Goal: Task Accomplishment & Management: Manage account settings

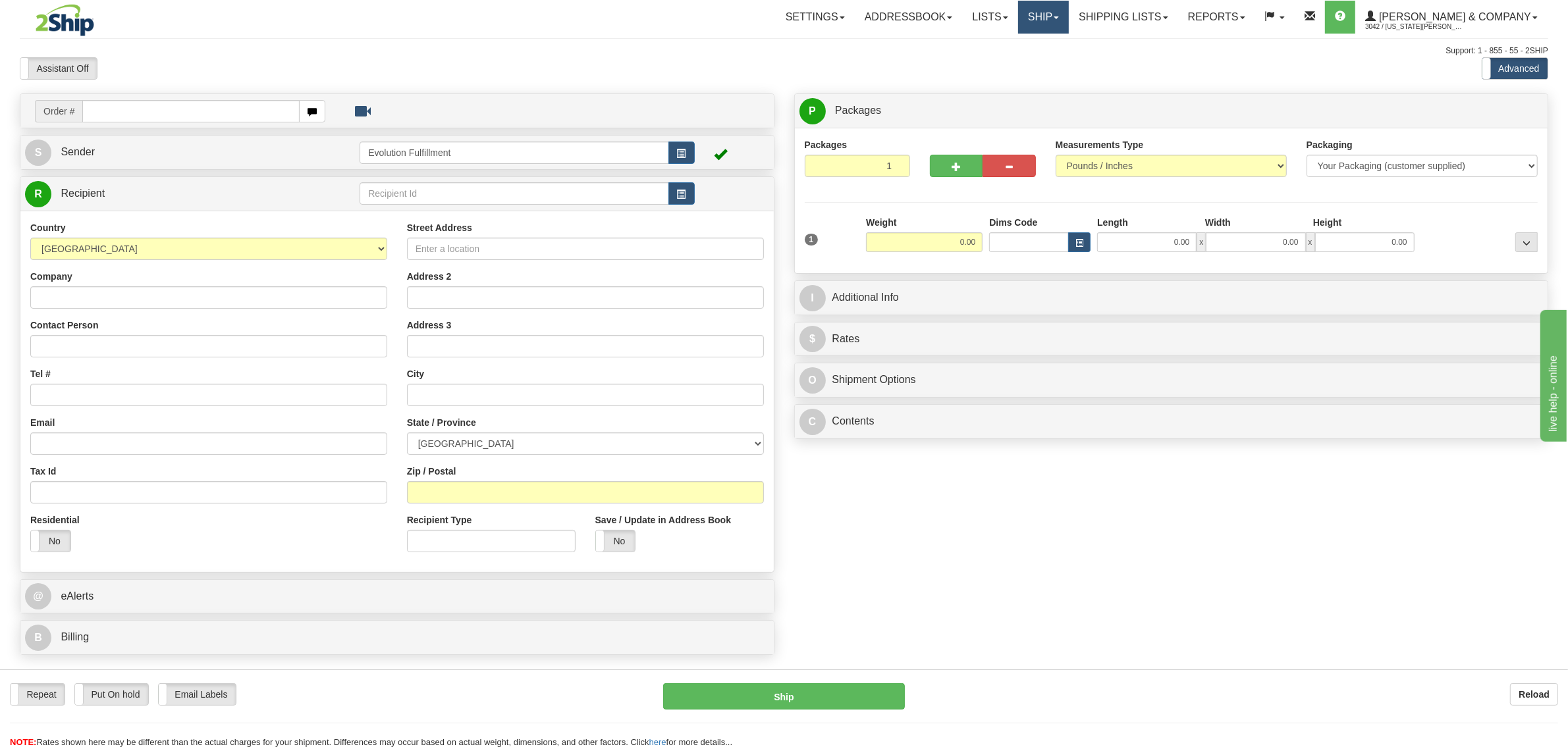
click at [1068, 11] on link "Ship" at bounding box center [1044, 17] width 51 height 33
click at [1055, 66] on span "OnHold / Order Queue" at bounding box center [1008, 64] width 93 height 11
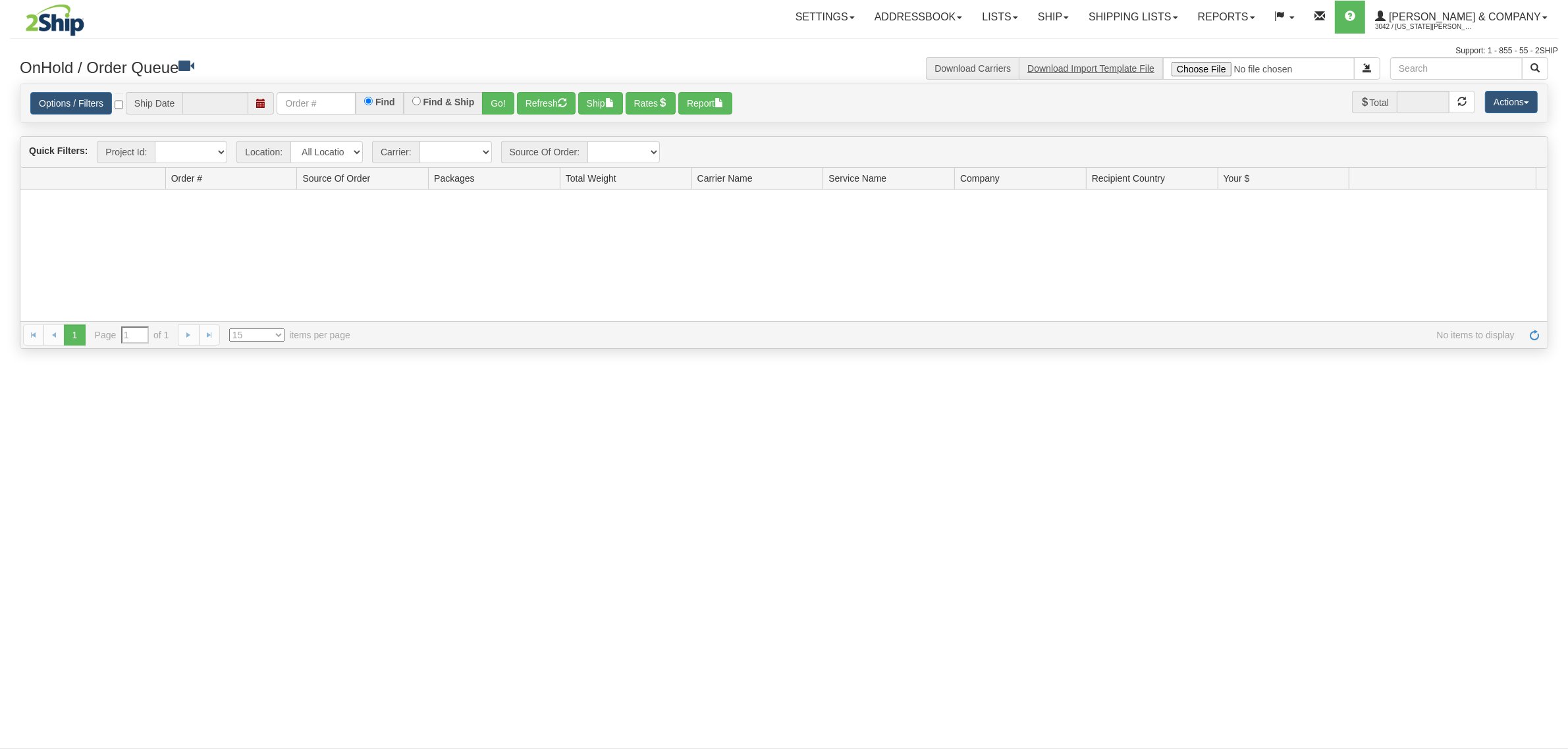
type input "[DATE]"
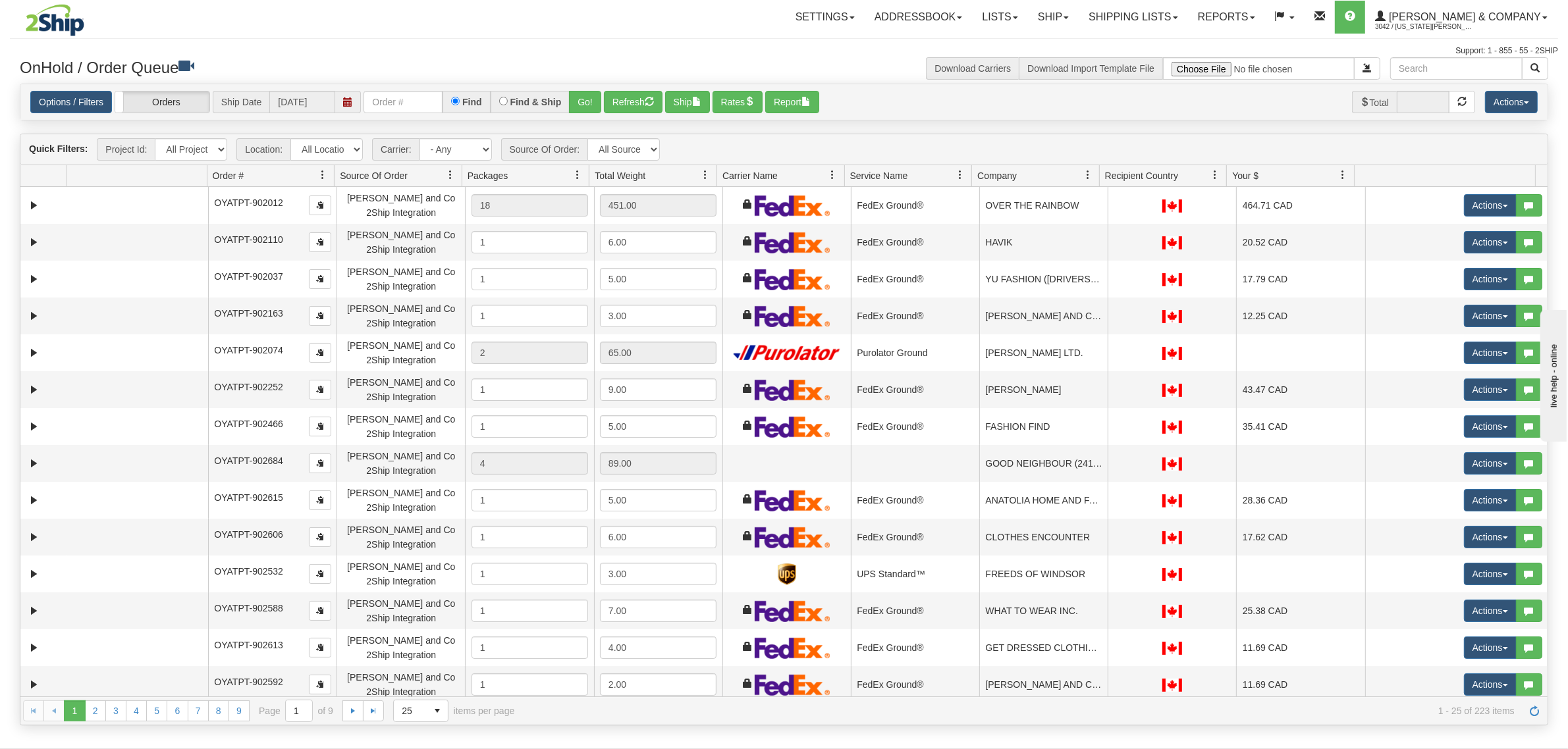
click at [1088, 168] on link at bounding box center [1087, 174] width 23 height 23
click at [1095, 204] on span at bounding box center [1094, 205] width 11 height 11
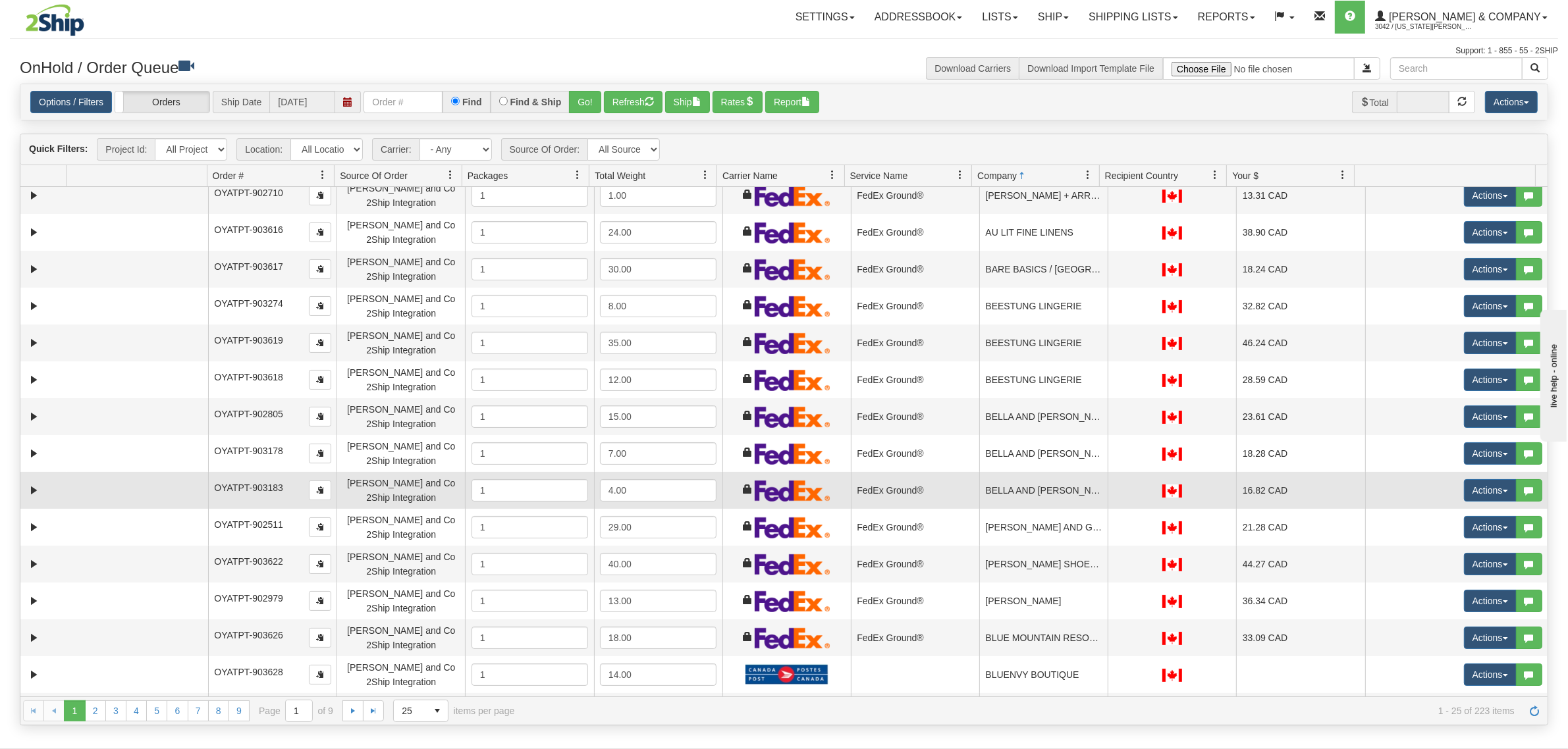
scroll to position [164, 0]
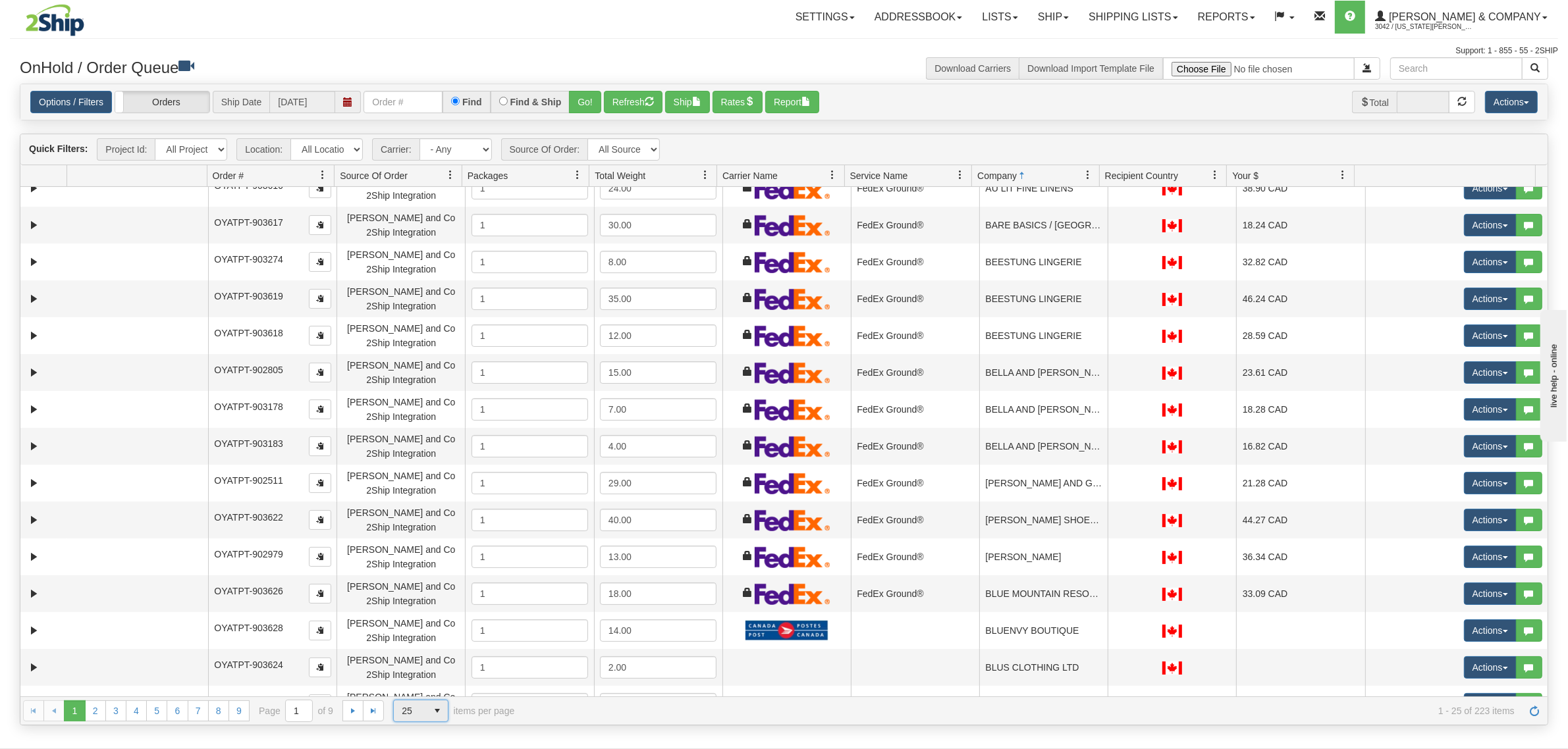
click at [412, 711] on span "25" at bounding box center [410, 711] width 17 height 13
click at [419, 691] on li "100" at bounding box center [420, 690] width 54 height 18
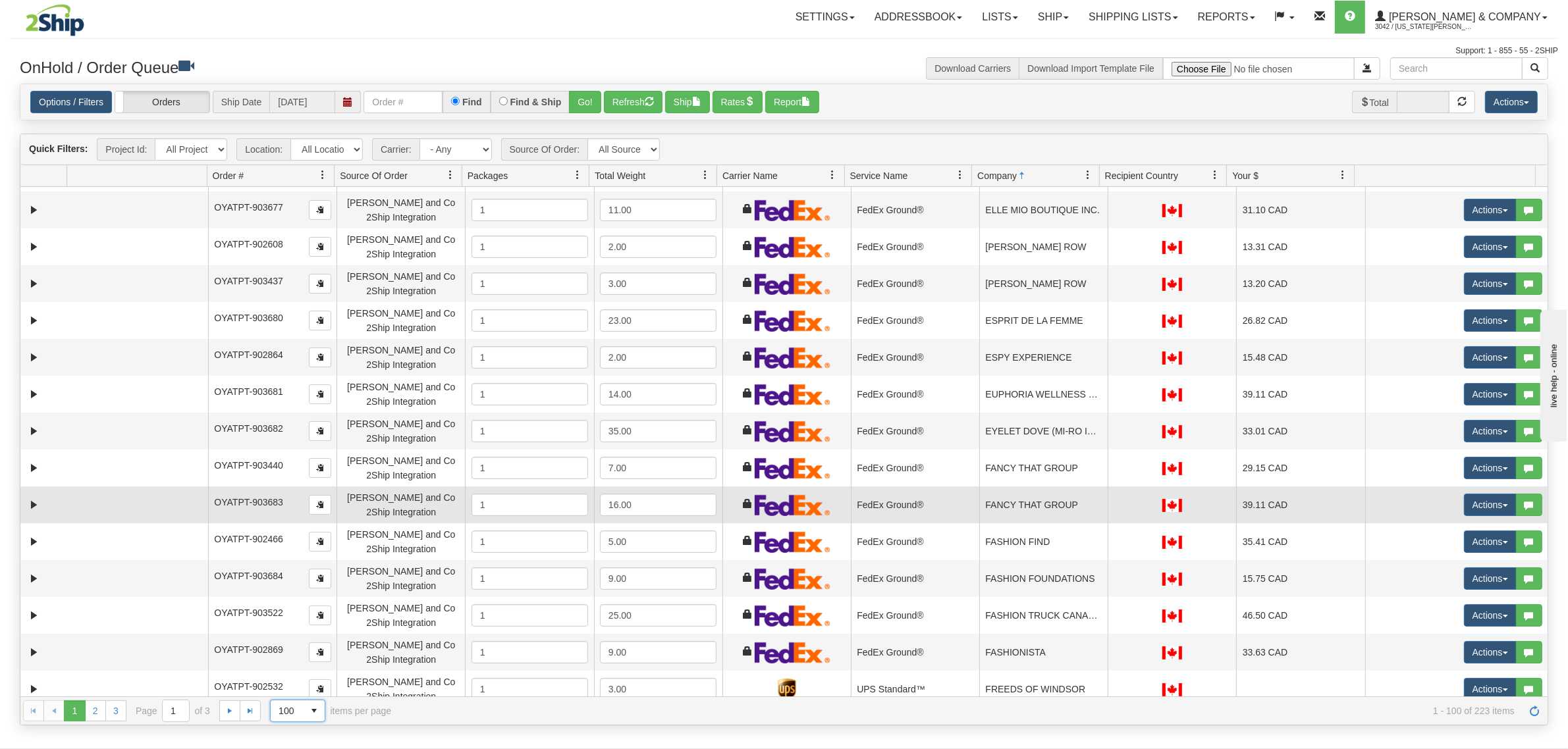
scroll to position [2303, 0]
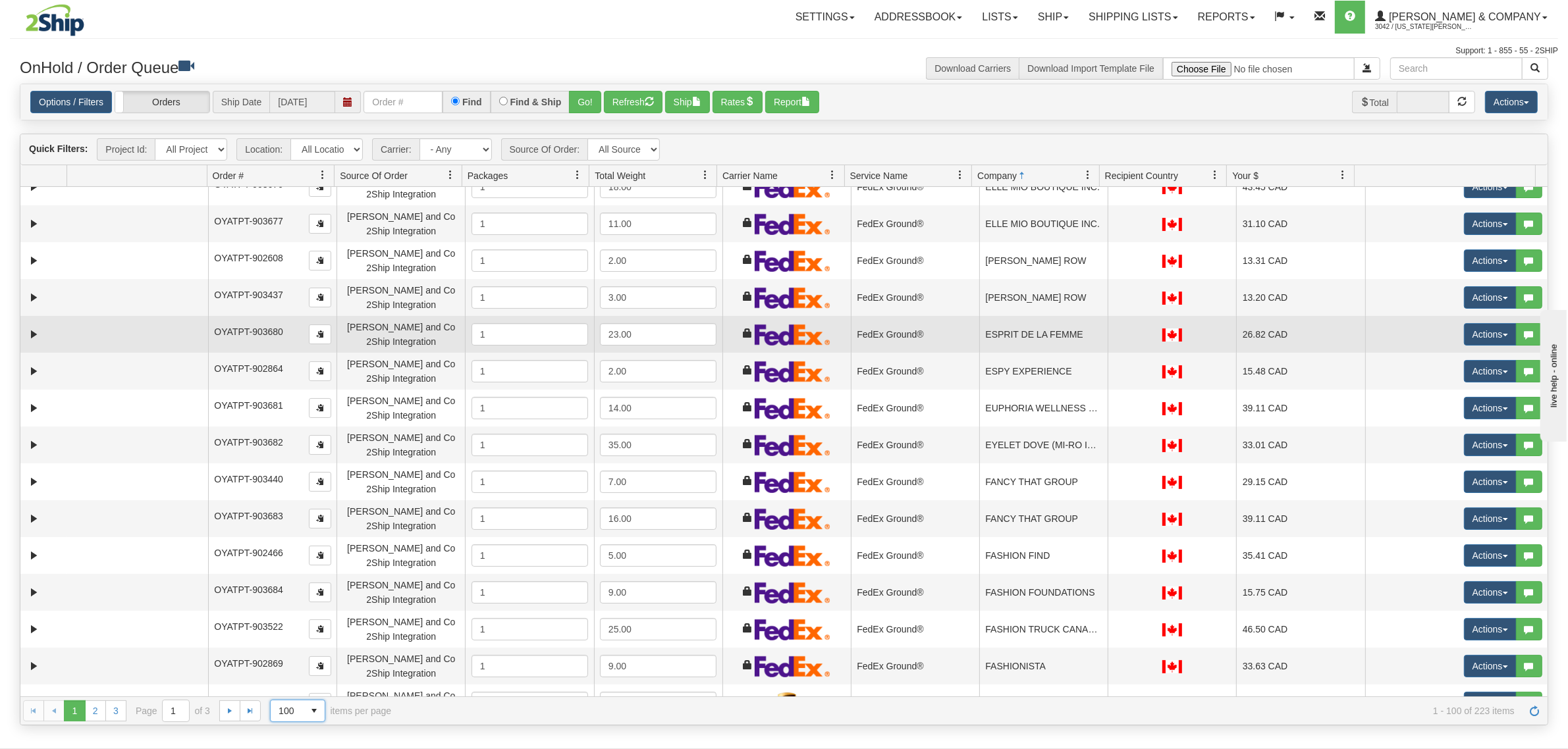
click at [1041, 346] on td "ESPRIT DE LA FEMME" at bounding box center [1043, 334] width 128 height 37
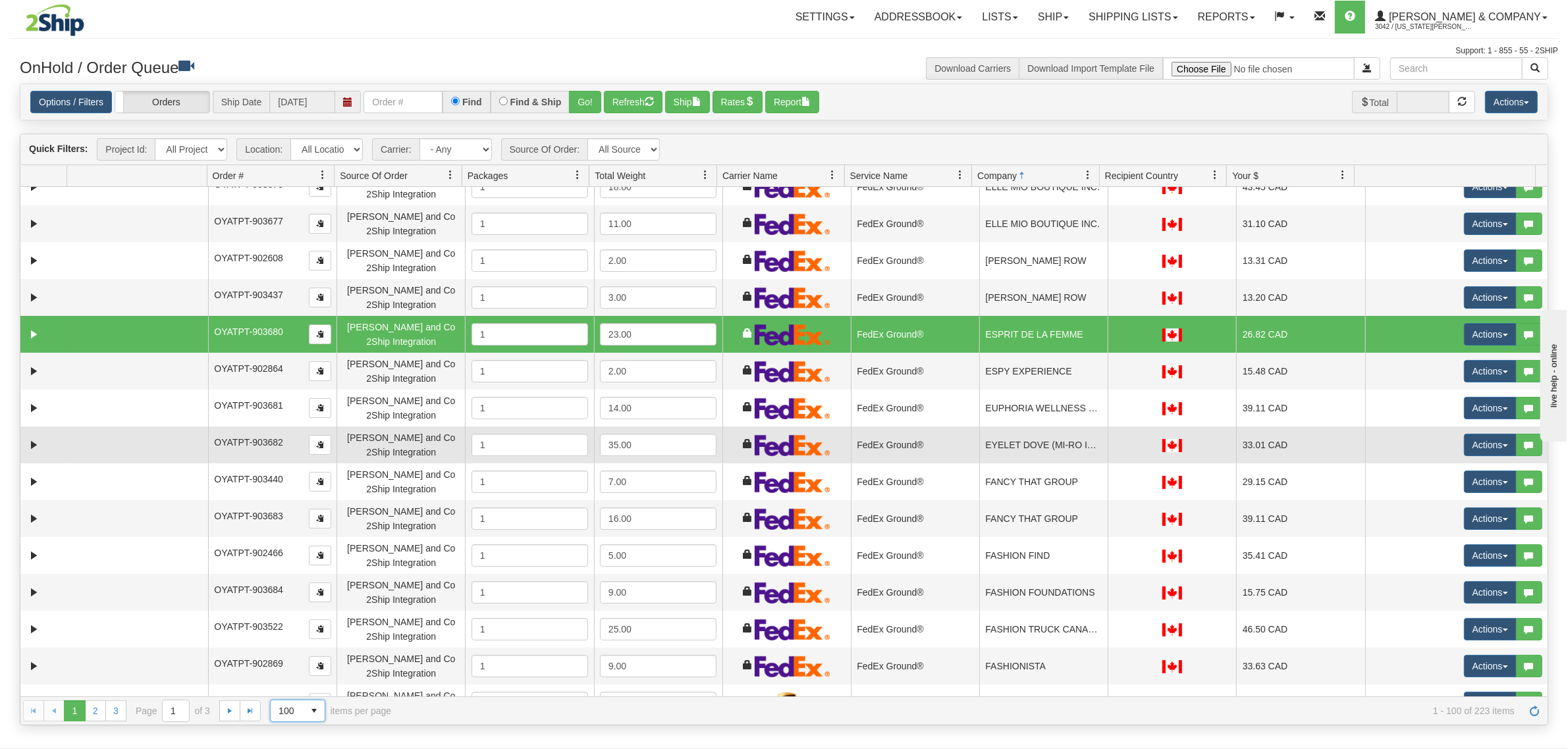
click at [1032, 448] on td "EYELET DOVE (MI-RO INVESTMENTS INC.)" at bounding box center [1043, 445] width 128 height 37
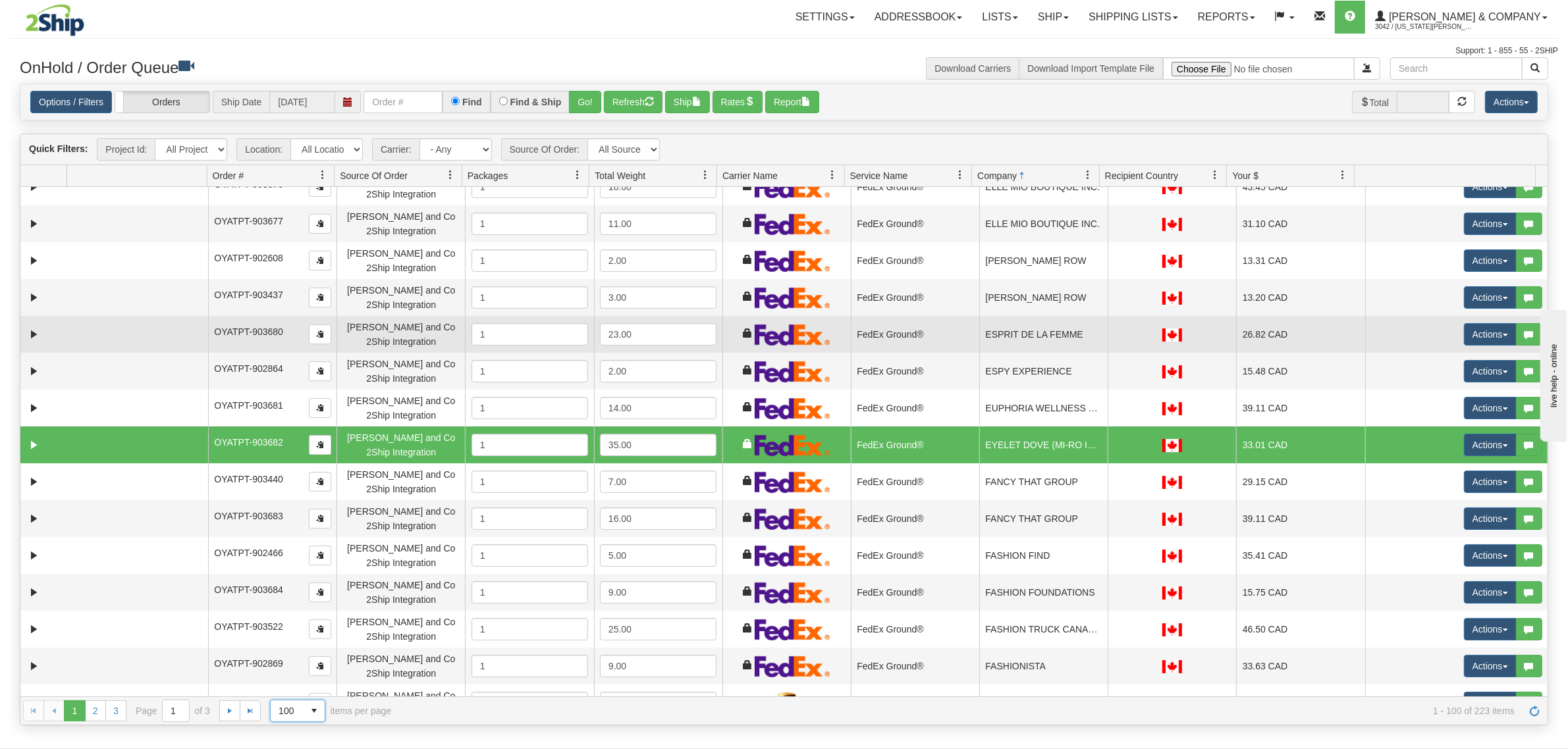
click at [1027, 333] on td "ESPRIT DE LA FEMME" at bounding box center [1043, 334] width 128 height 37
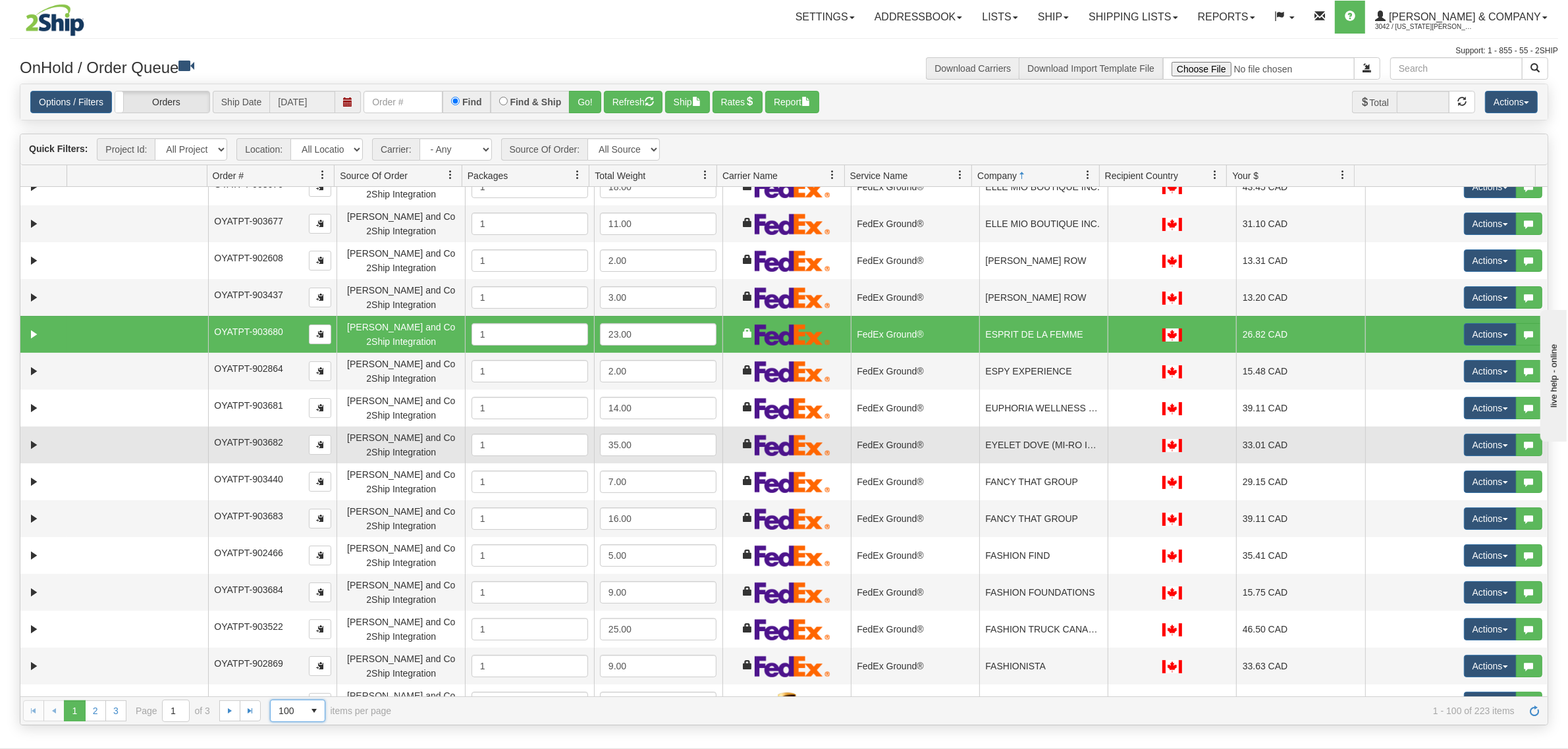
click at [1019, 441] on td "EYELET DOVE (MI-RO INVESTMENTS INC.)" at bounding box center [1043, 445] width 128 height 37
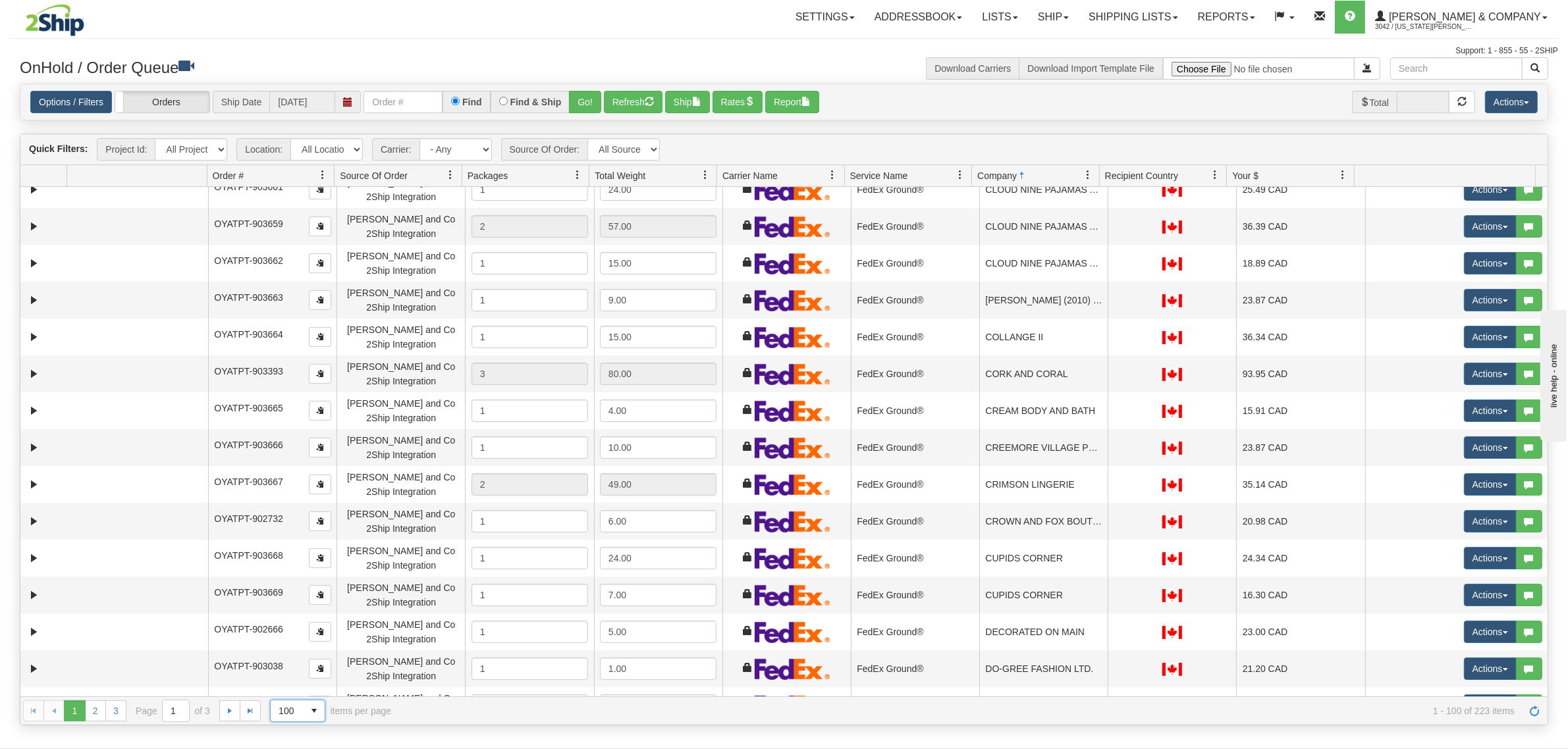
scroll to position [1562, 0]
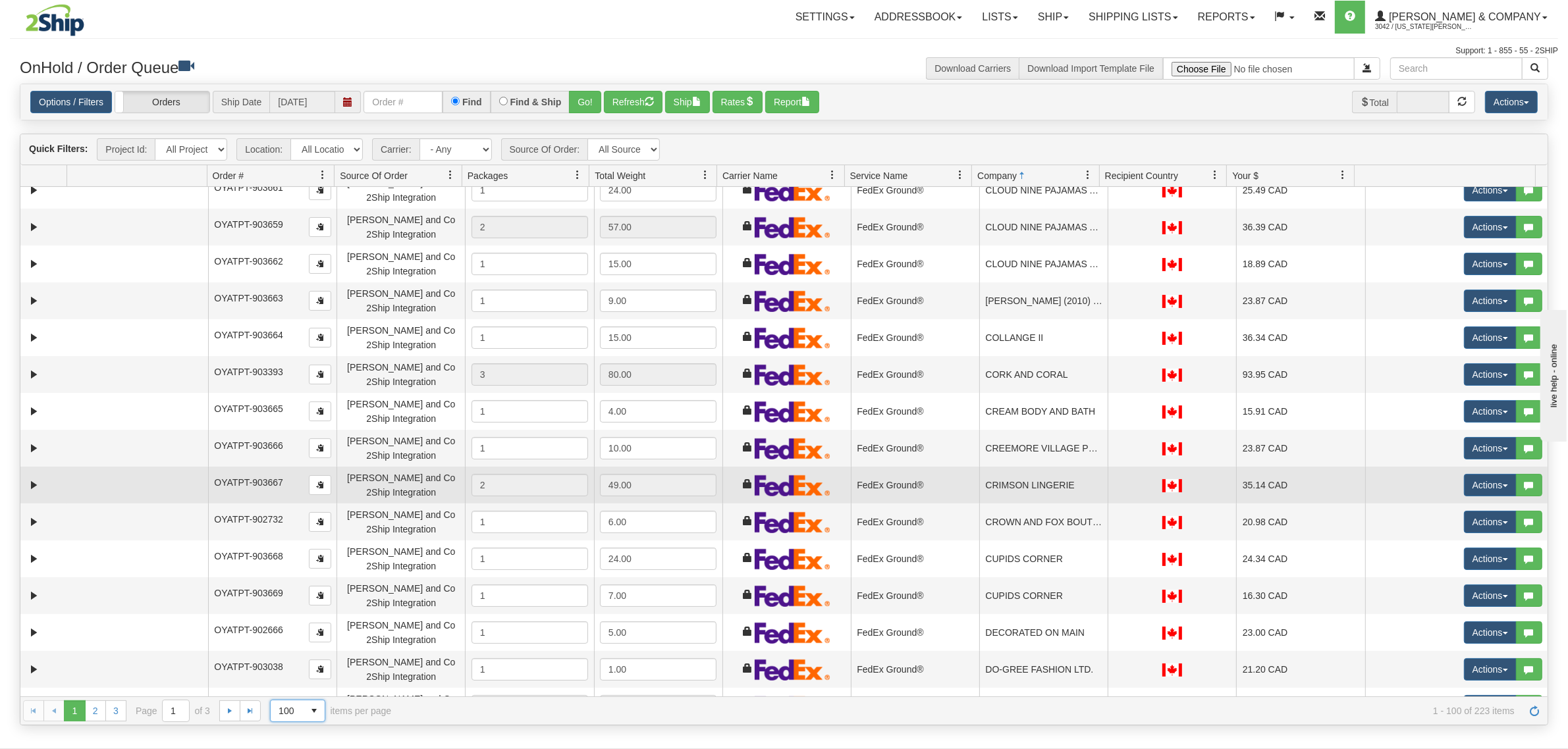
click at [1017, 475] on td "CRIMSON LINGERIE" at bounding box center [1043, 485] width 128 height 37
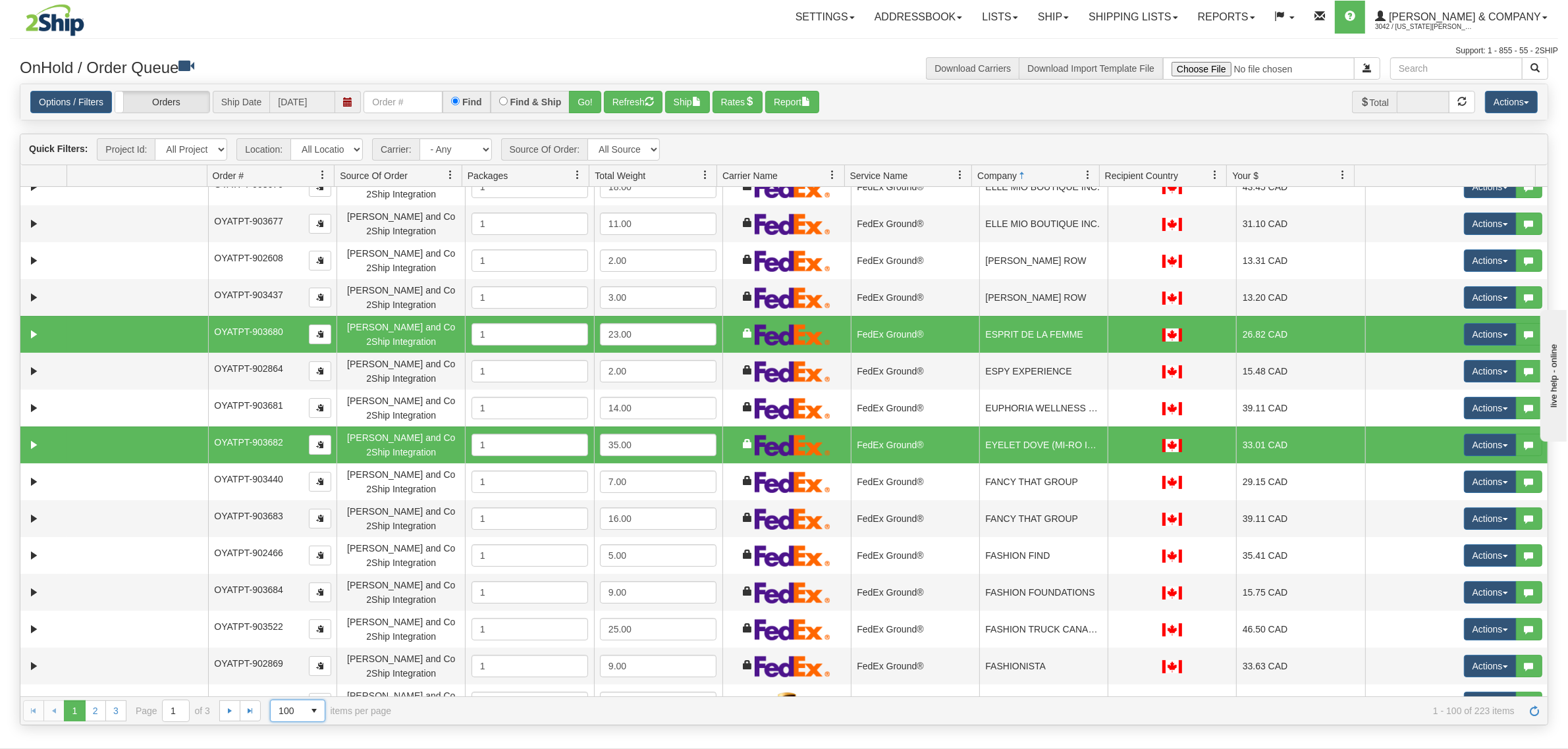
scroll to position [1809, 0]
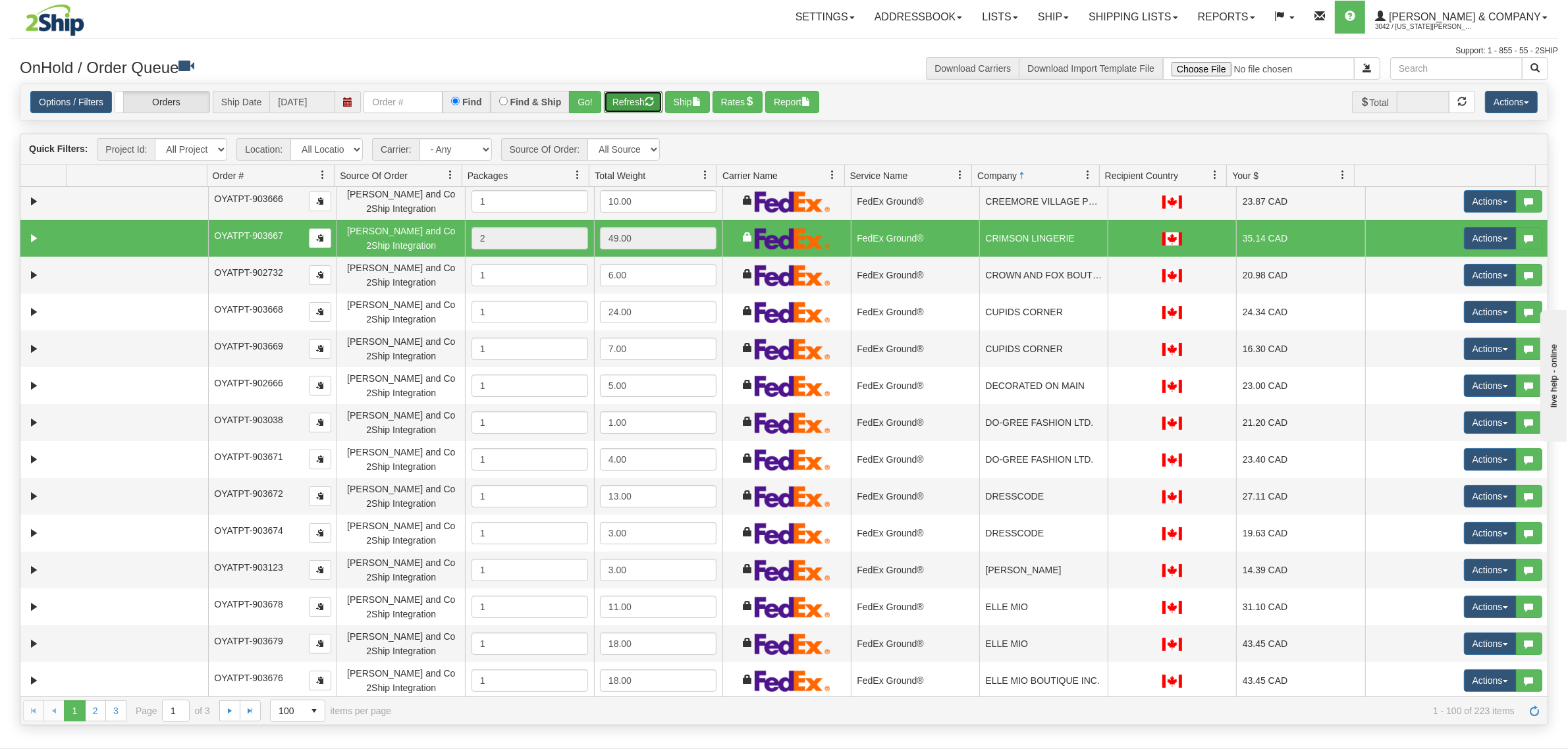
drag, startPoint x: 640, startPoint y: 105, endPoint x: 640, endPoint y: 117, distance: 12.0
click at [640, 117] on div "Options / Filters Group Shipments Orders Ship Date 09/16/2025 Find Find & Ship …" at bounding box center [783, 102] width 1527 height 35
click at [701, 102] on span "button" at bounding box center [697, 102] width 9 height 9
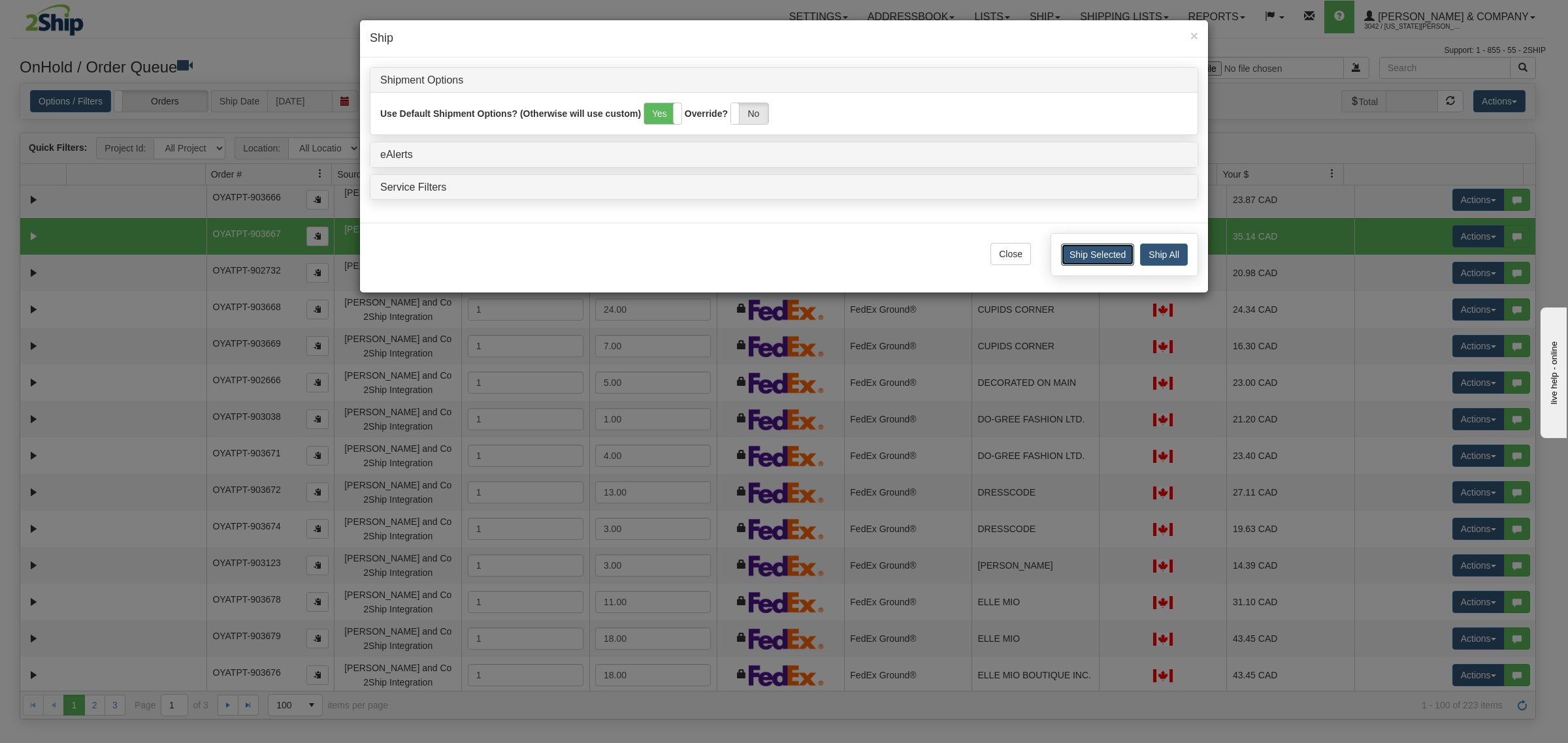
click at [1072, 250] on button "Ship Selected" at bounding box center [1097, 254] width 73 height 23
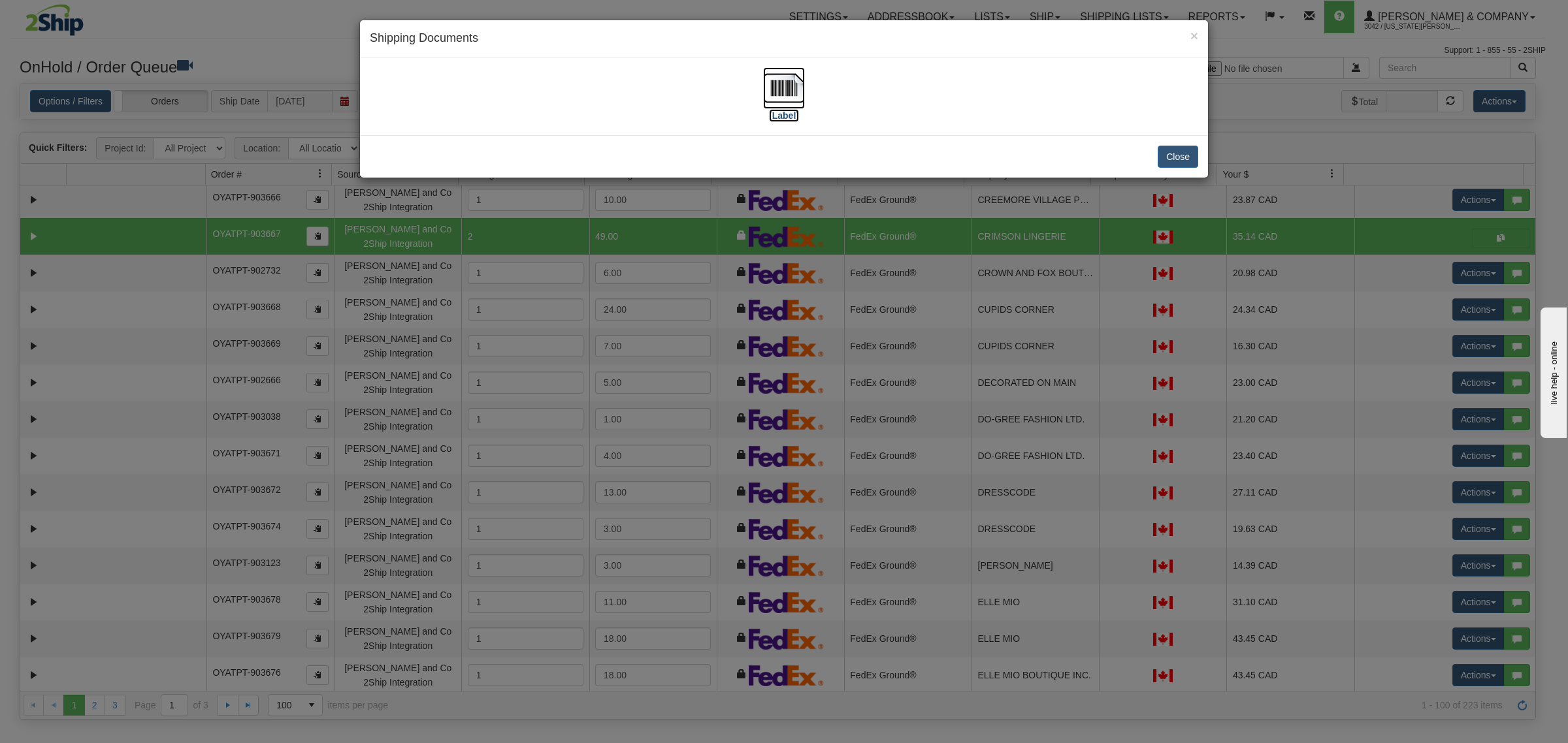
click at [786, 90] on img at bounding box center [784, 88] width 41 height 41
click at [1171, 169] on div "Close" at bounding box center [783, 156] width 848 height 42
click at [1177, 161] on button "Close" at bounding box center [1177, 157] width 41 height 23
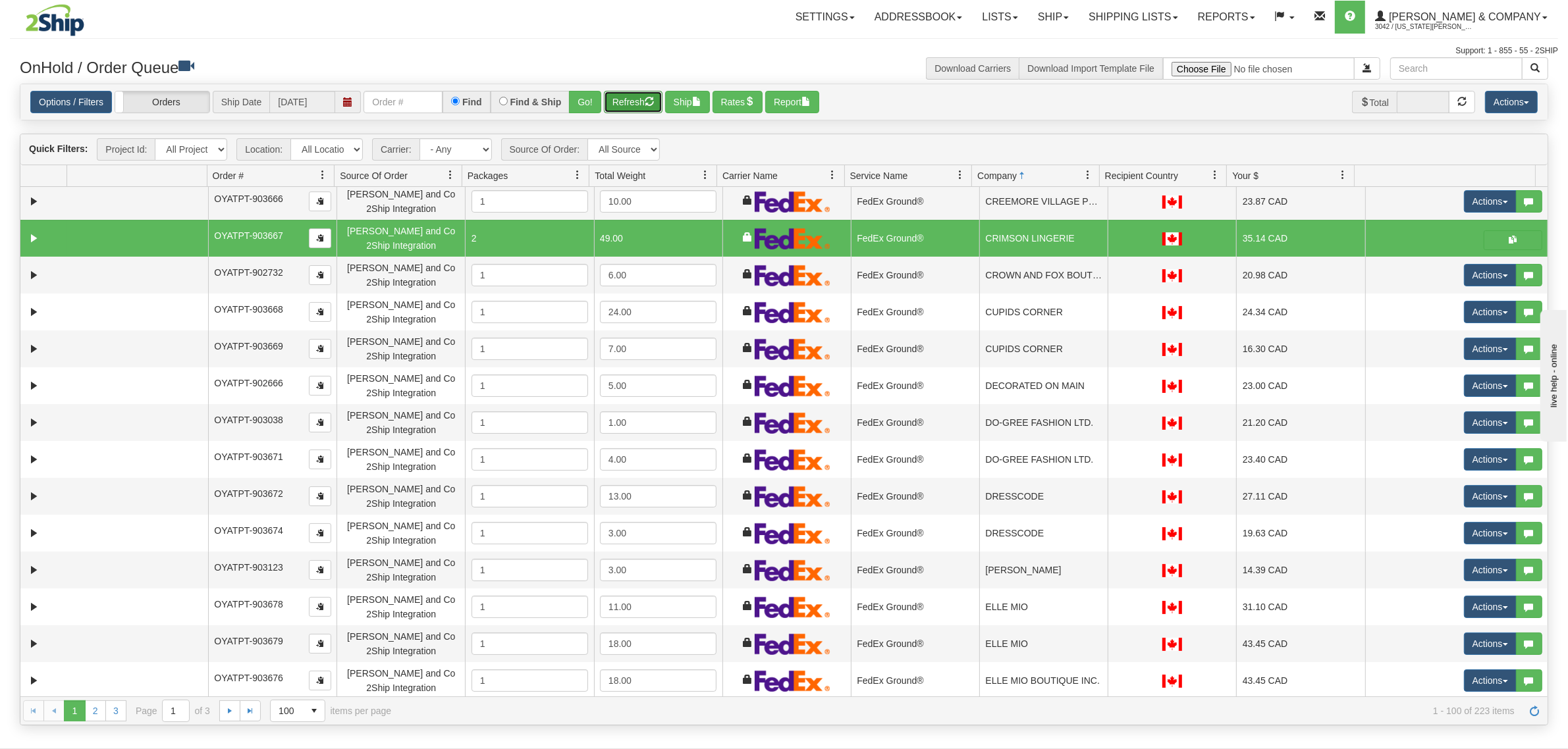
click at [627, 102] on button "Refresh" at bounding box center [633, 102] width 59 height 23
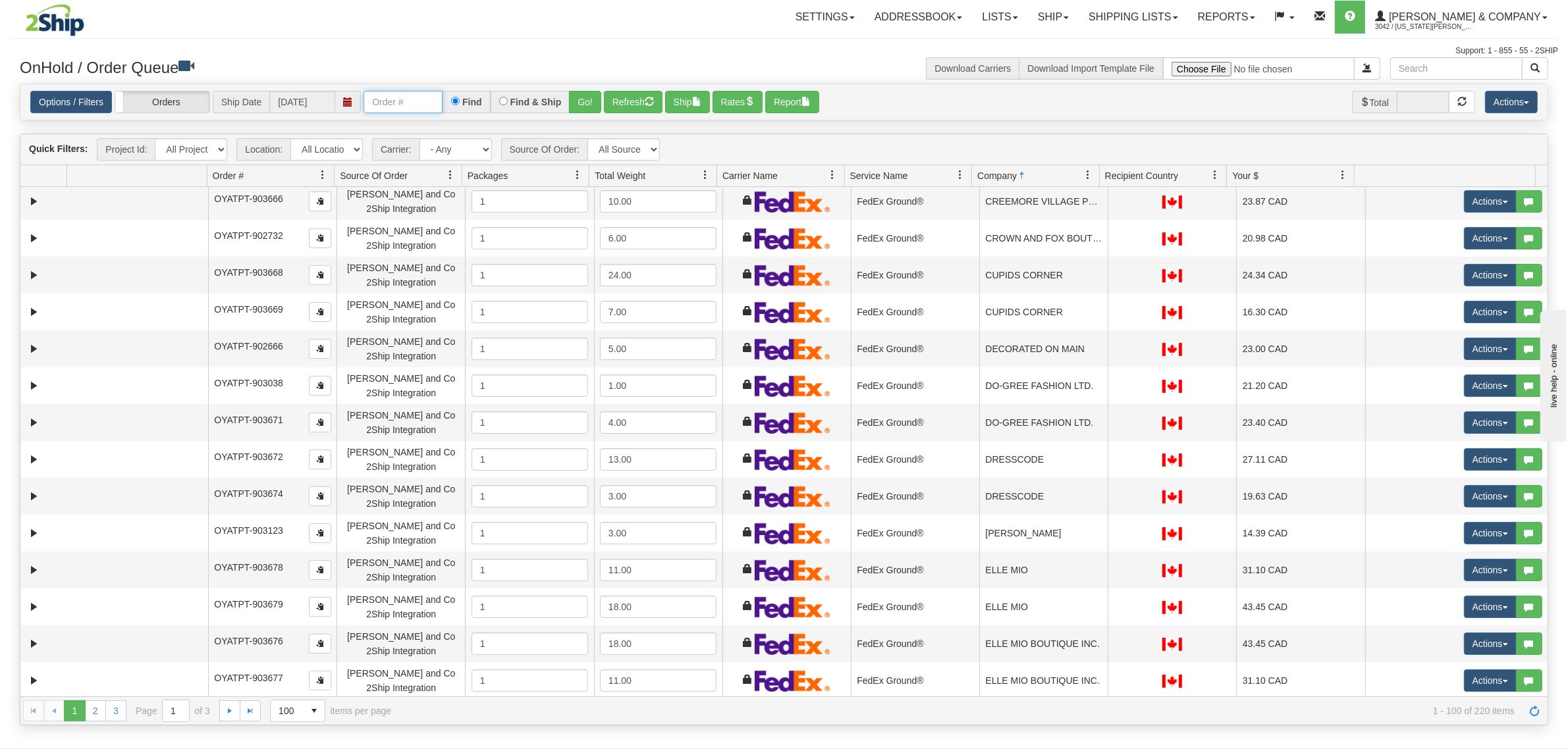
click at [406, 106] on input "text" at bounding box center [402, 102] width 79 height 23
type input "OYATPT-903475"
click at [595, 101] on button "Go!" at bounding box center [585, 102] width 33 height 23
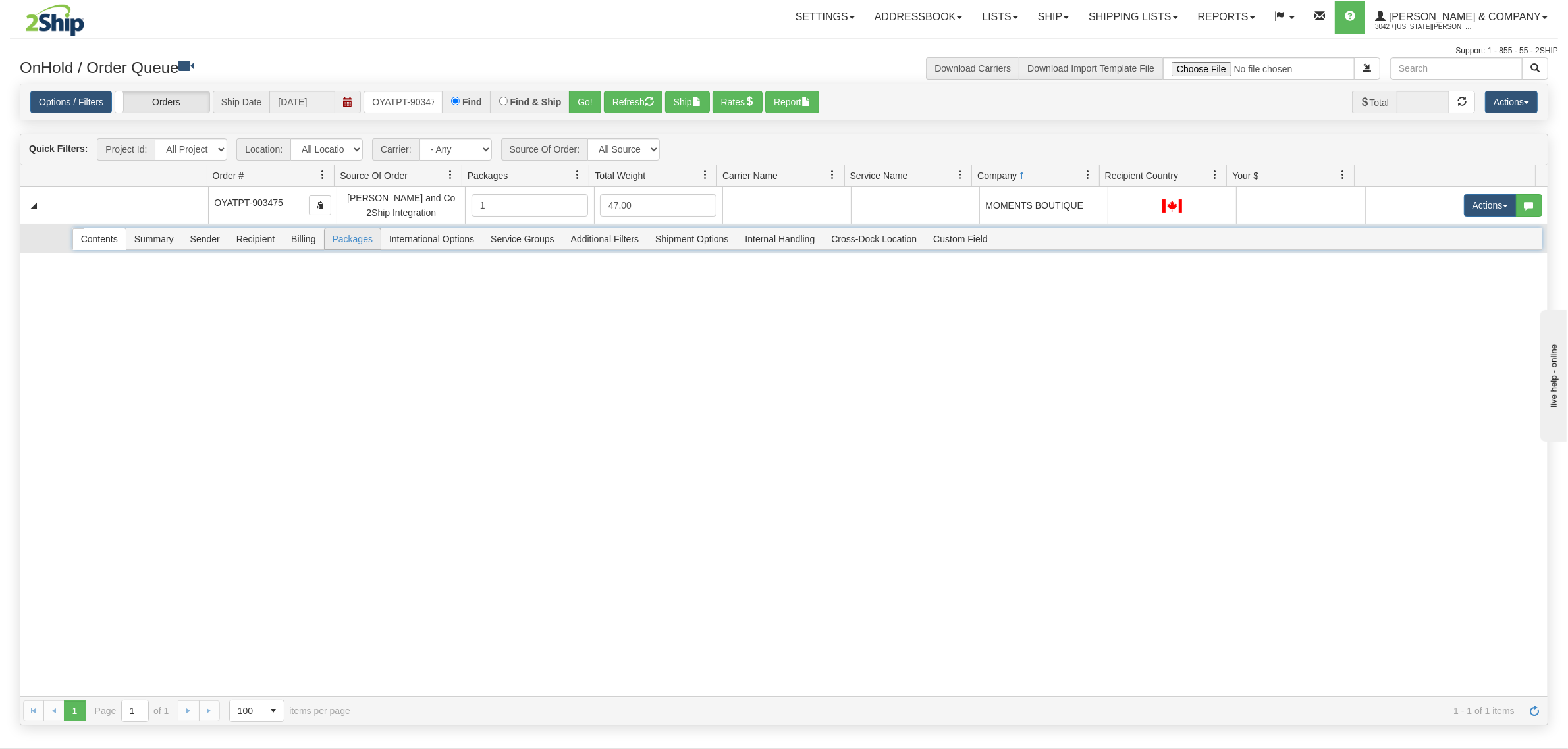
click at [343, 238] on span "Packages" at bounding box center [352, 239] width 56 height 21
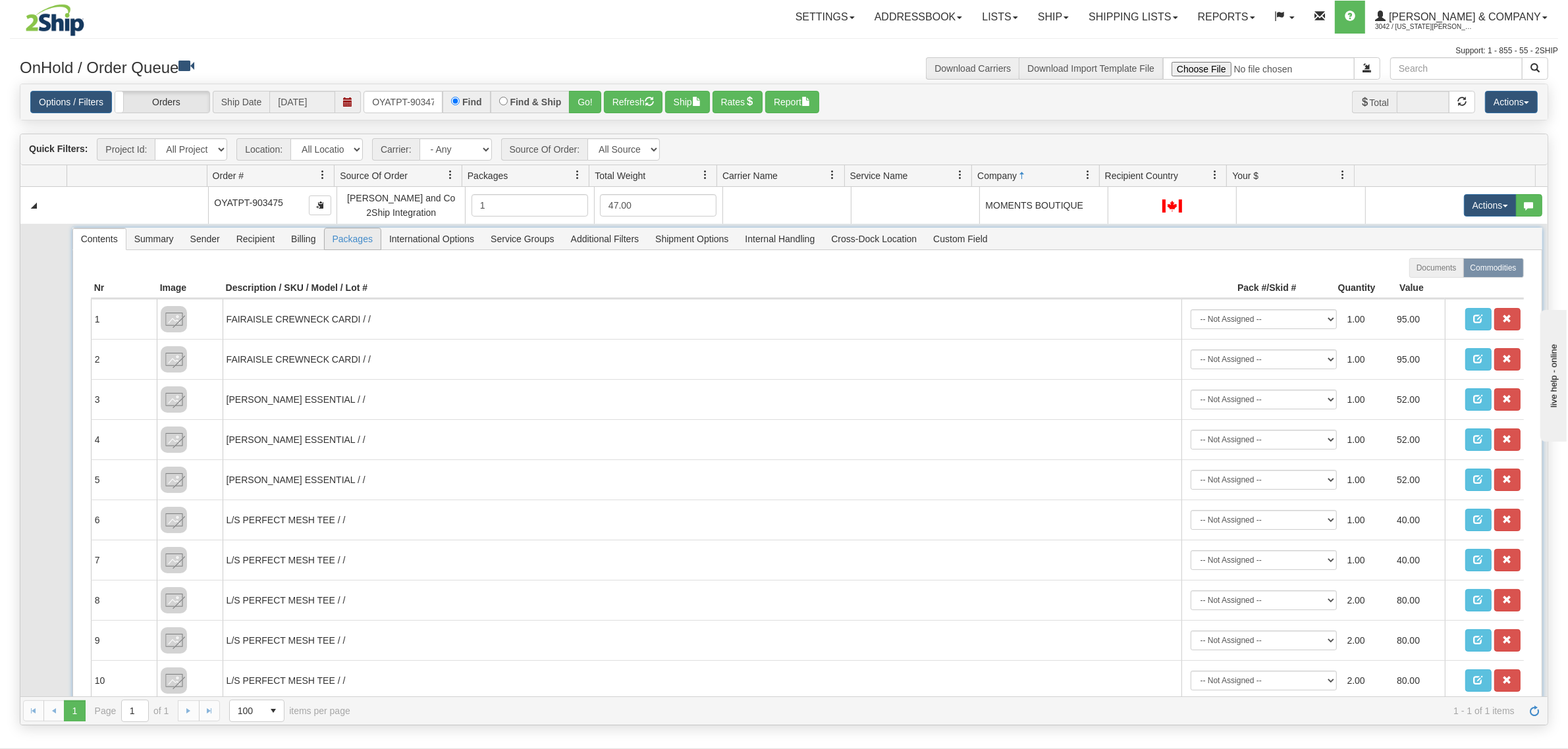
click at [353, 239] on span "Packages" at bounding box center [352, 239] width 56 height 21
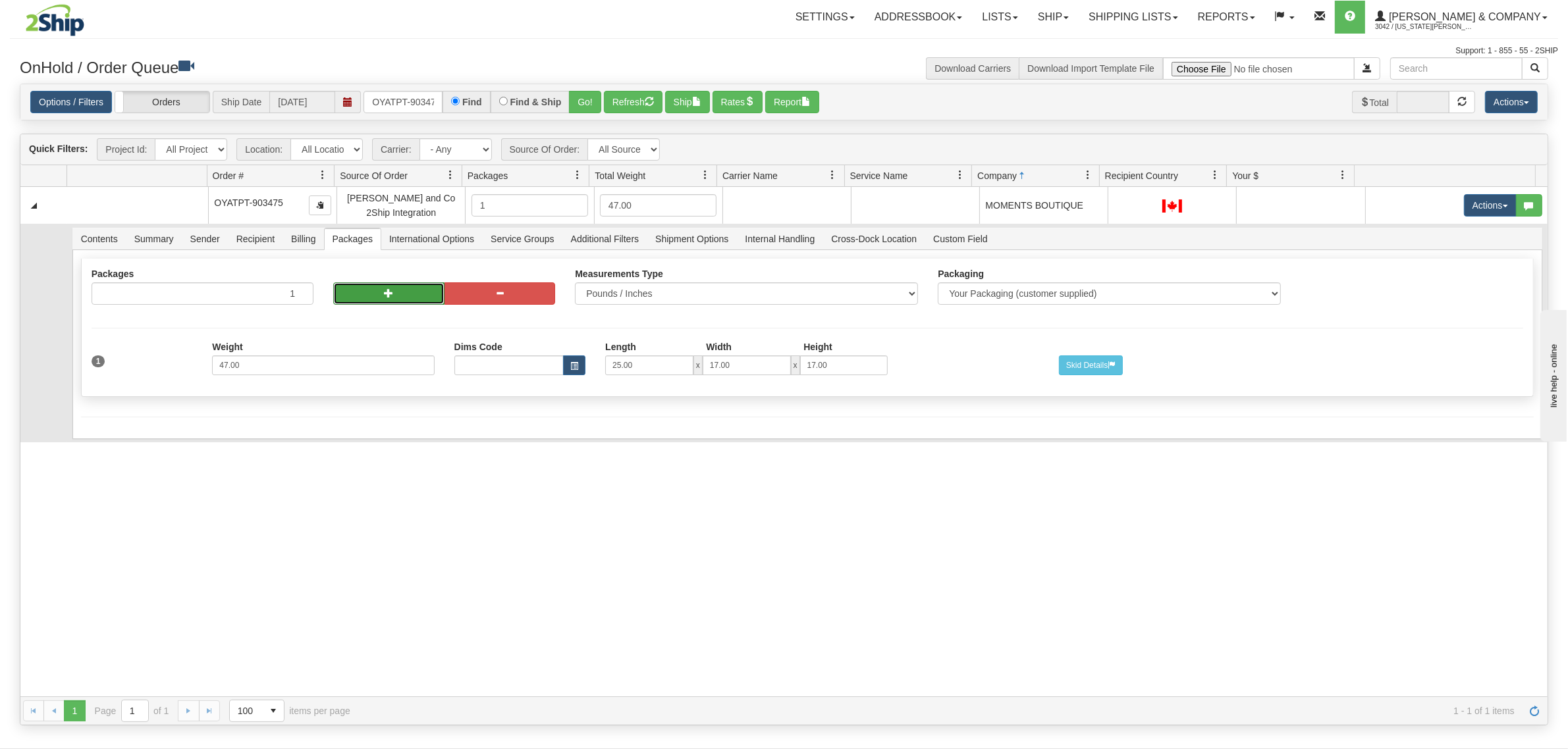
click at [367, 300] on button "button" at bounding box center [389, 293] width 111 height 23
radio input "true"
type input "2"
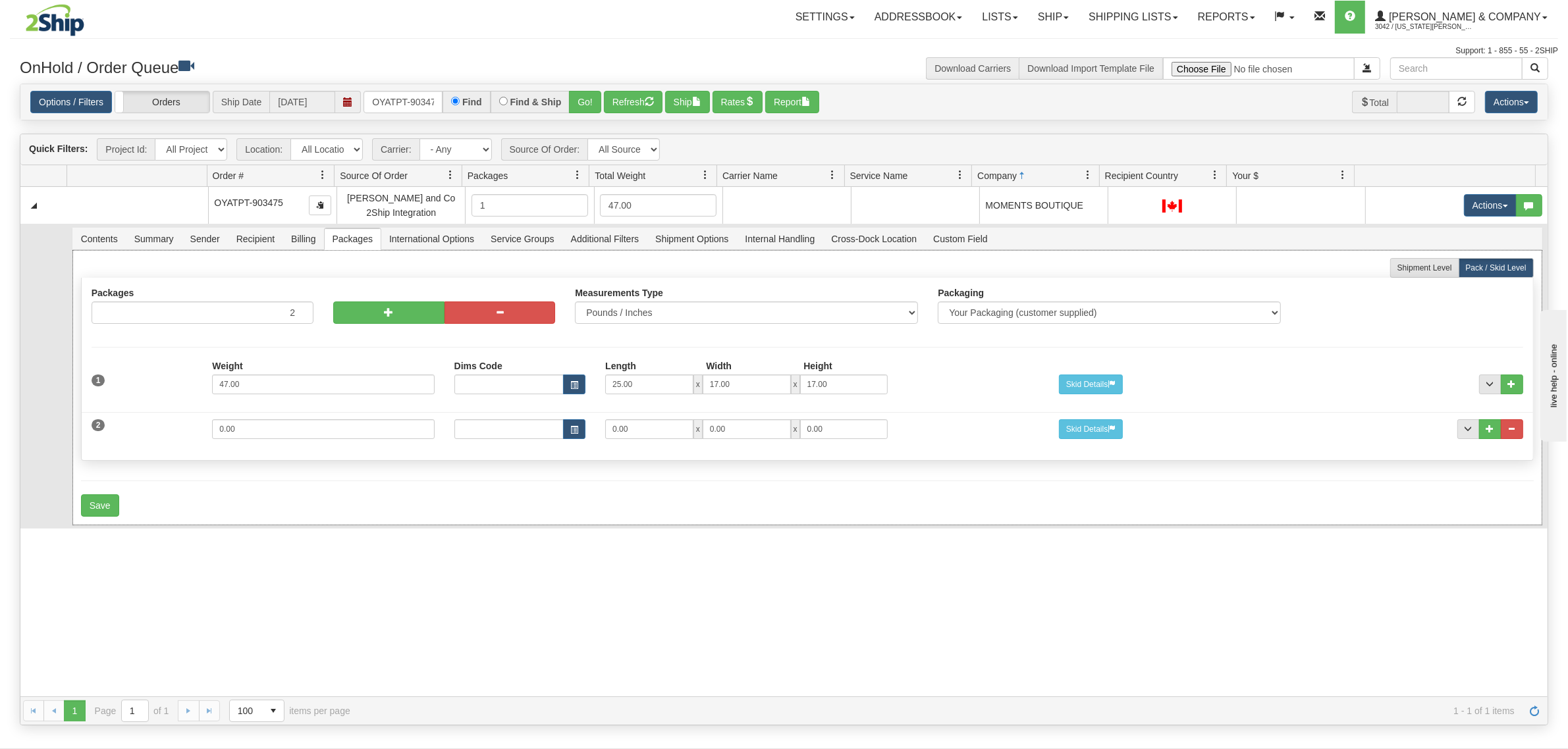
click at [367, 300] on div at bounding box center [444, 294] width 222 height 14
click at [364, 307] on button "button" at bounding box center [389, 312] width 111 height 23
type input "3"
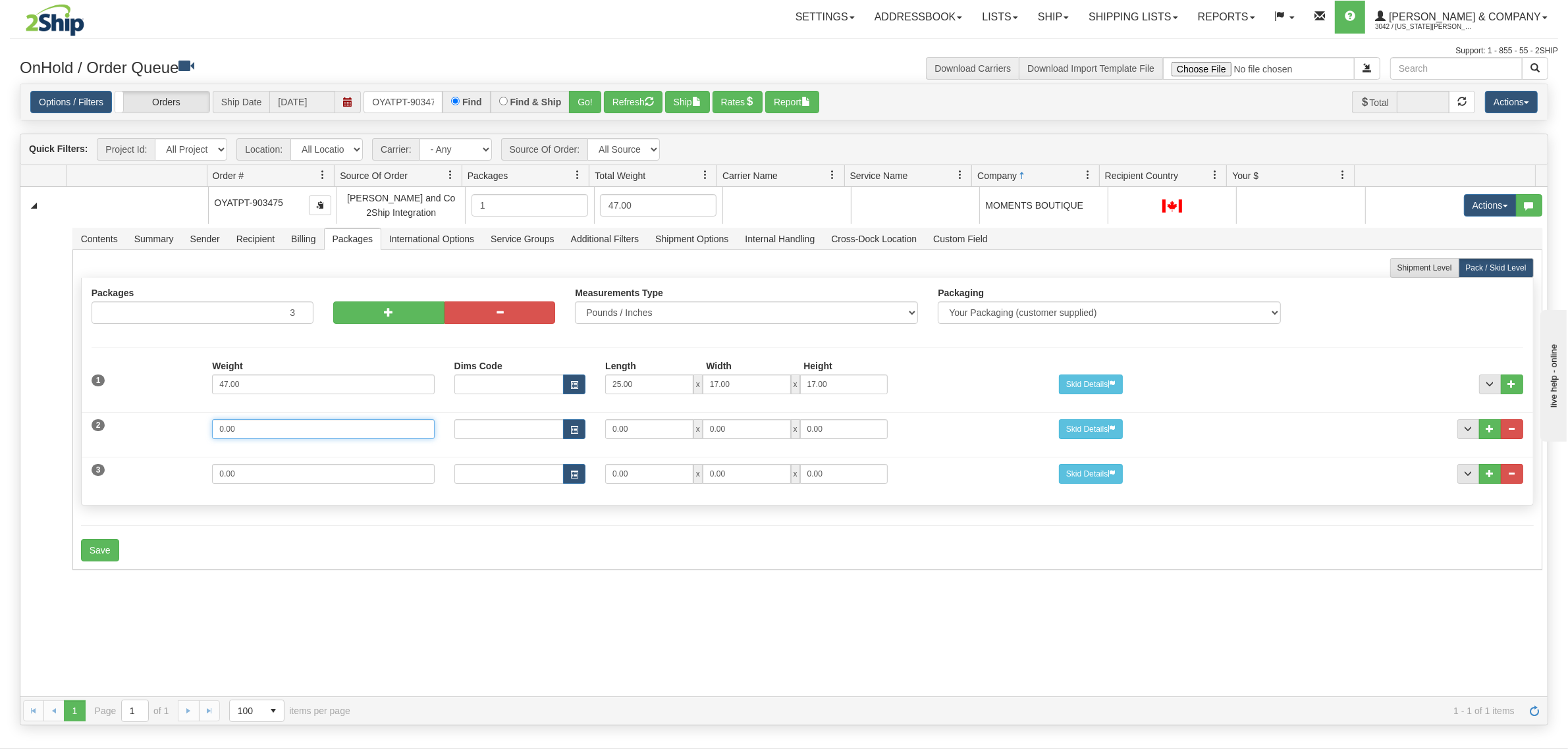
drag, startPoint x: 254, startPoint y: 432, endPoint x: 6, endPoint y: 445, distance: 248.3
click at [6, 445] on div "Toggle navigation Settings Shipping Preferences Fields Preferences New" at bounding box center [784, 374] width 1568 height 749
type input "19"
type input "15"
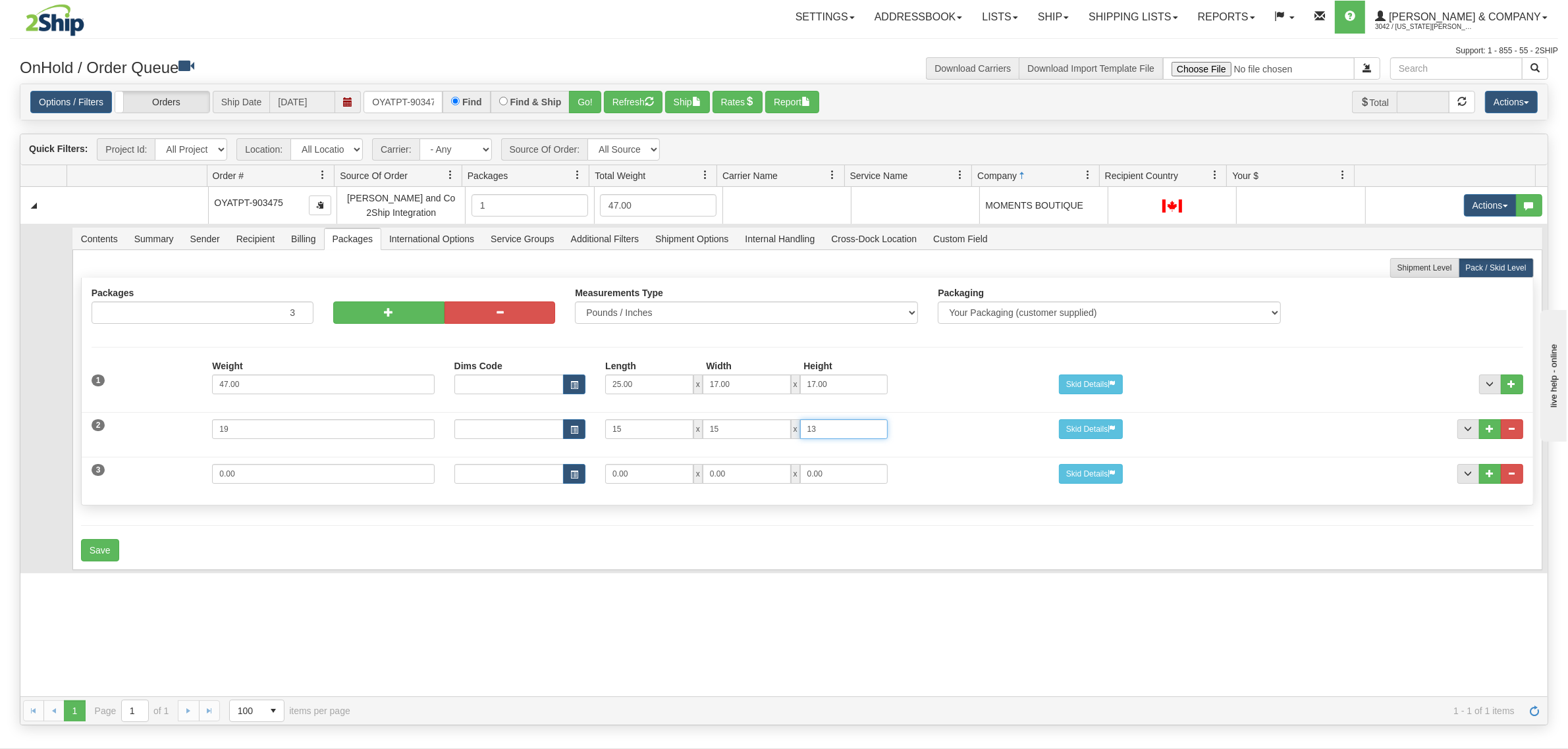
type input "13"
drag, startPoint x: 245, startPoint y: 472, endPoint x: 145, endPoint y: 474, distance: 100.0
click at [145, 474] on div "3 Weight 0.00 Dims Code Length Width Height 0.00 x 0.00 x" at bounding box center [808, 472] width 1452 height 44
type input "10"
type input "15"
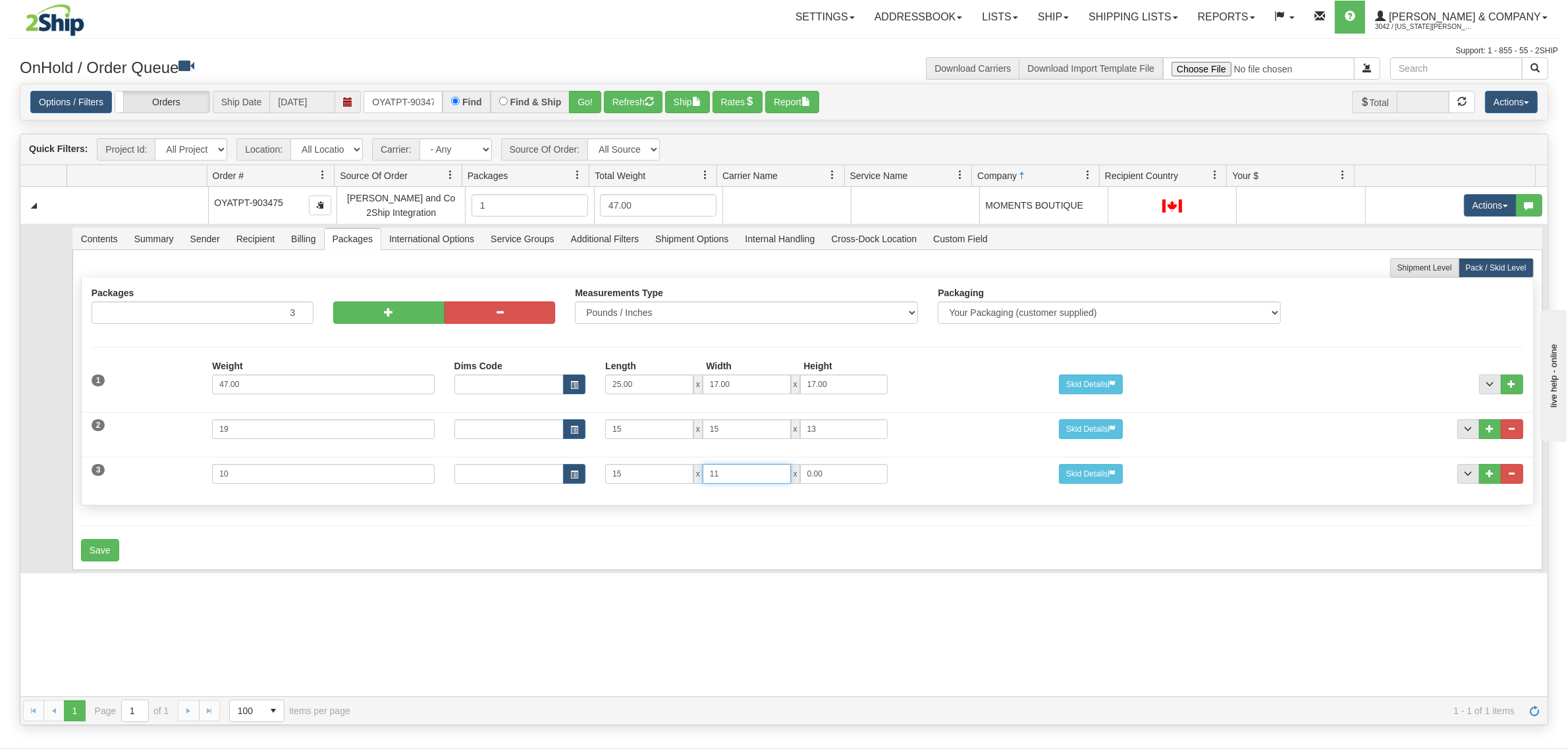
type input "11"
type input "7"
click at [103, 550] on button "Save" at bounding box center [100, 550] width 38 height 23
click at [614, 103] on button "Refresh" at bounding box center [633, 102] width 59 height 23
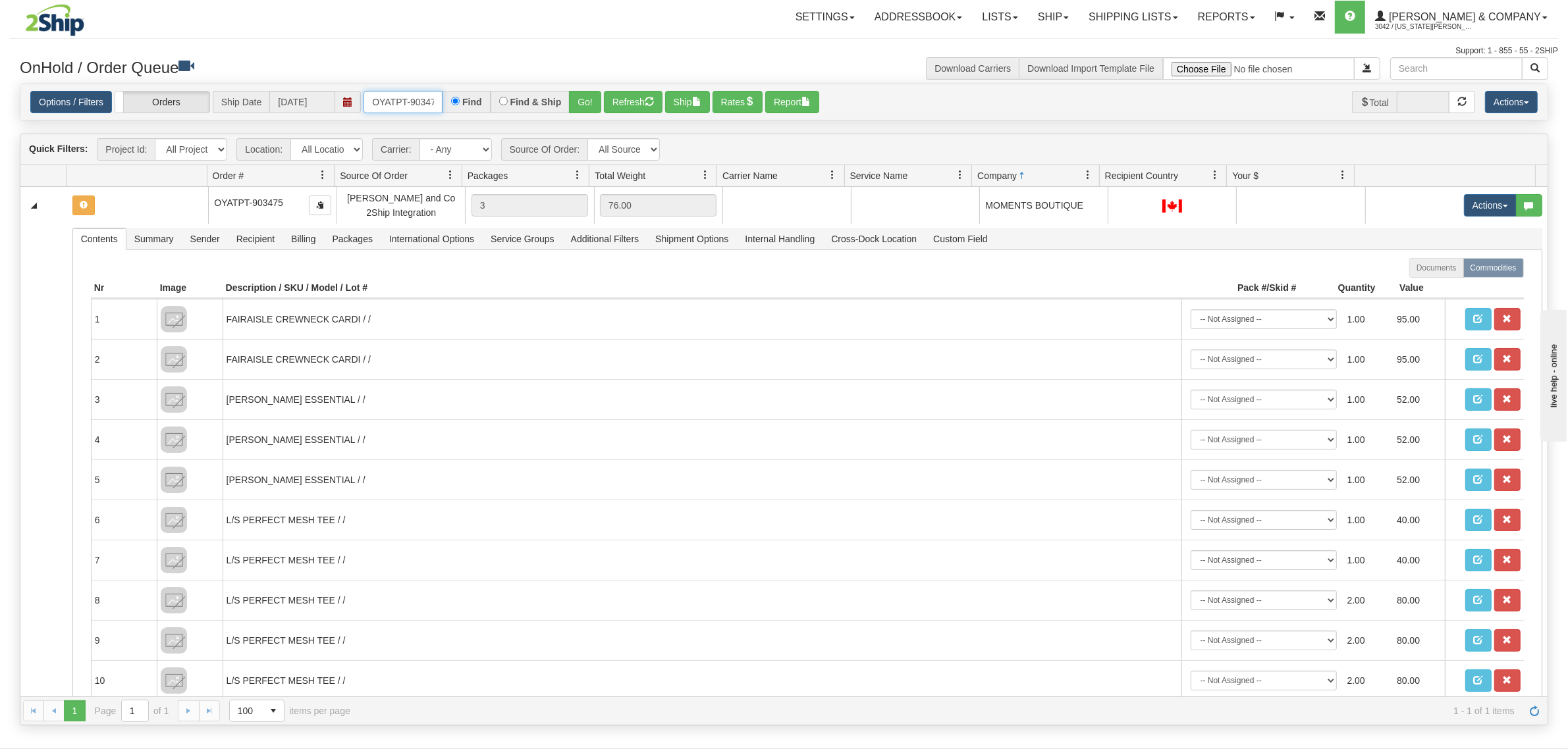
click at [417, 94] on input "OYATPT-903475" at bounding box center [402, 102] width 79 height 23
click at [418, 94] on input "OYATPT-903475" at bounding box center [402, 102] width 79 height 23
click at [646, 97] on button "Refresh" at bounding box center [633, 102] width 59 height 23
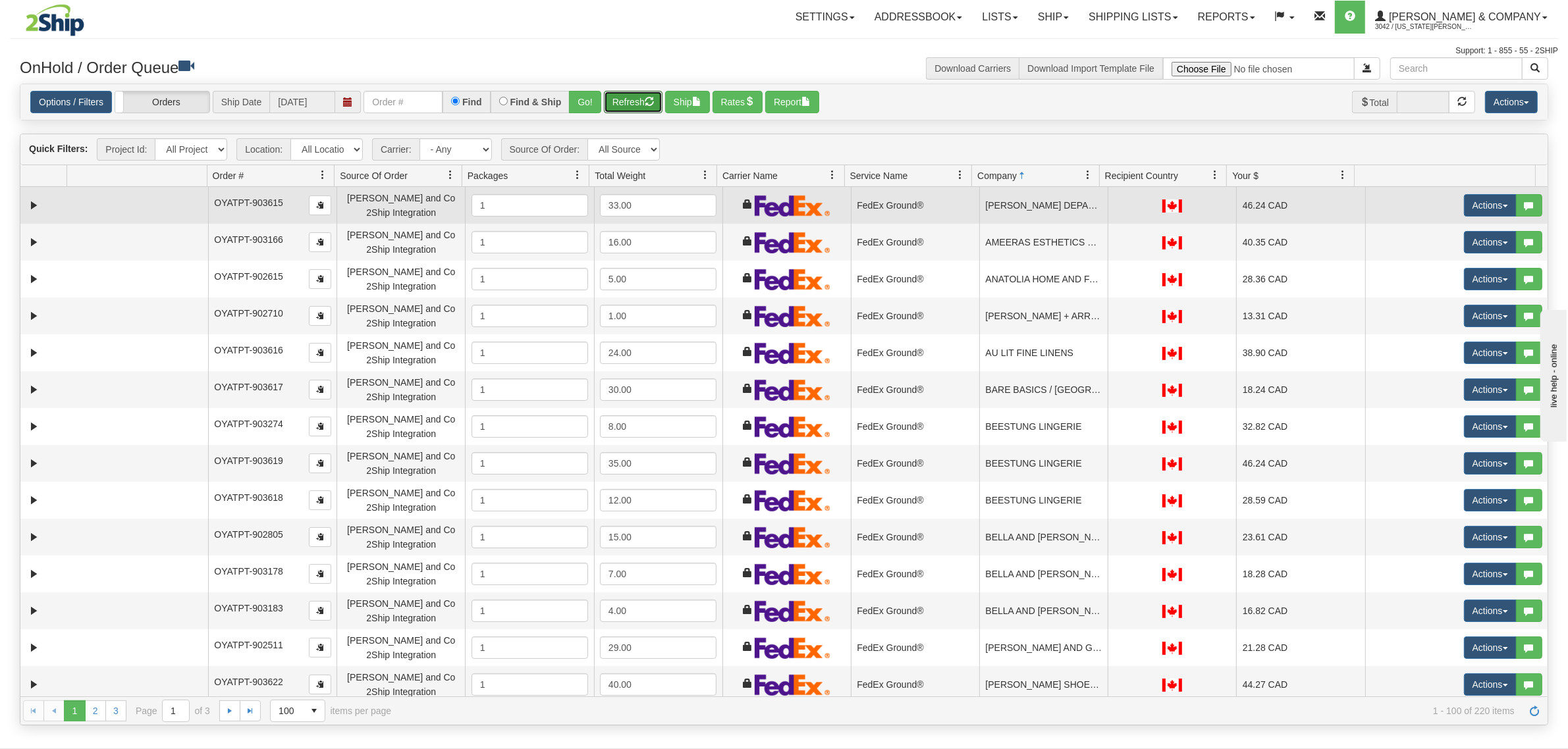
click at [995, 209] on td "A.W.BROCK DEPARTMENT STORE" at bounding box center [1043, 205] width 128 height 37
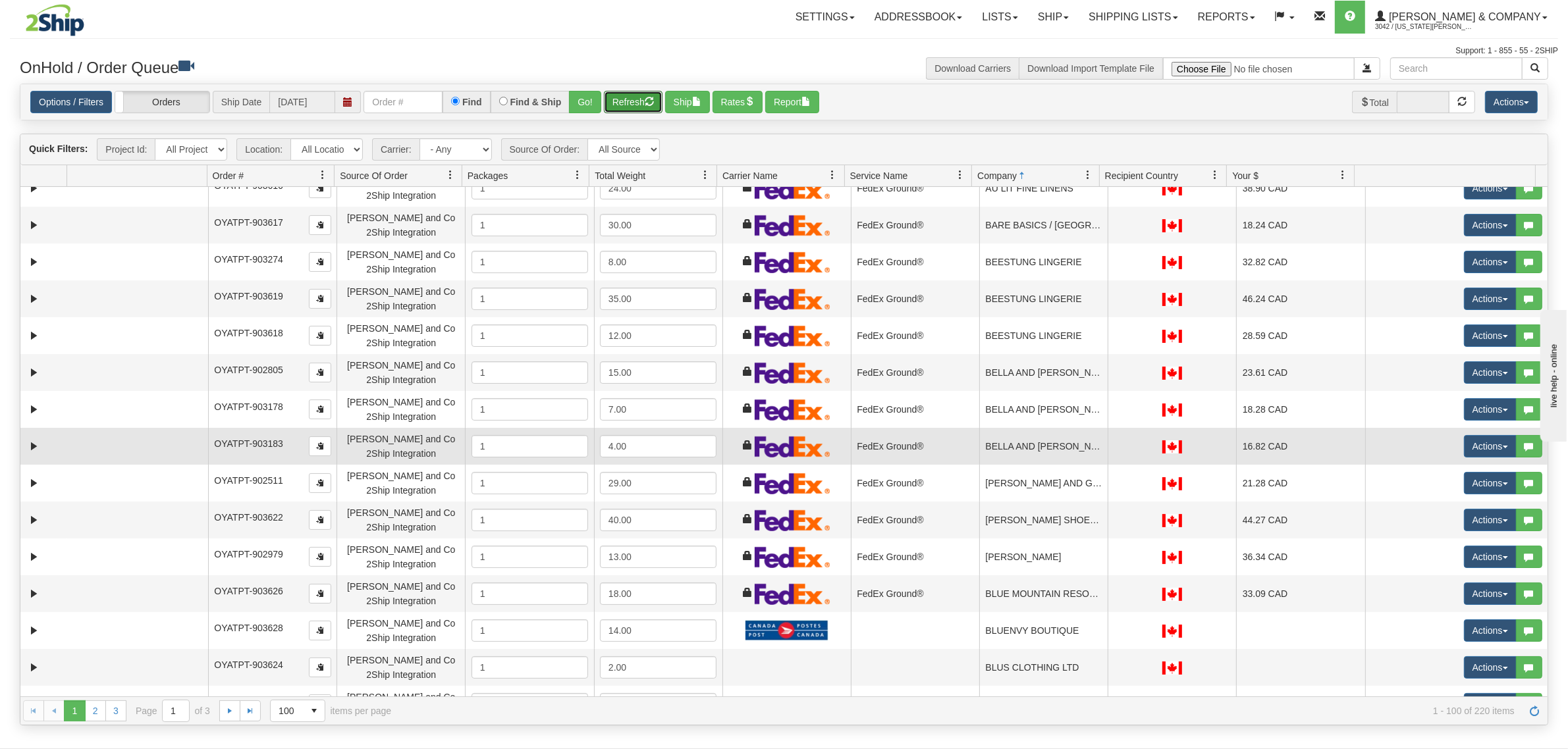
scroll to position [83, 0]
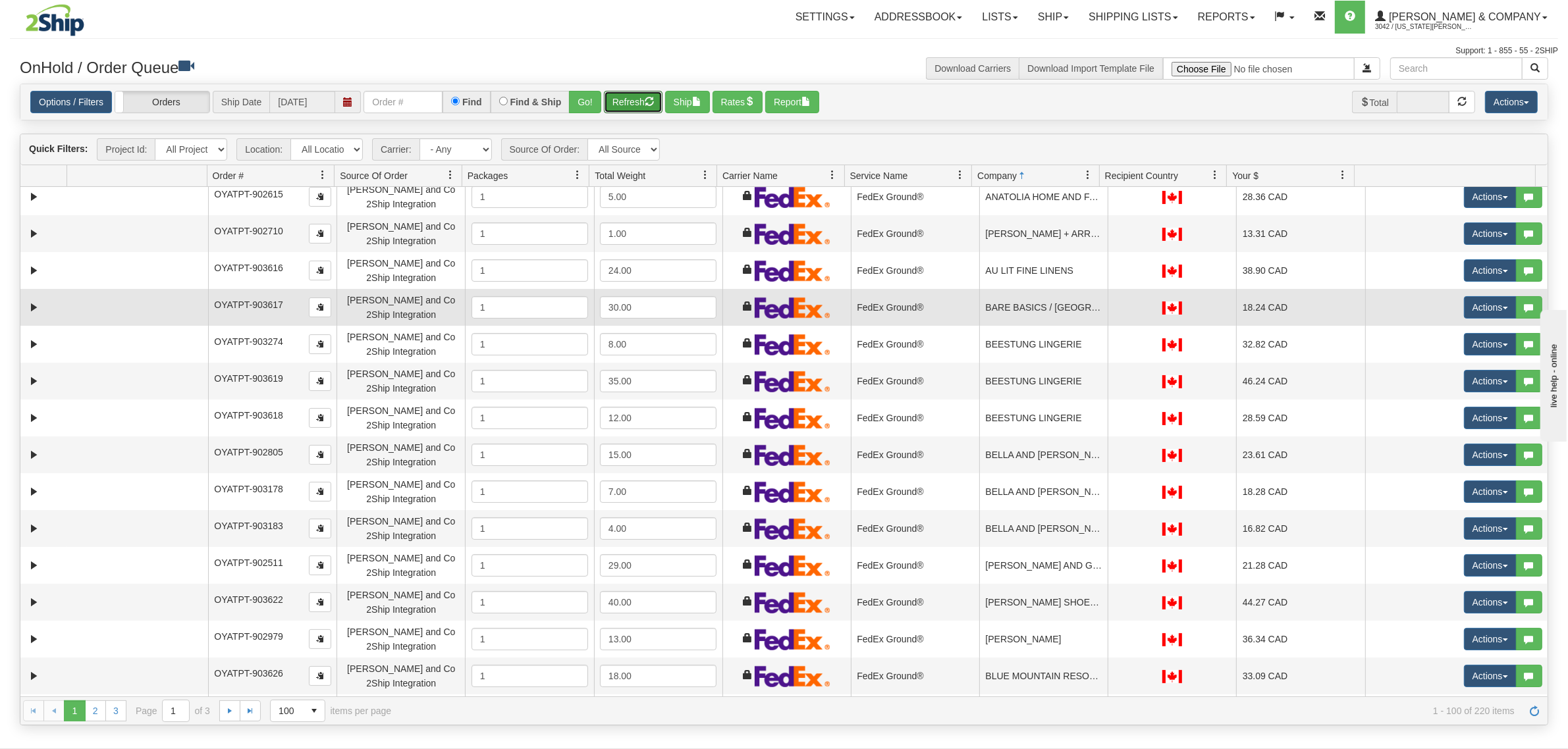
click at [992, 314] on td "BARE BASICS / STEVESTON" at bounding box center [1043, 307] width 128 height 37
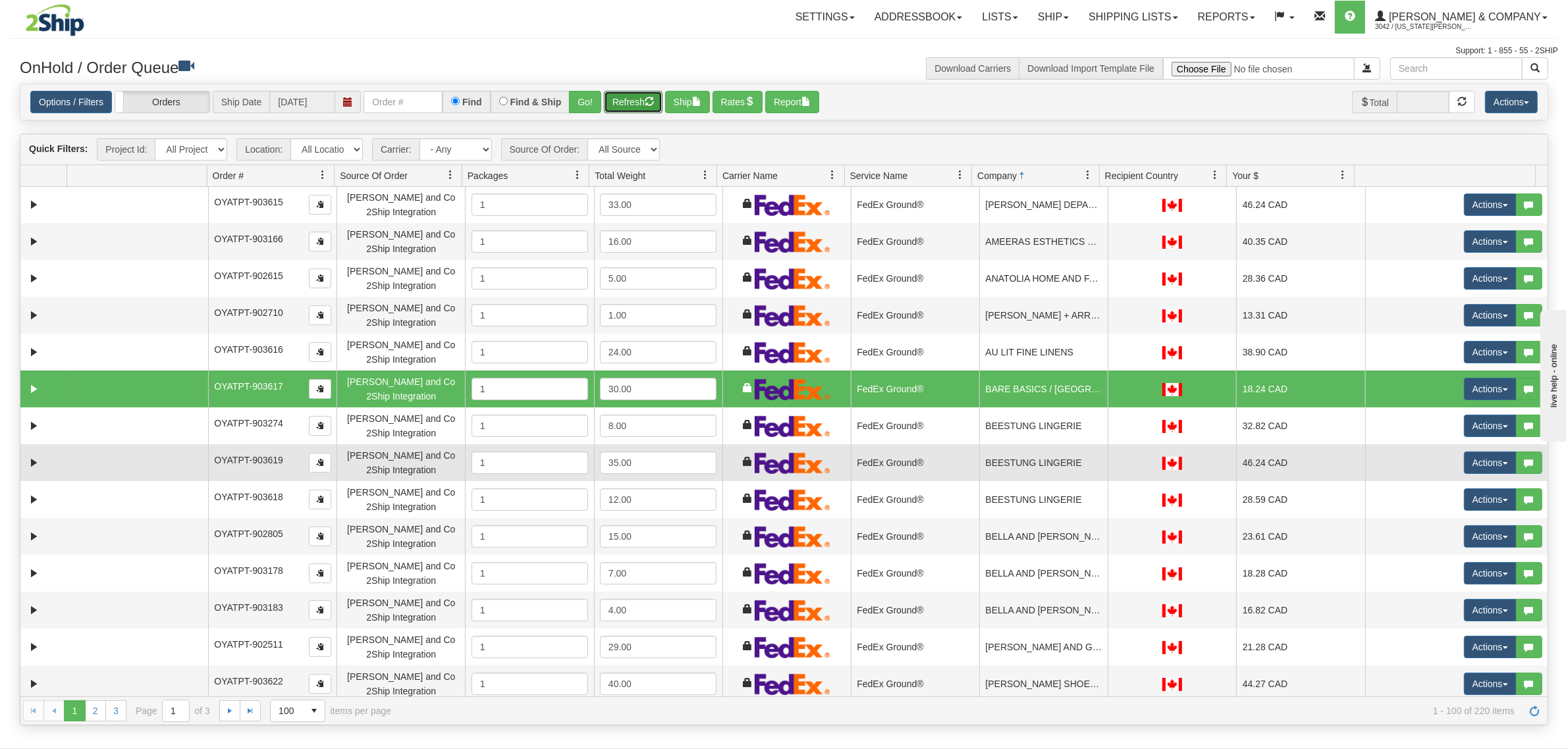
scroll to position [0, 0]
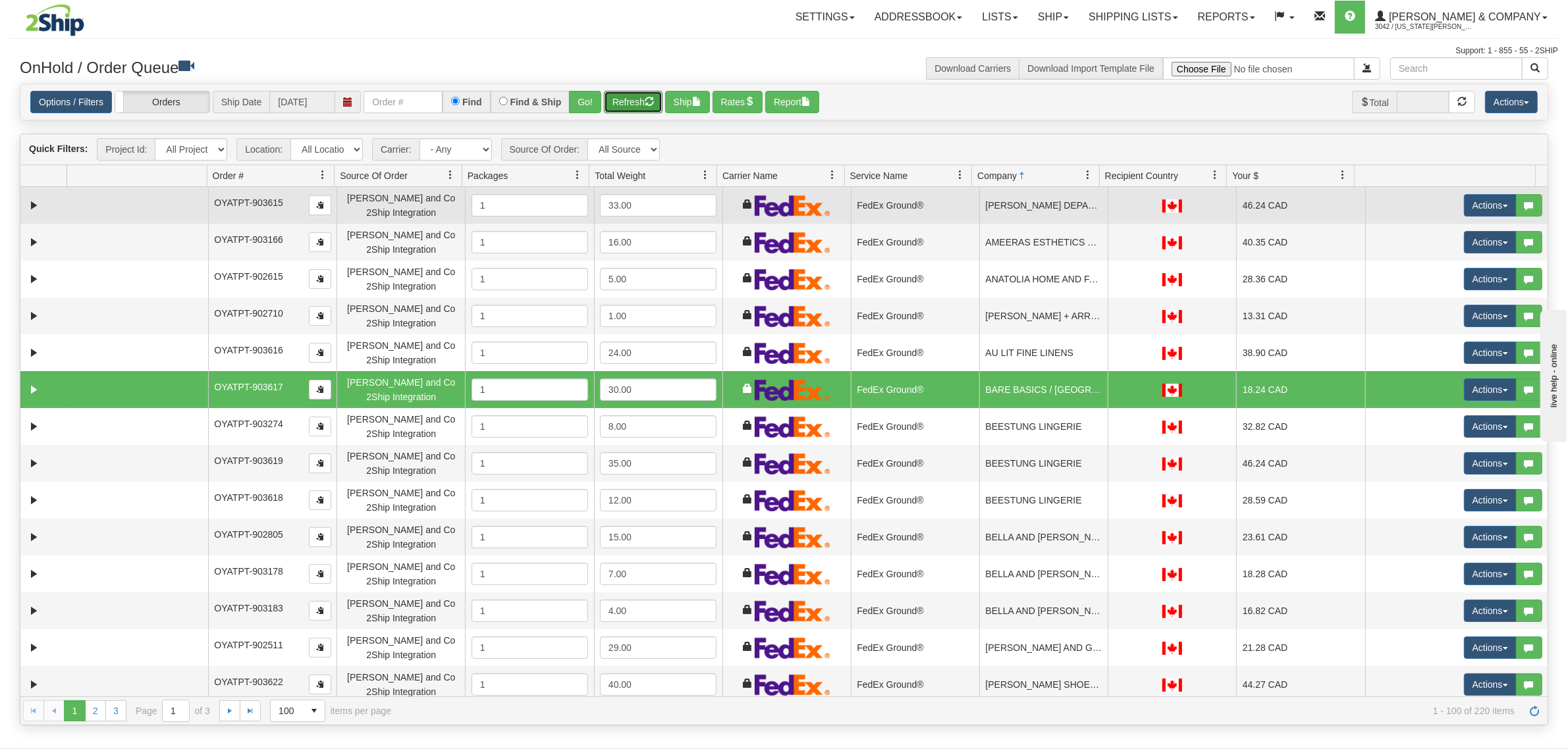
click at [1008, 212] on td "A.W.BROCK DEPARTMENT STORE" at bounding box center [1043, 205] width 128 height 37
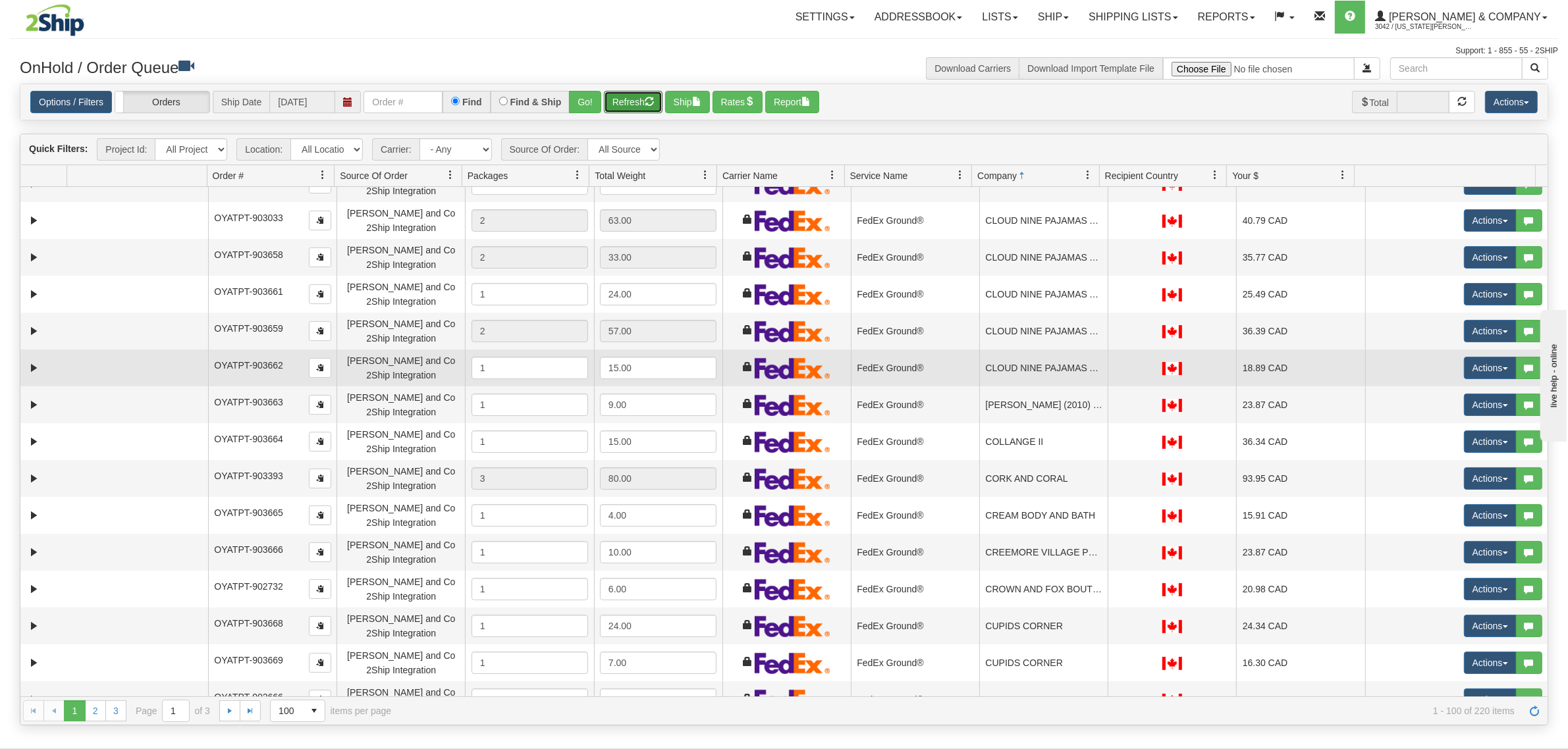
scroll to position [1481, 0]
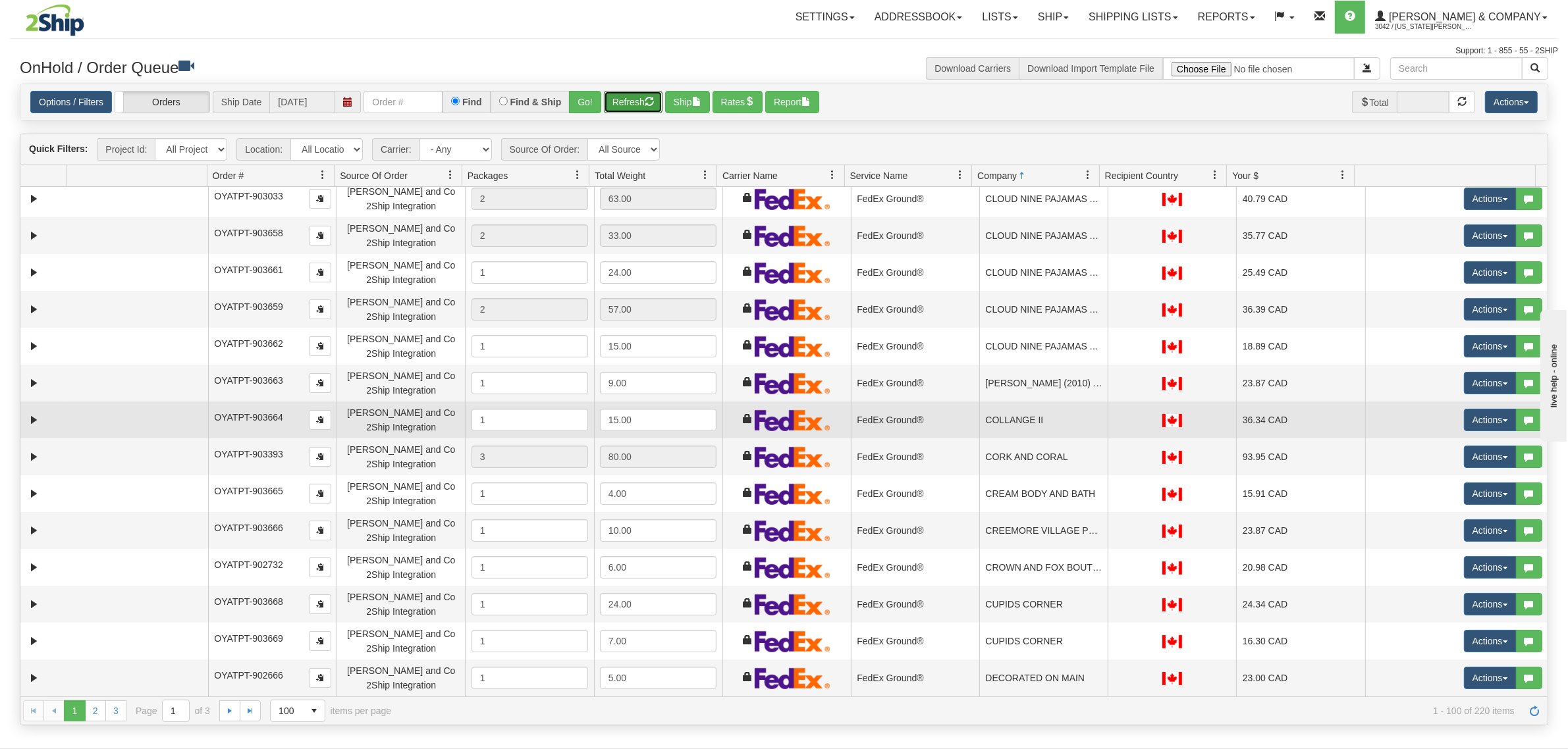
click at [1041, 428] on td "COLLANGE II" at bounding box center [1043, 419] width 128 height 37
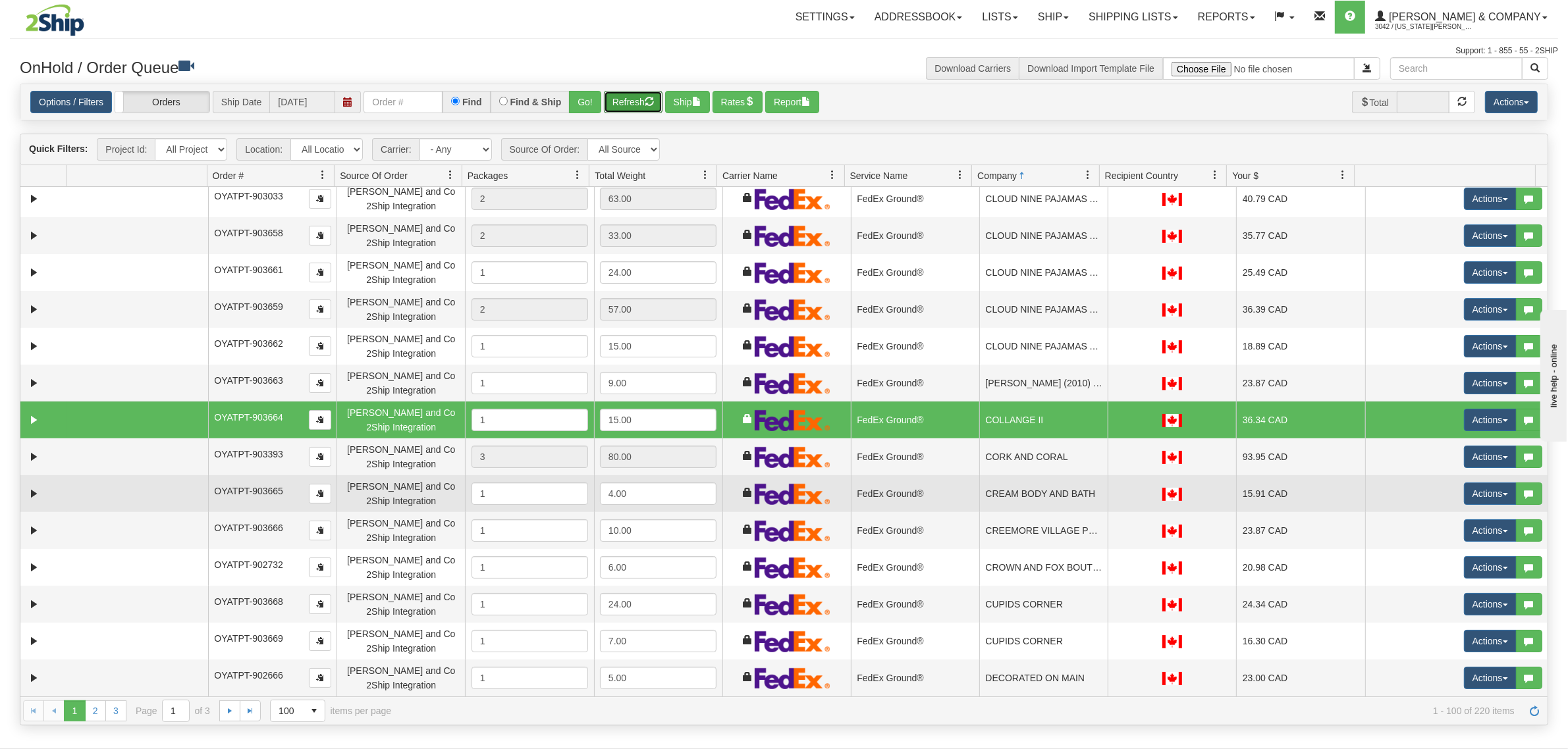
click at [1031, 485] on td "CREAM BODY AND BATH" at bounding box center [1043, 493] width 128 height 37
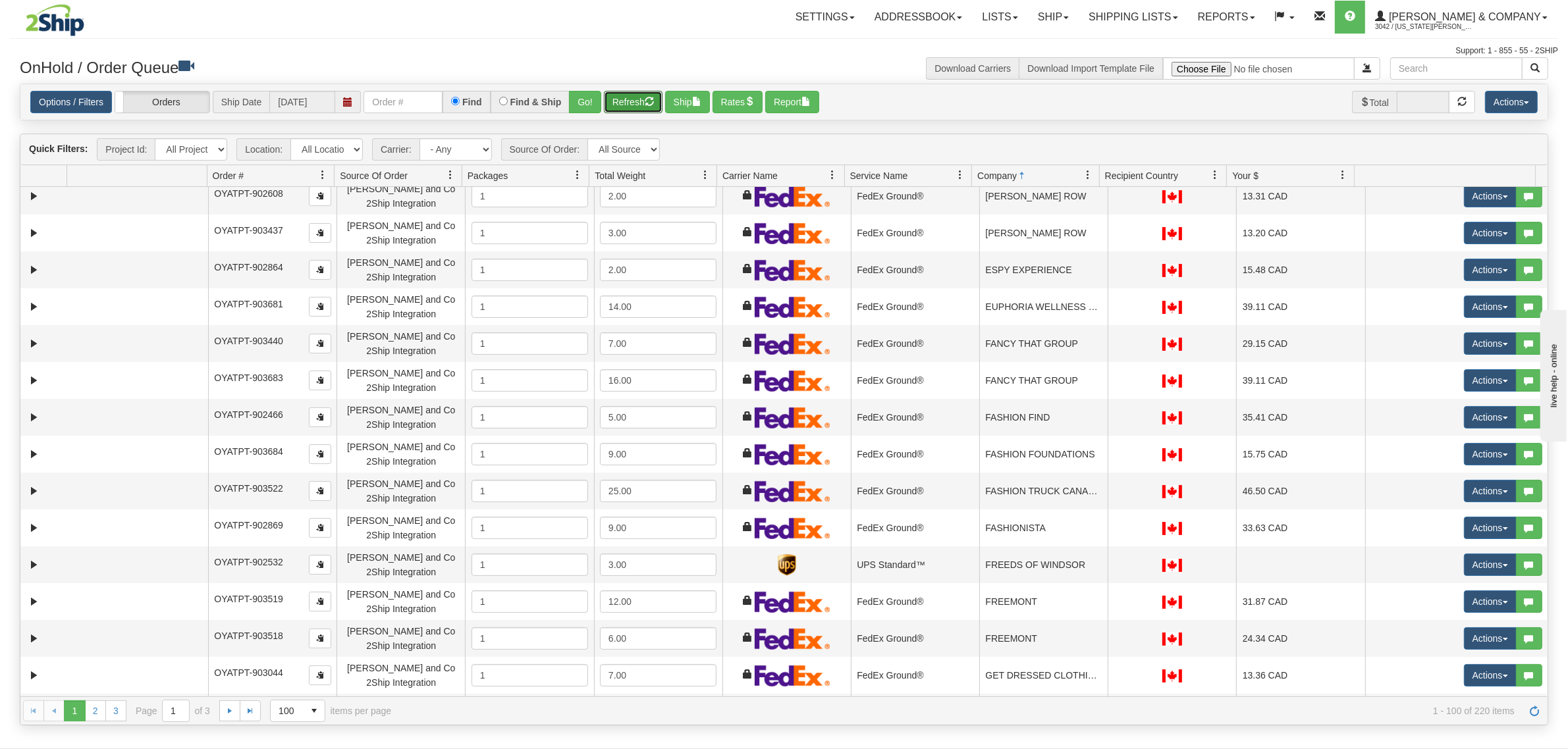
scroll to position [2351, 0]
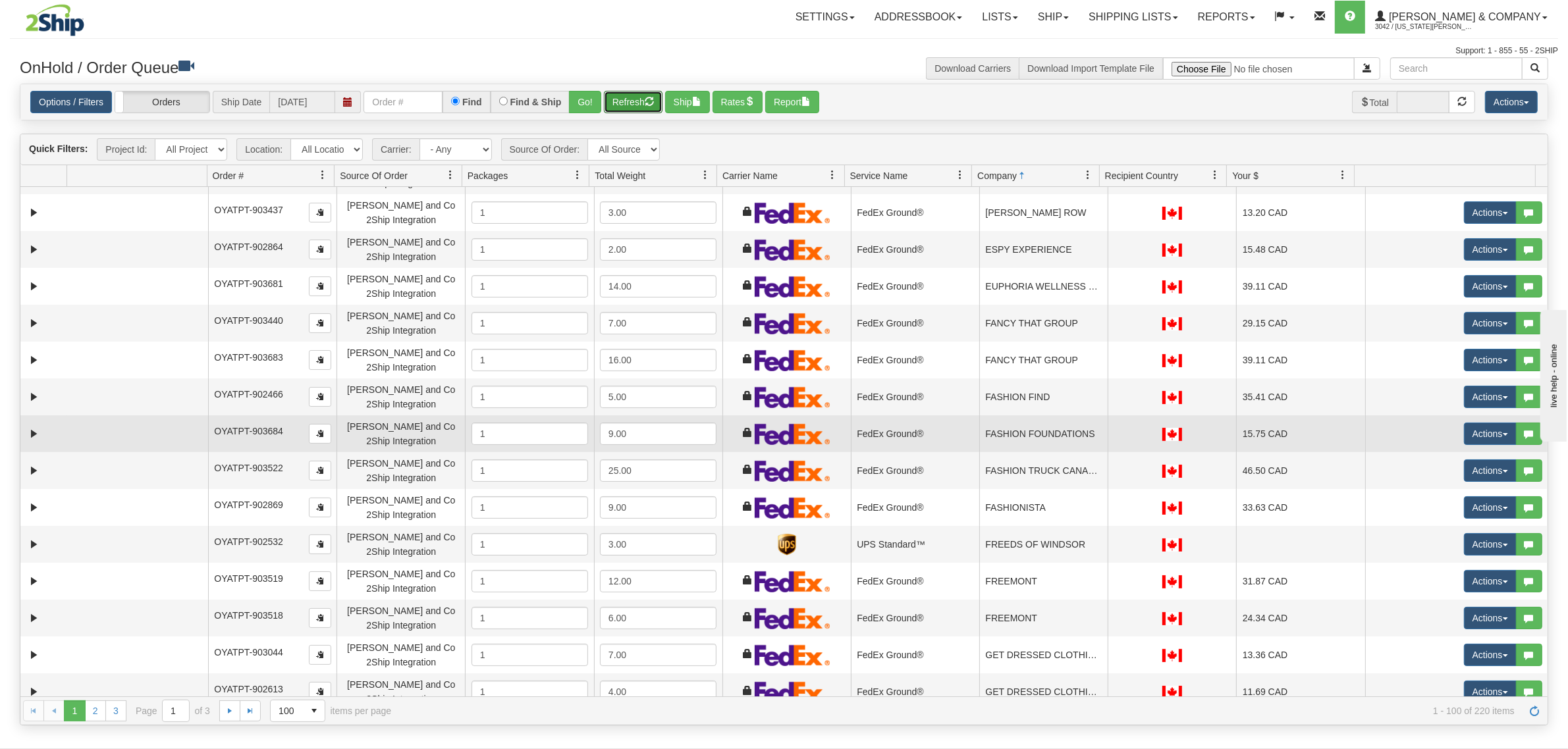
click at [1008, 436] on td "FASHION FOUNDATIONS" at bounding box center [1043, 433] width 128 height 37
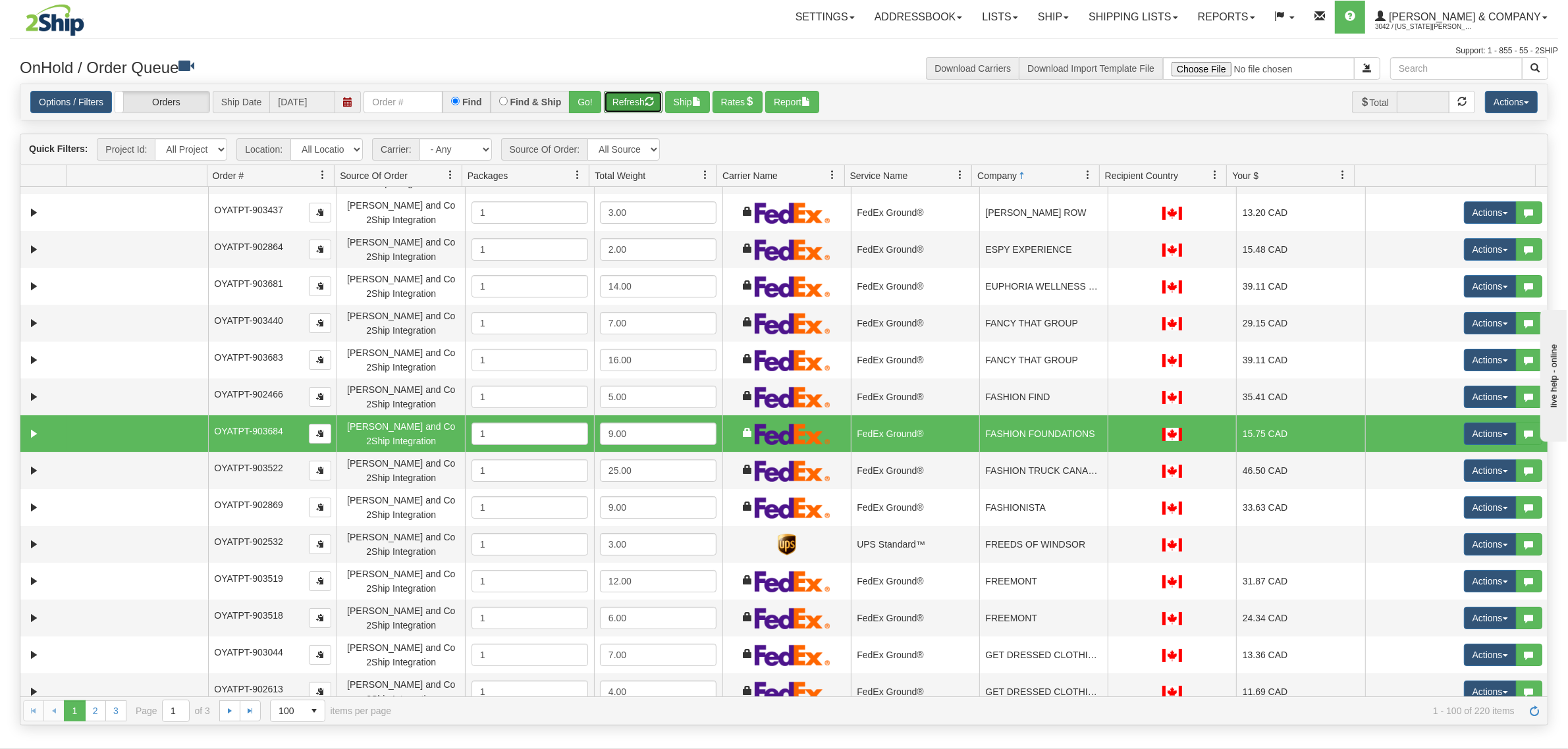
scroll to position [2187, 0]
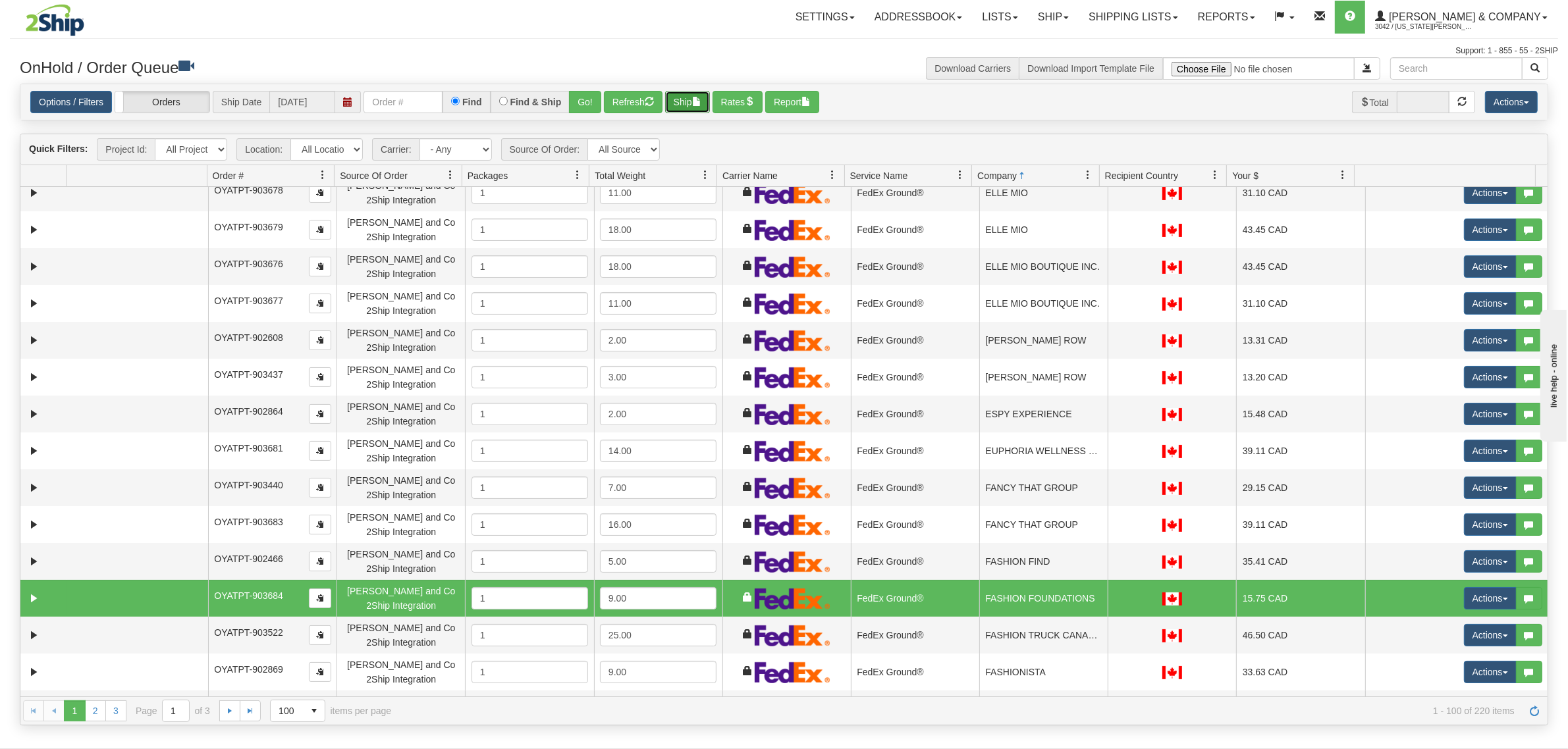
click at [700, 101] on span "button" at bounding box center [697, 102] width 9 height 9
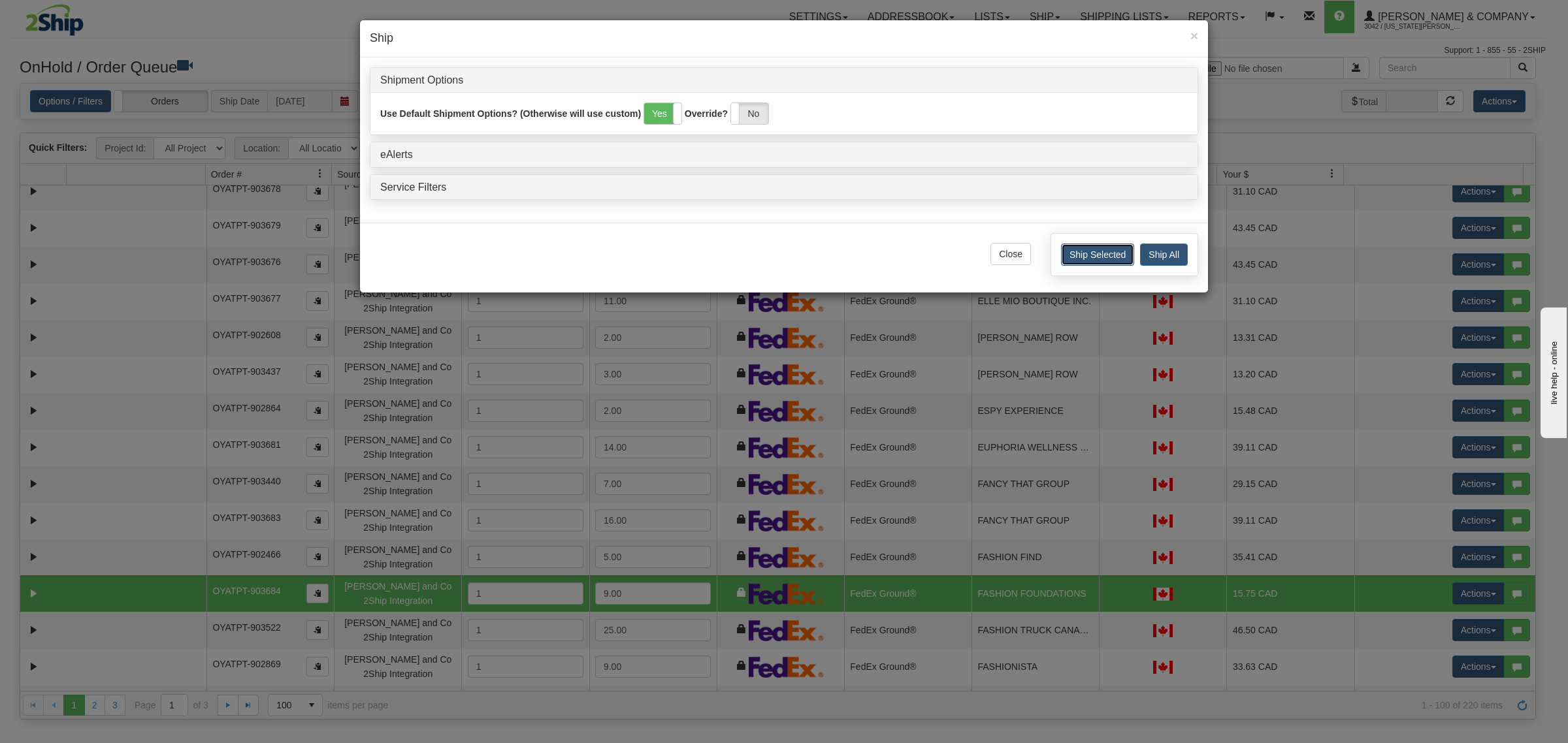
click at [1080, 256] on button "Ship Selected" at bounding box center [1097, 254] width 73 height 23
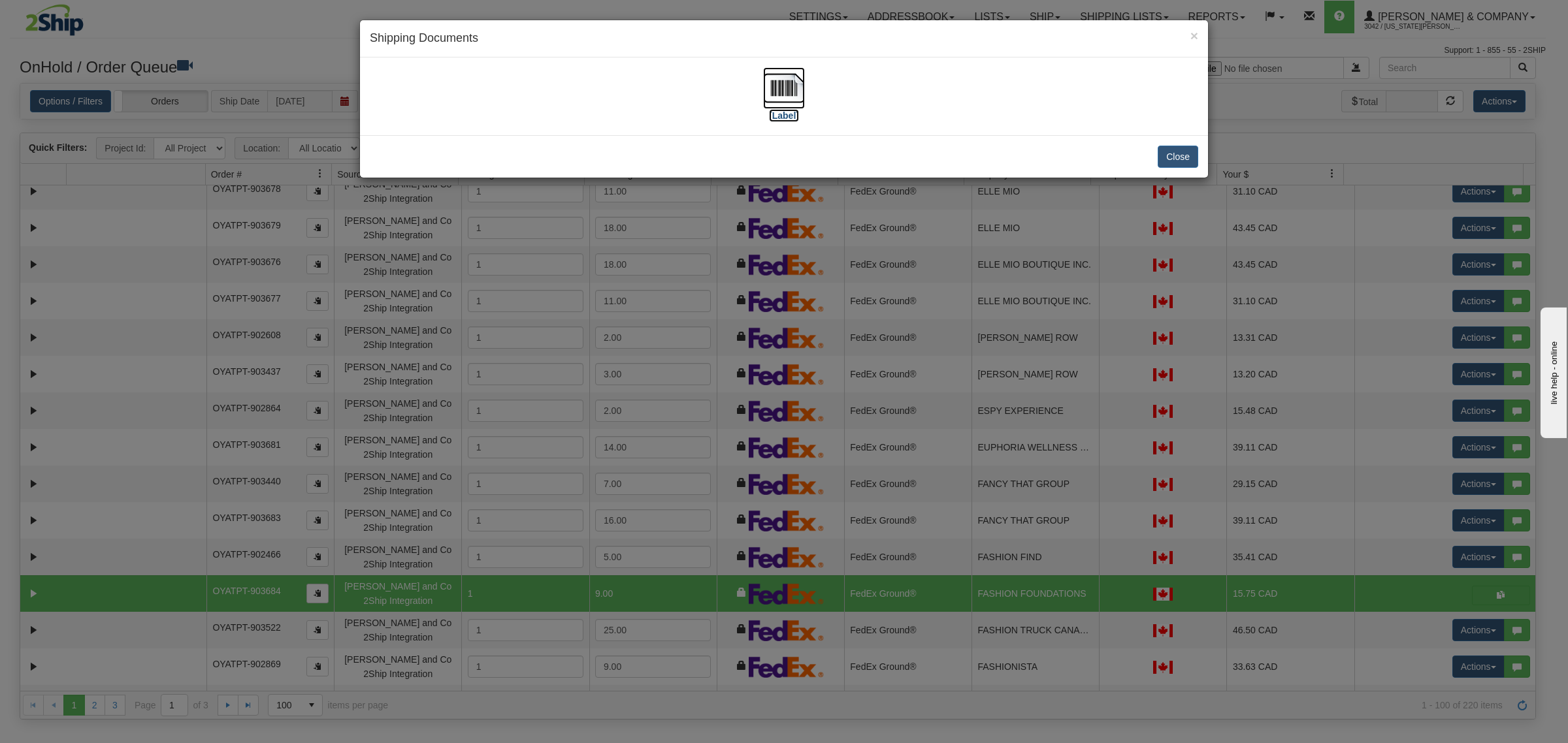
click at [784, 88] on img at bounding box center [784, 88] width 41 height 41
click at [1171, 159] on button "Close" at bounding box center [1177, 157] width 41 height 23
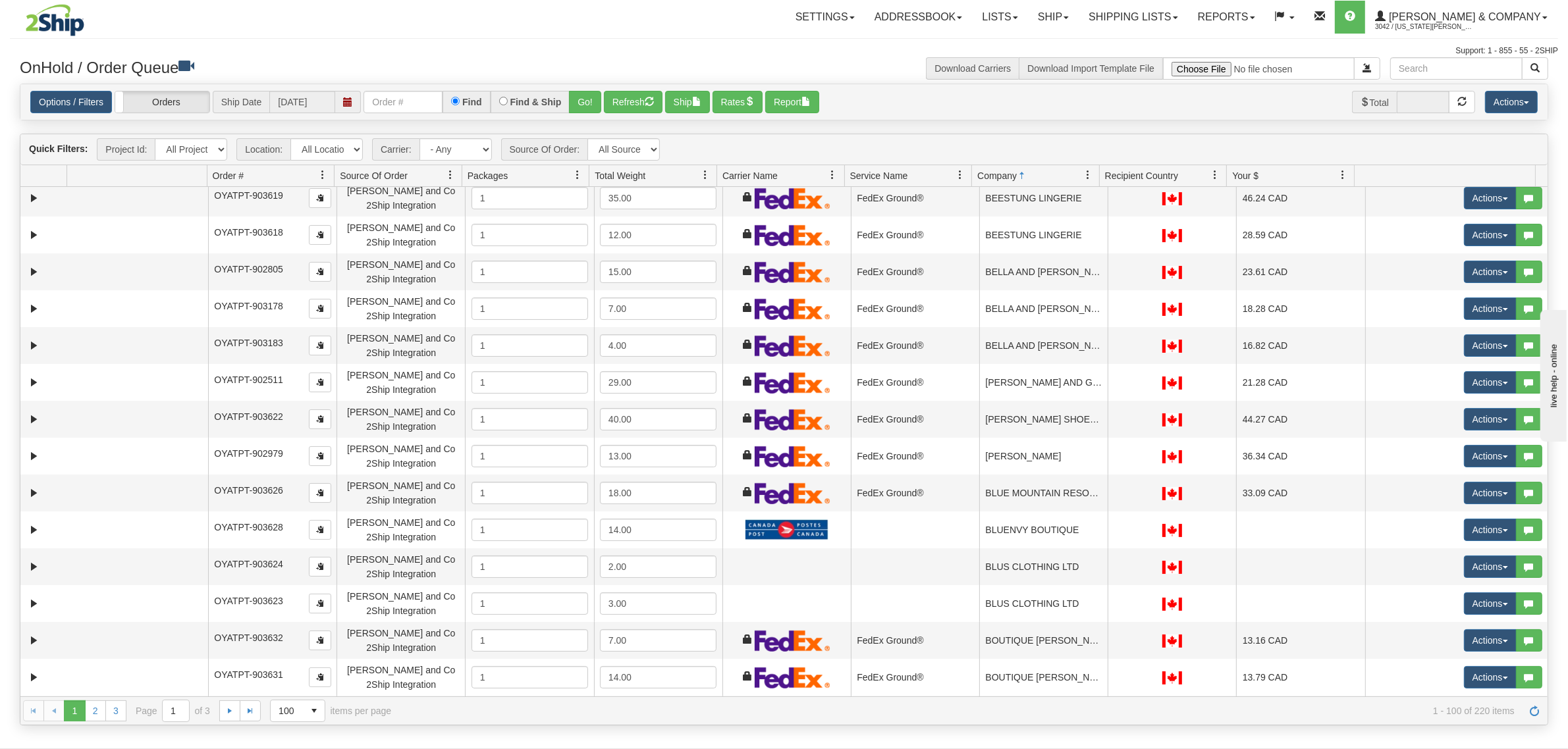
scroll to position [0, 0]
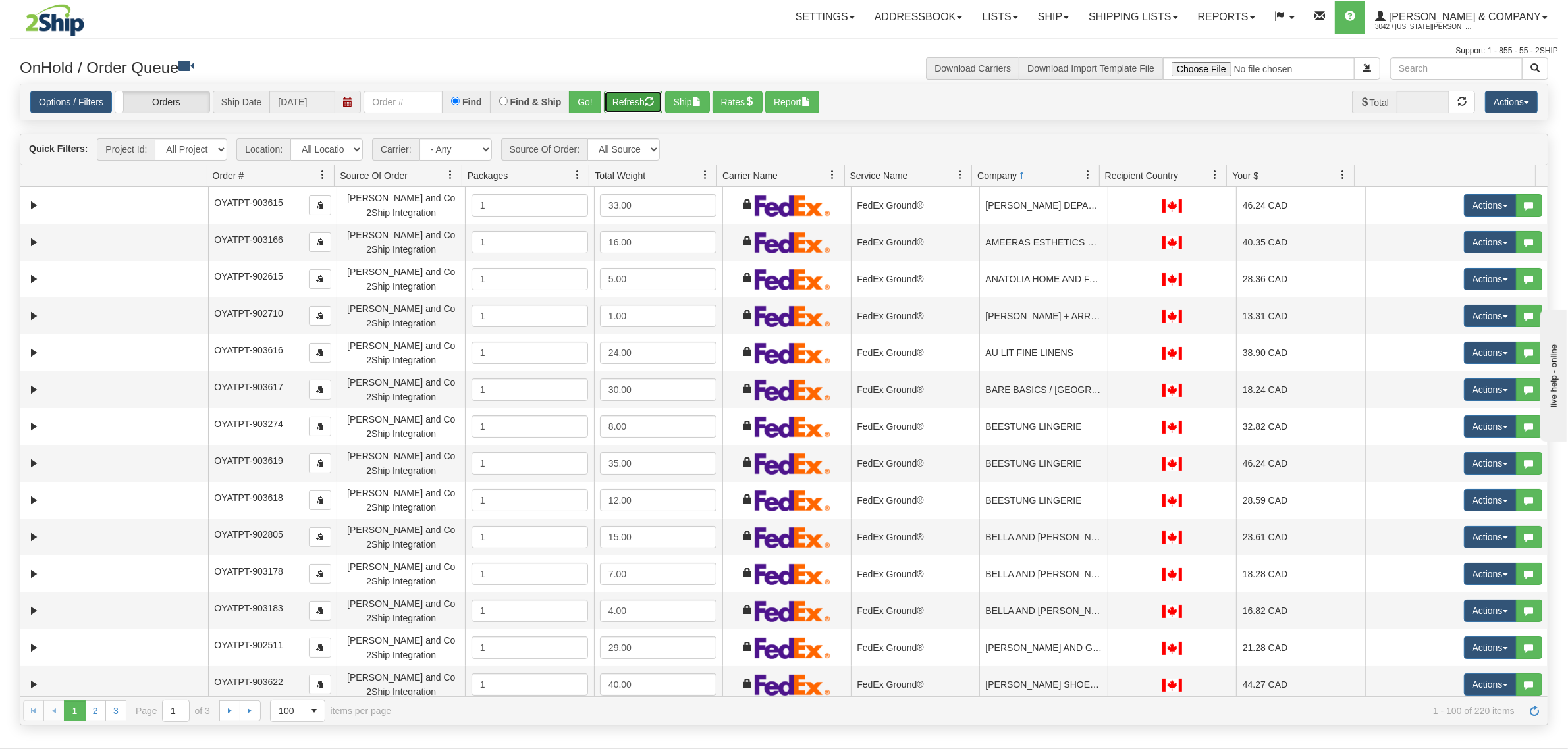
click at [613, 103] on button "Refresh" at bounding box center [633, 102] width 59 height 23
click at [1042, 219] on td "A.W.BROCK DEPARTMENT STORE" at bounding box center [1043, 205] width 128 height 37
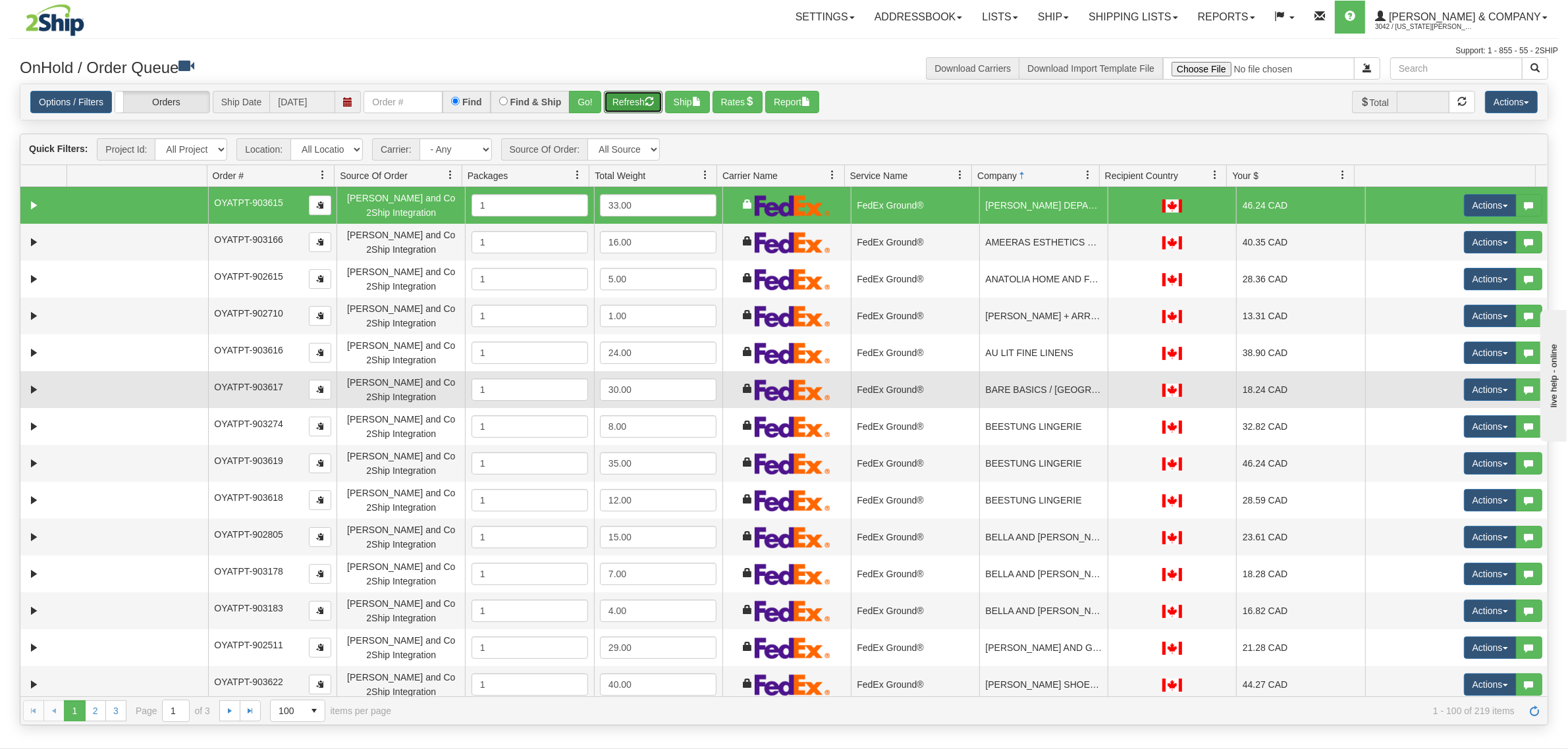
click at [1012, 384] on td "BARE BASICS / STEVESTON" at bounding box center [1043, 389] width 128 height 37
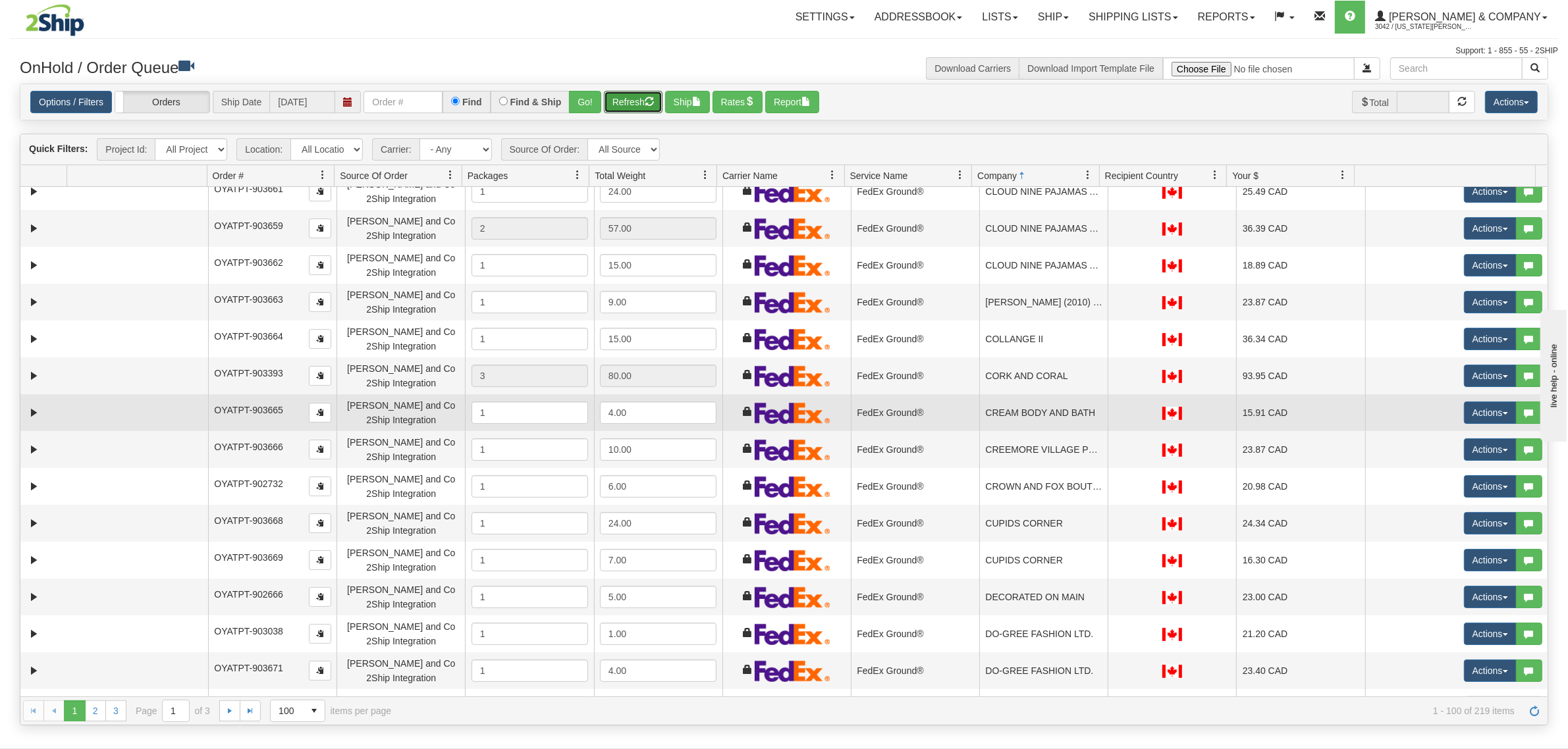
scroll to position [1562, 0]
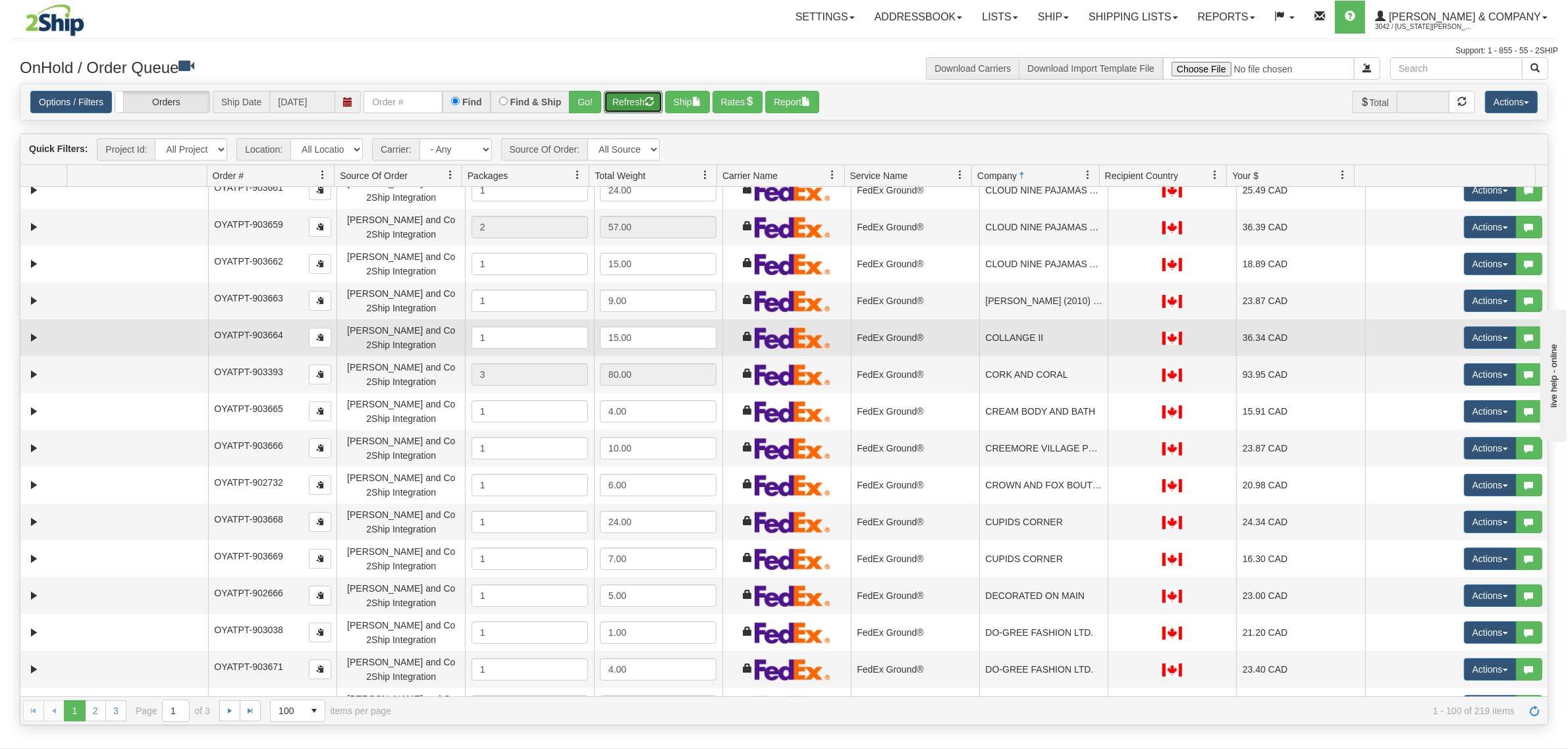
click at [1056, 338] on td "COLLANGE II" at bounding box center [1043, 338] width 128 height 37
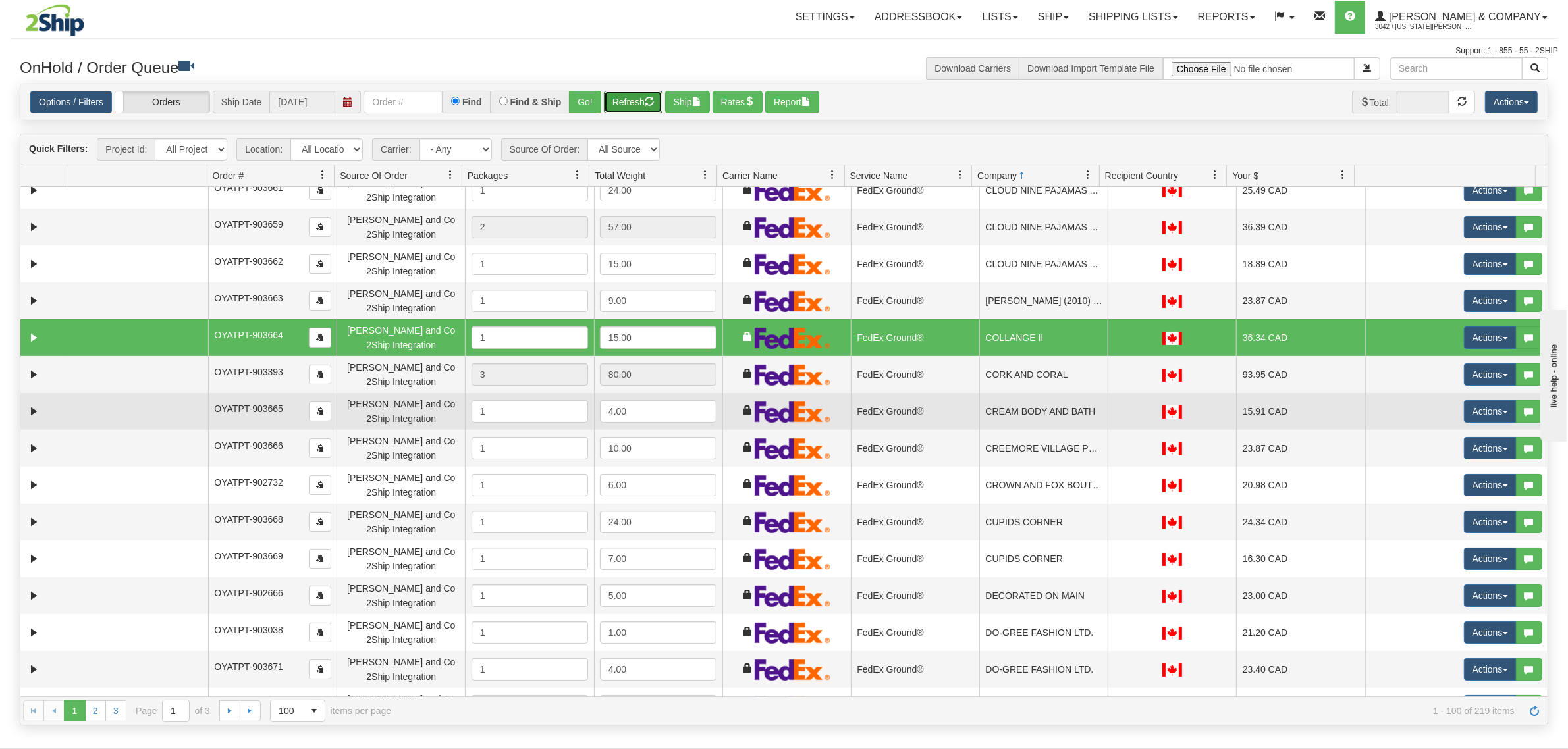
click at [1050, 405] on td "CREAM BODY AND BATH" at bounding box center [1043, 411] width 128 height 37
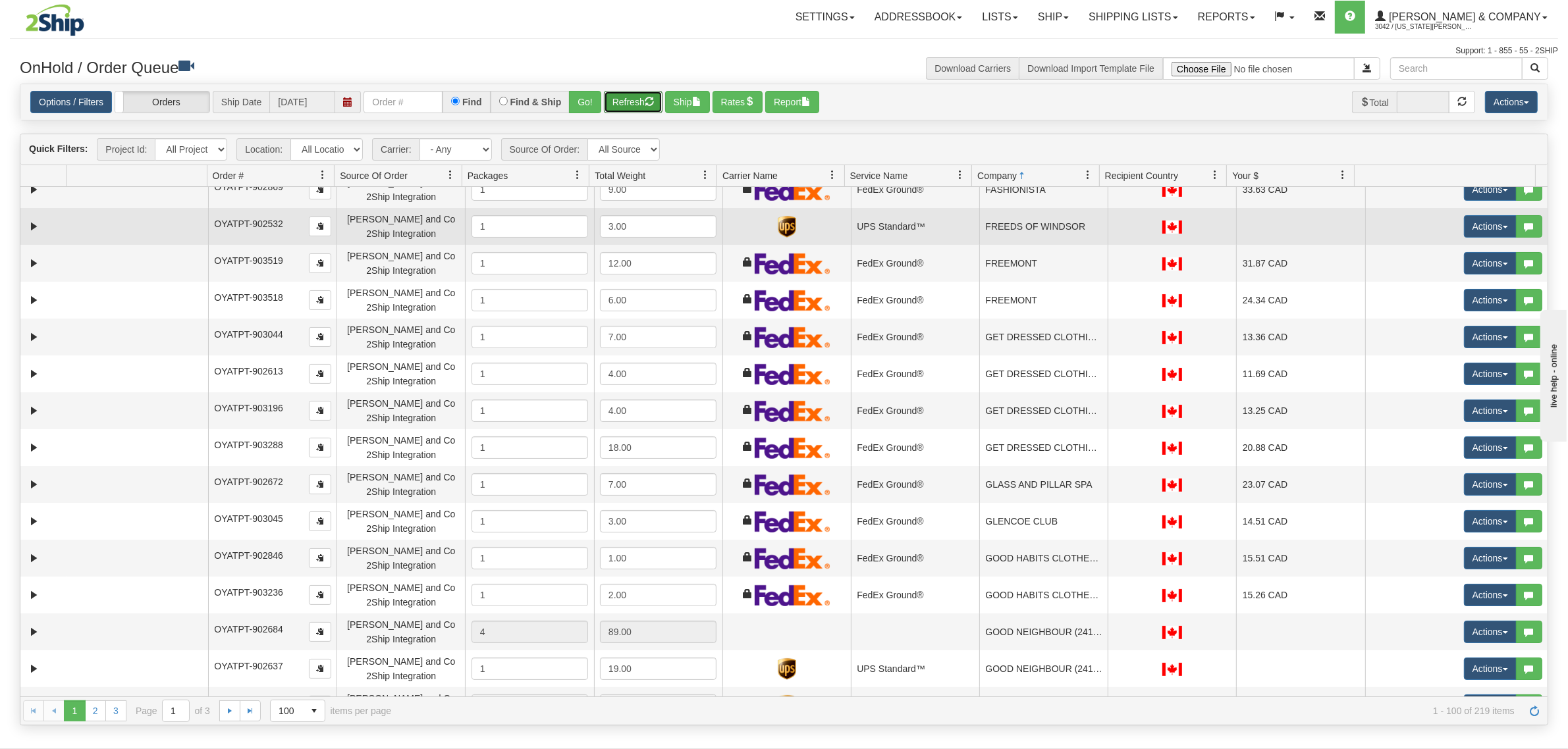
scroll to position [2303, 0]
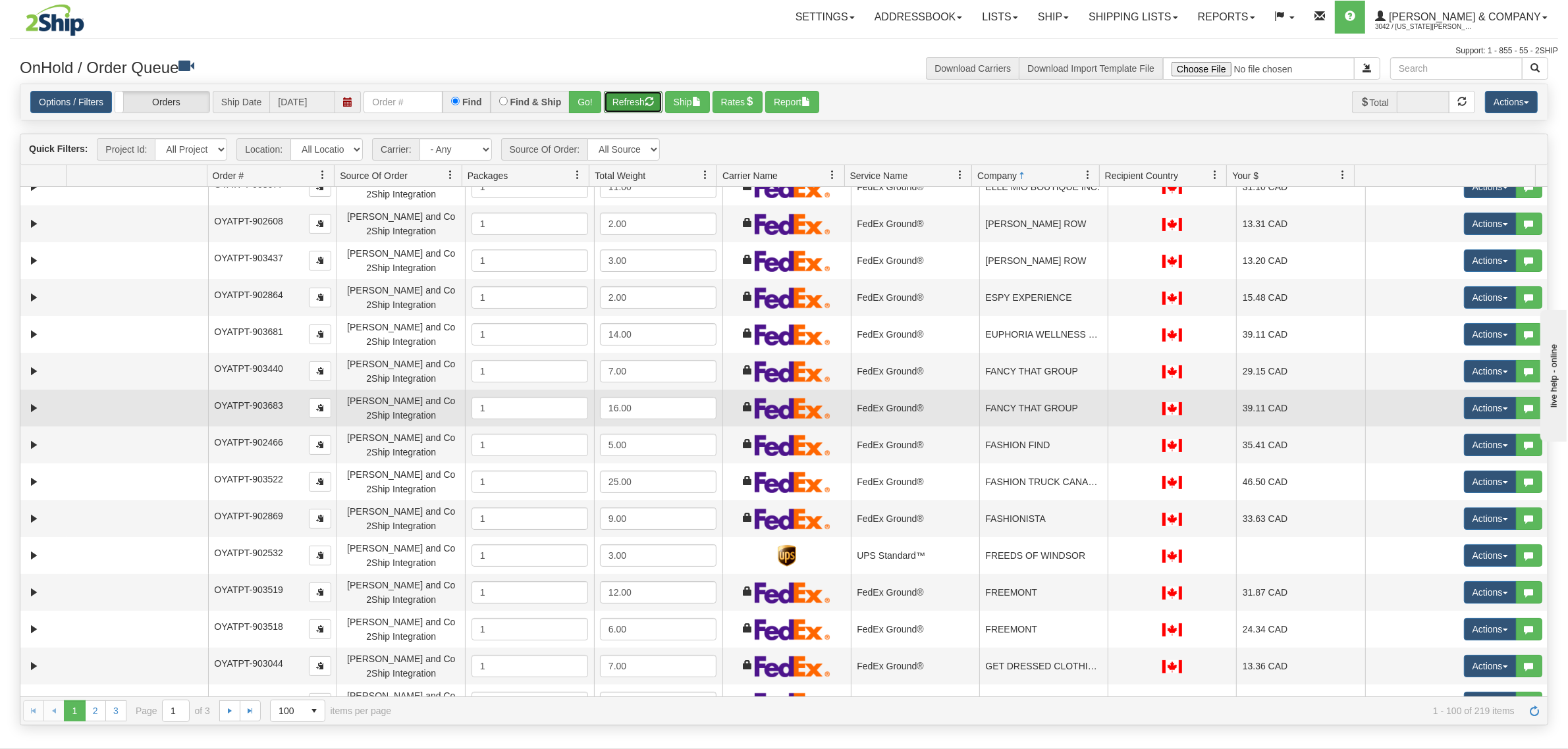
click at [1061, 408] on td "FANCY THAT GROUP" at bounding box center [1043, 408] width 128 height 37
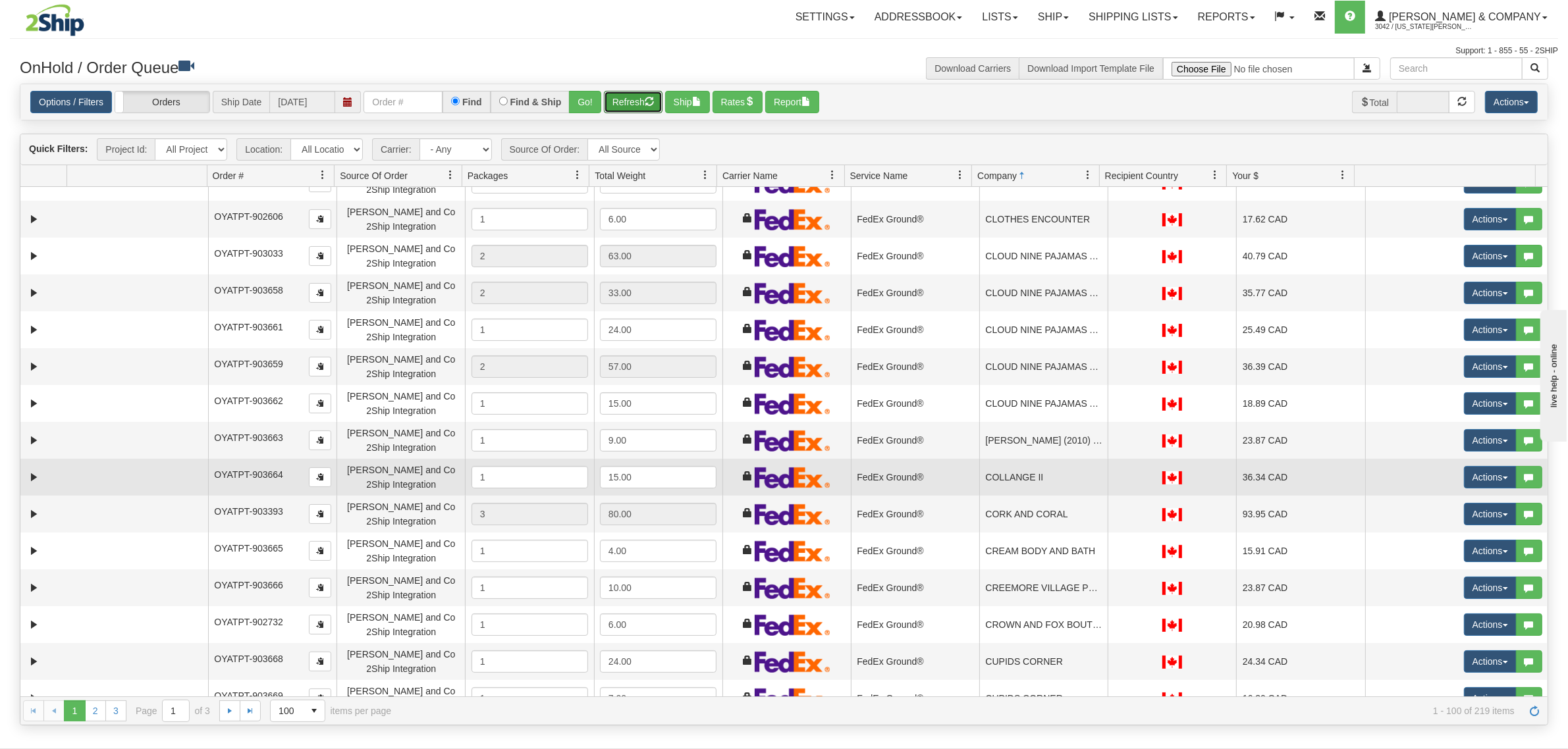
scroll to position [1562, 0]
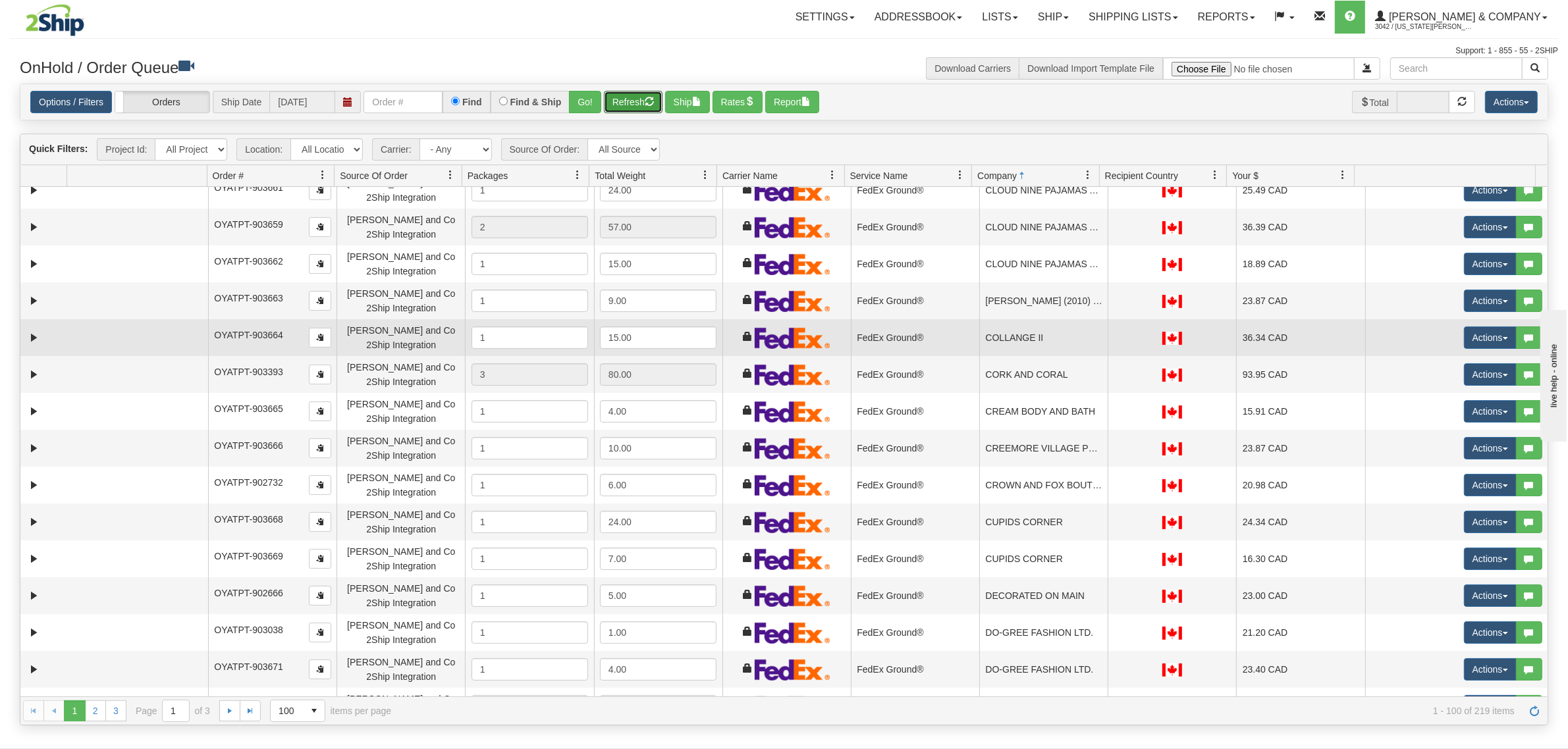
click at [1016, 330] on td "COLLANGE II" at bounding box center [1043, 338] width 128 height 37
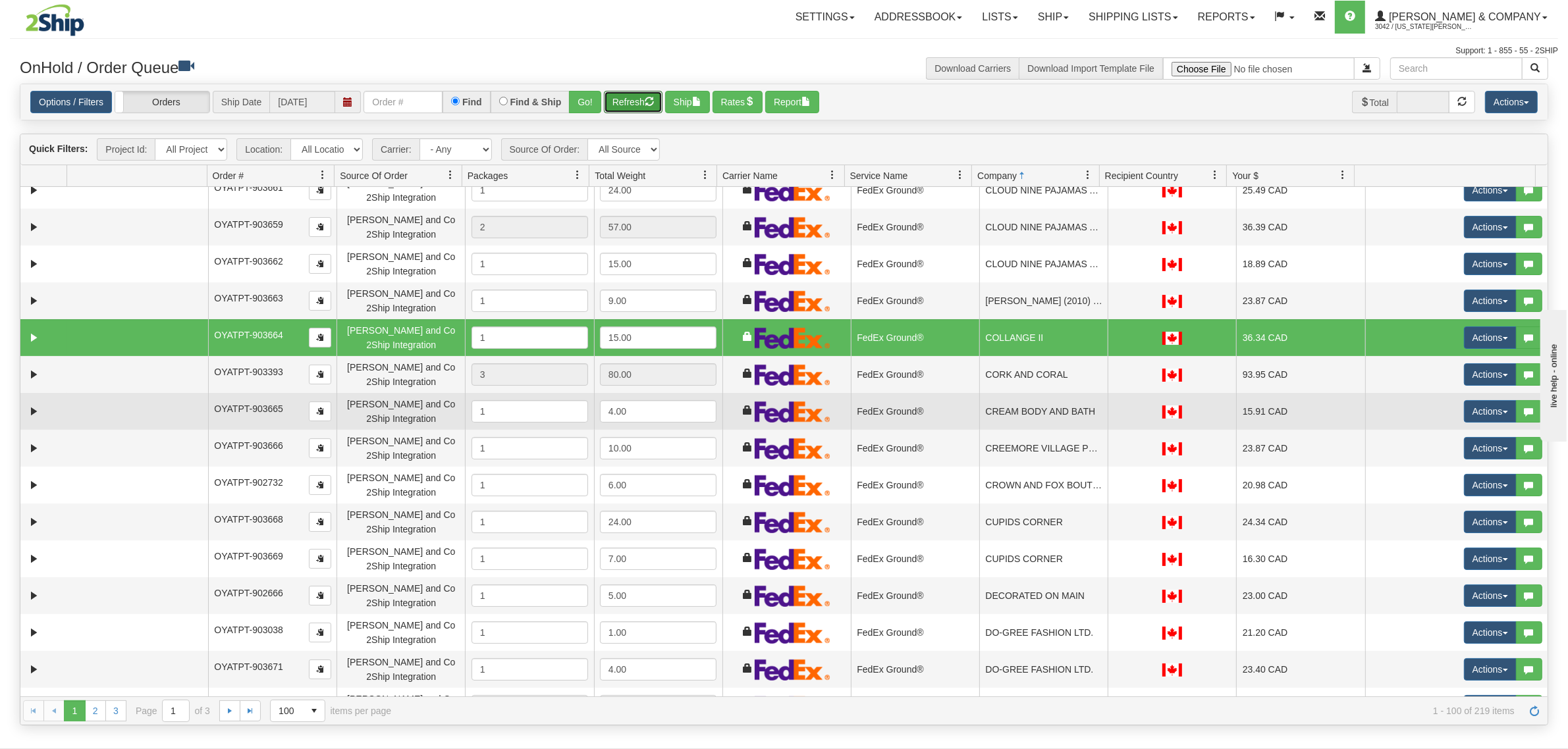
click at [1031, 407] on td "CREAM BODY AND BATH" at bounding box center [1043, 411] width 128 height 37
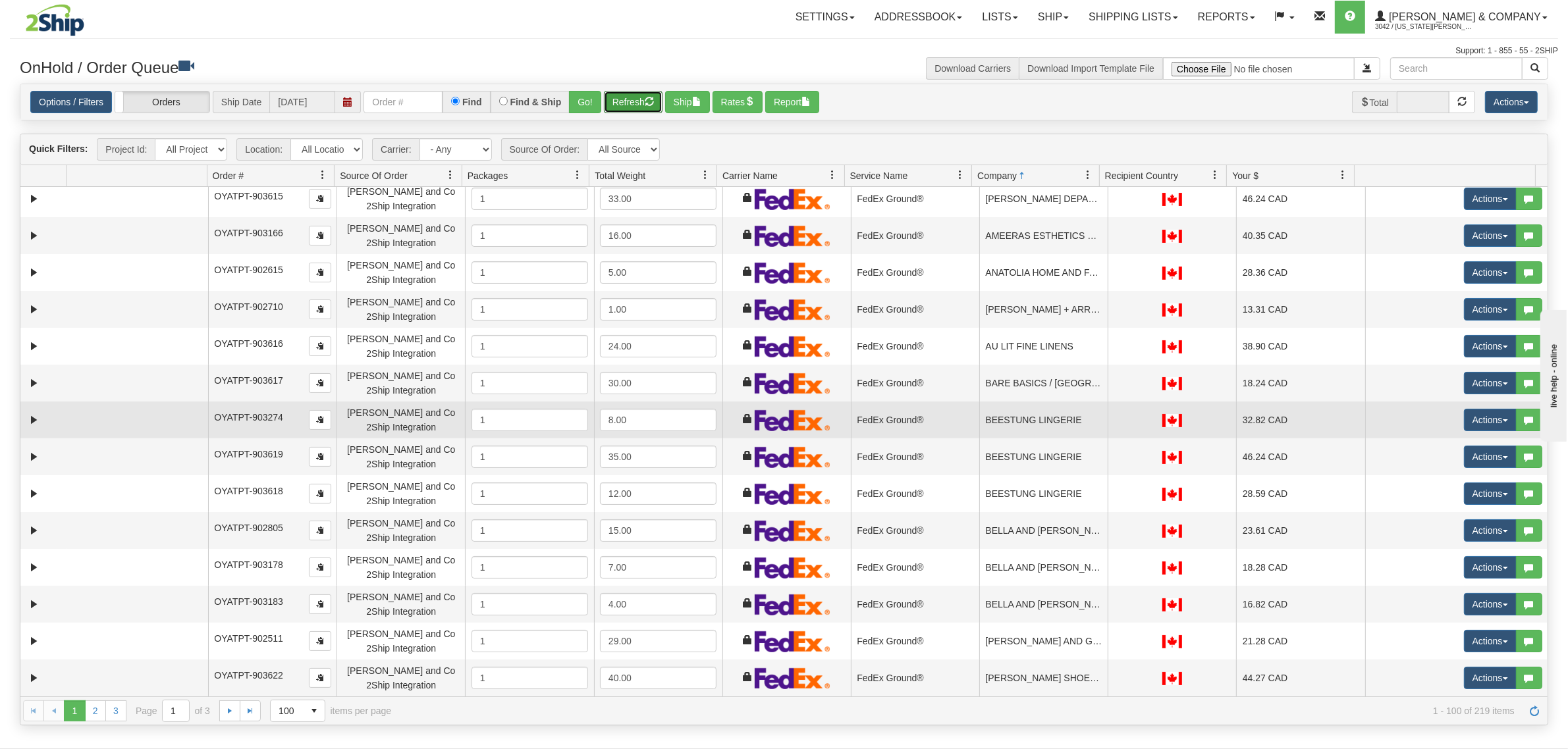
scroll to position [0, 0]
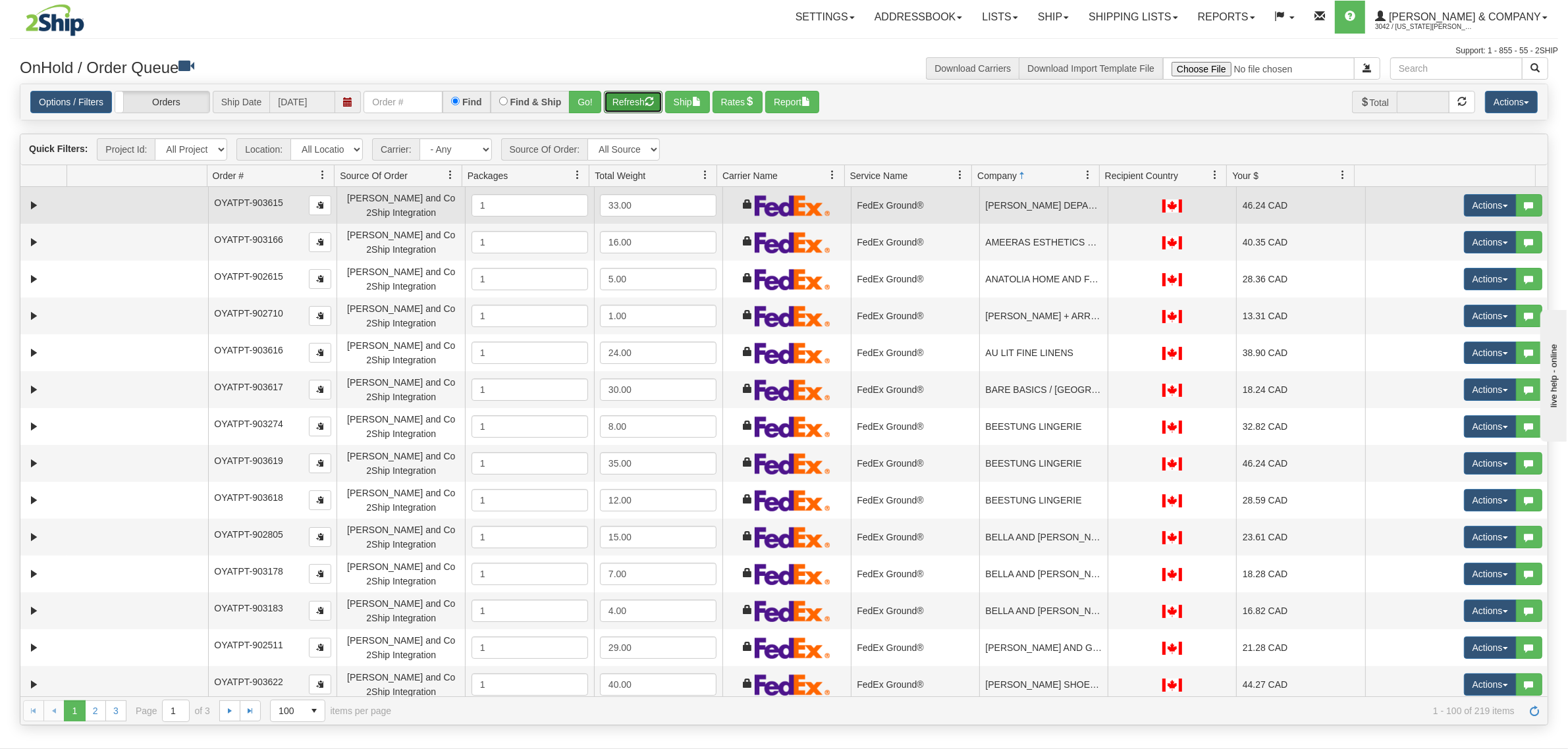
click at [1033, 212] on td "A.W.BROCK DEPARTMENT STORE" at bounding box center [1043, 205] width 128 height 37
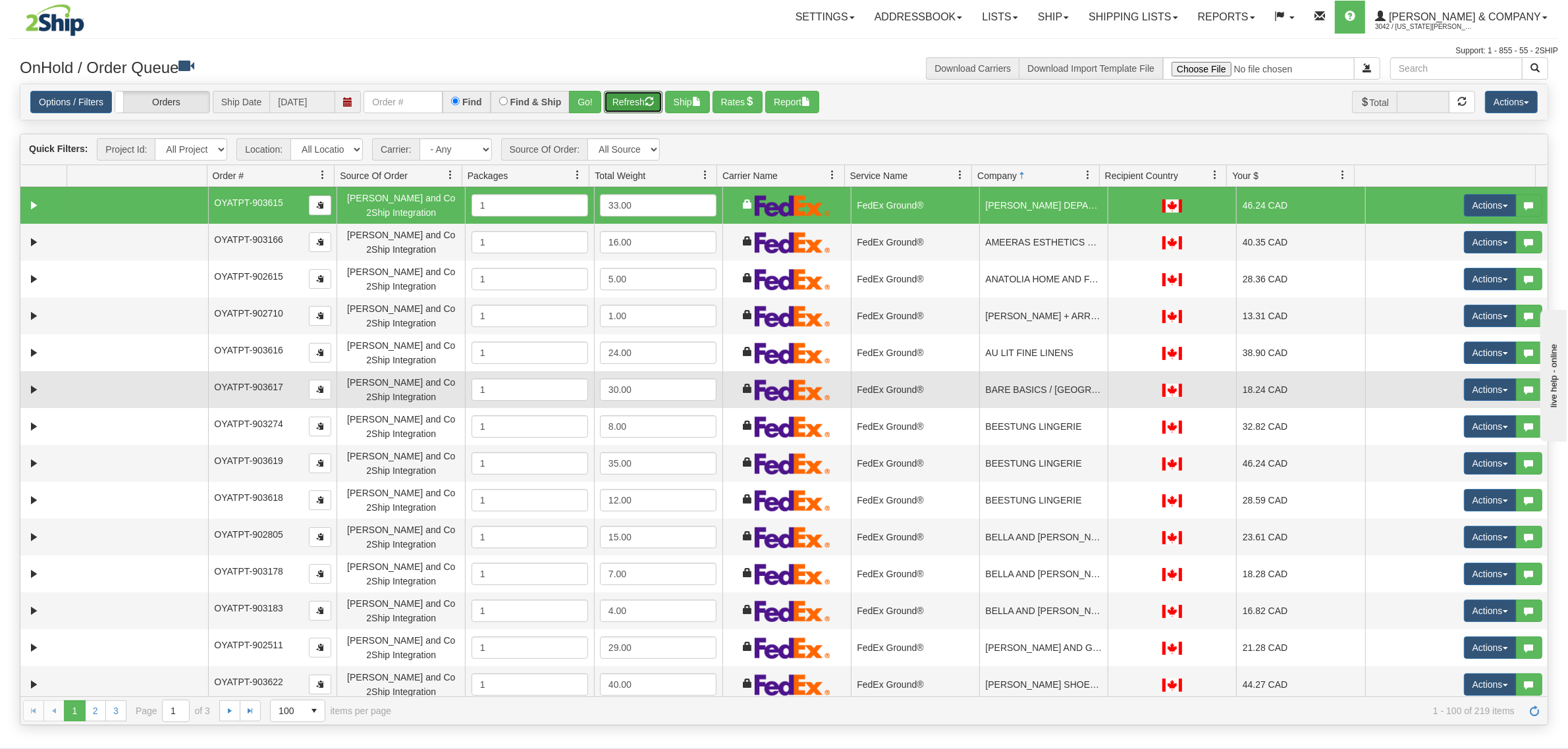
click at [1020, 400] on td "BARE BASICS / STEVESTON" at bounding box center [1043, 389] width 128 height 37
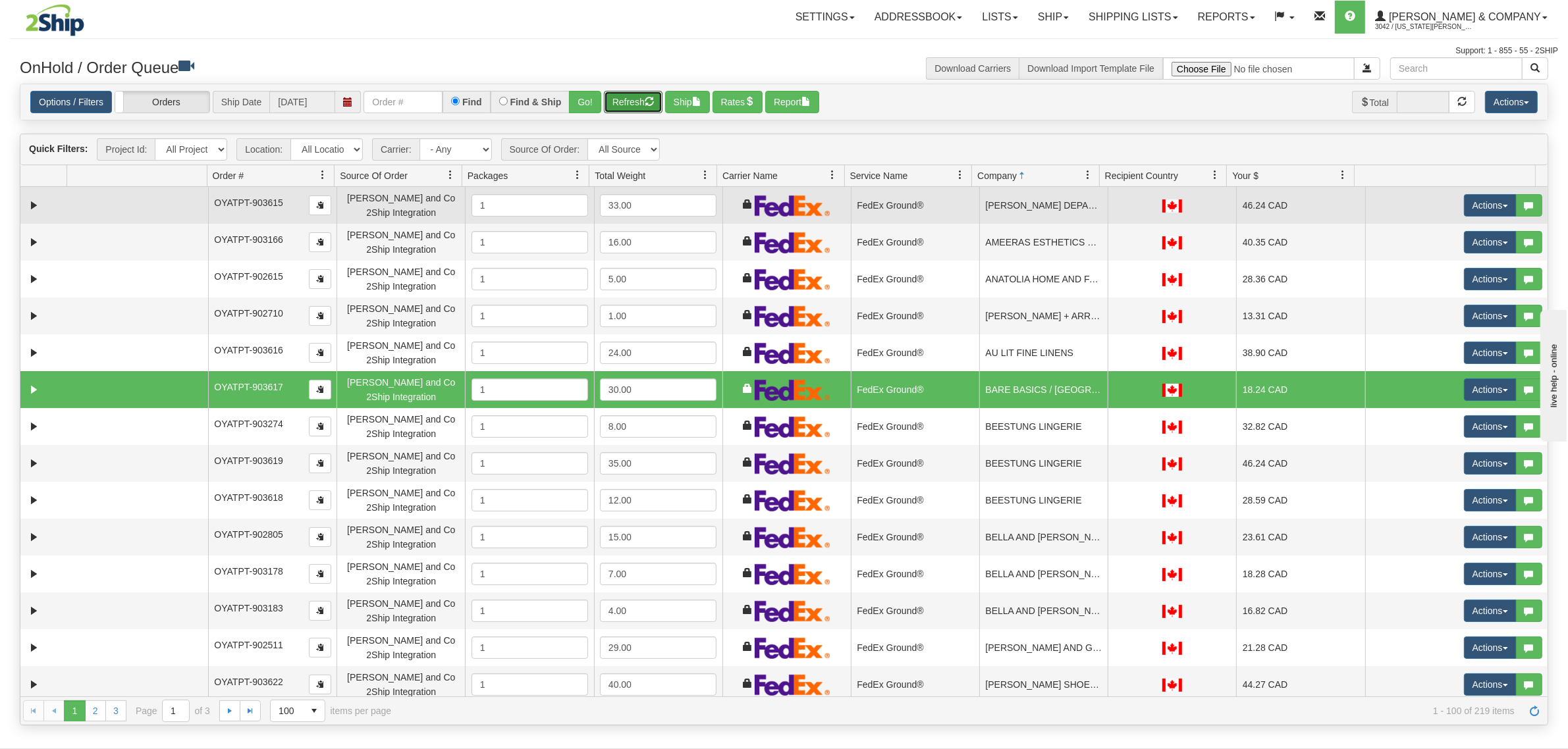
click at [1026, 209] on td "A.W.BROCK DEPARTMENT STORE" at bounding box center [1043, 205] width 128 height 37
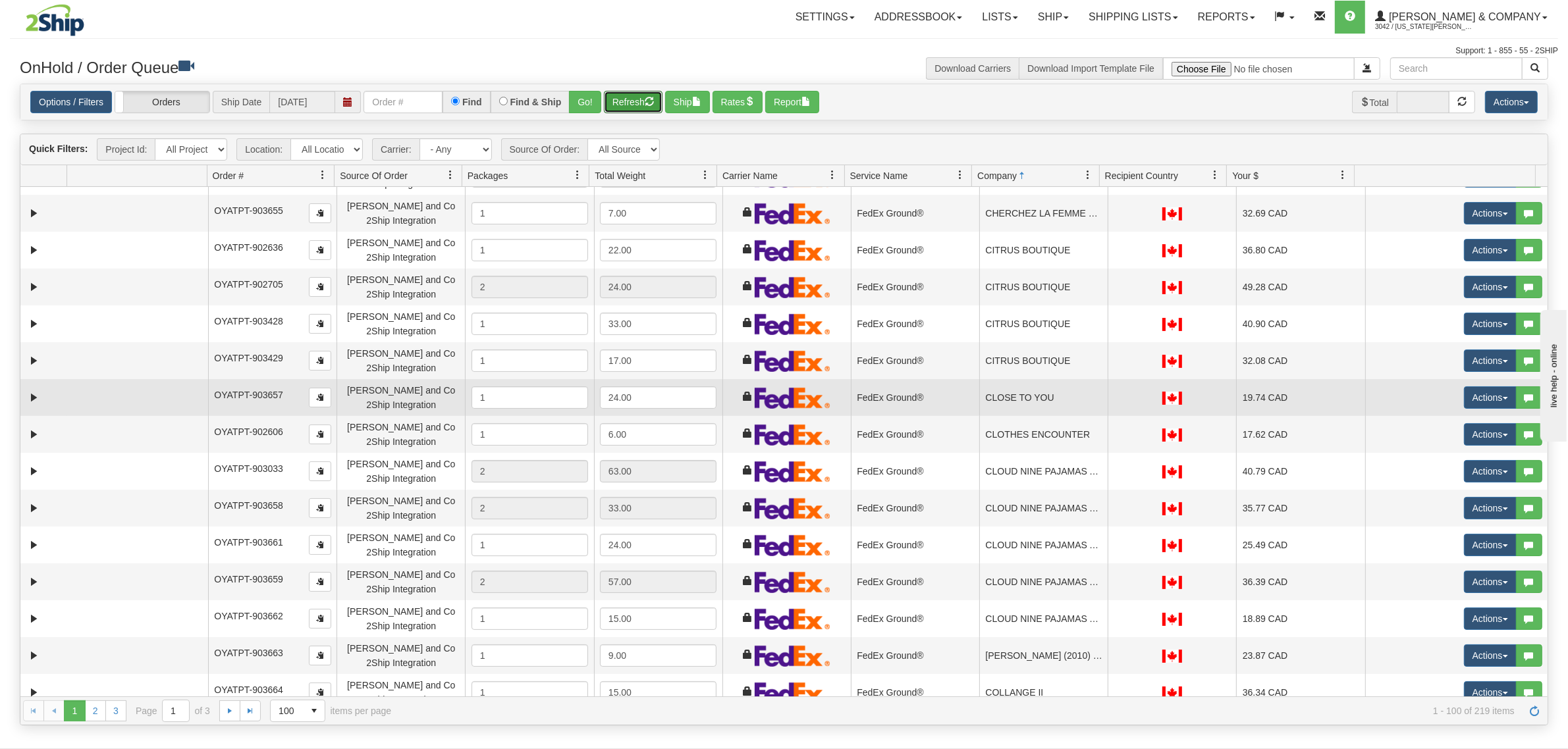
scroll to position [1481, 0]
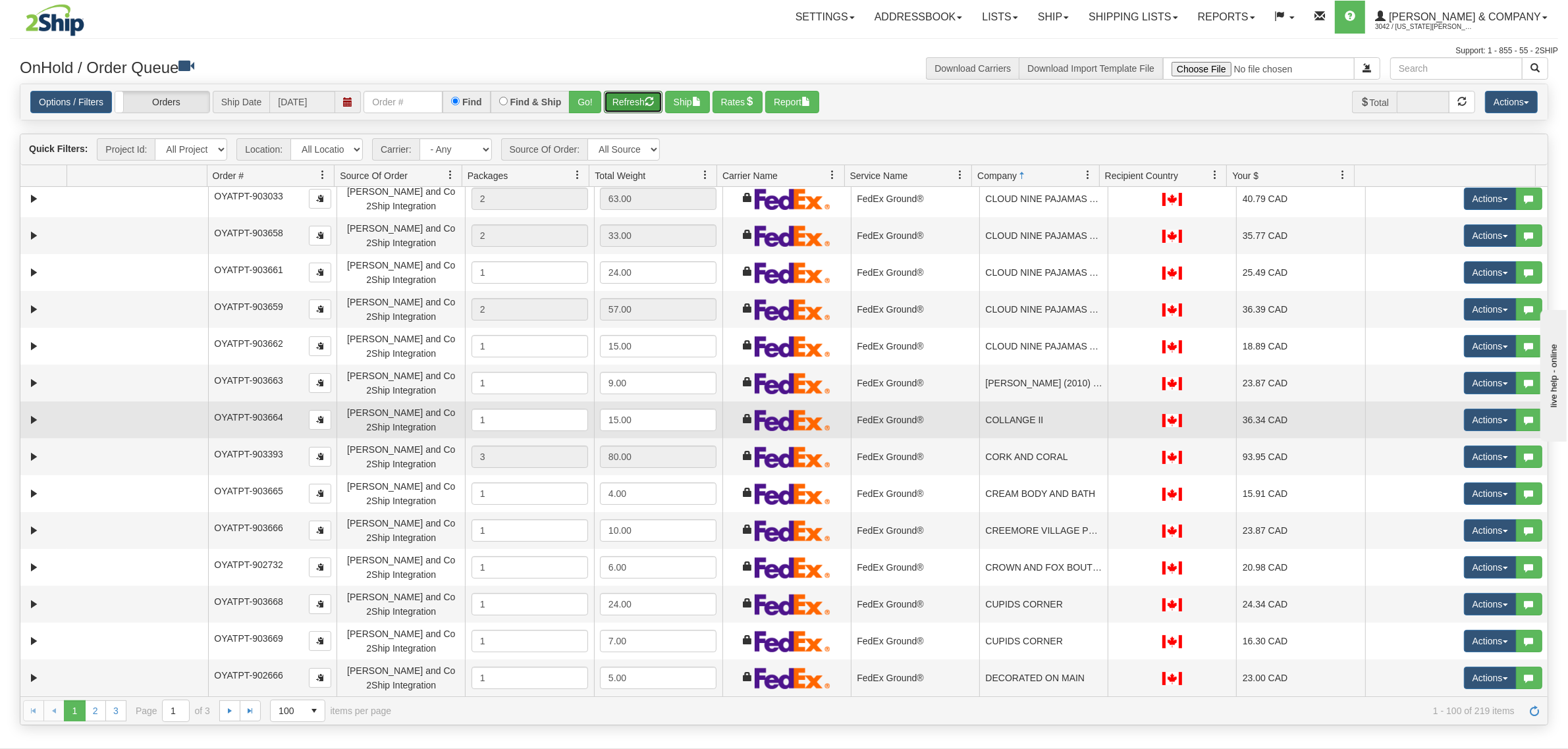
click at [1039, 417] on td "COLLANGE II" at bounding box center [1043, 419] width 128 height 37
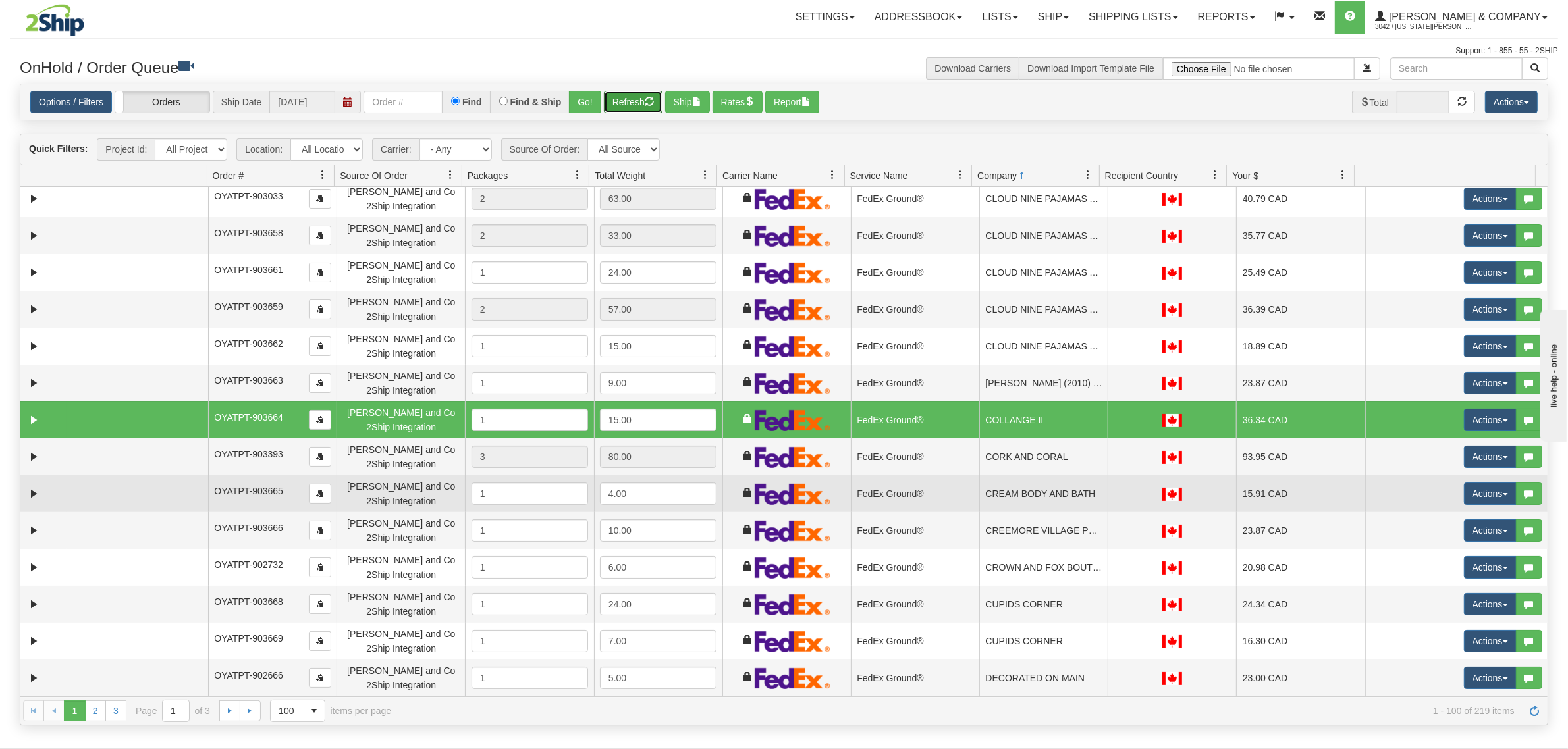
click at [1044, 481] on td "CREAM BODY AND BATH" at bounding box center [1043, 493] width 128 height 37
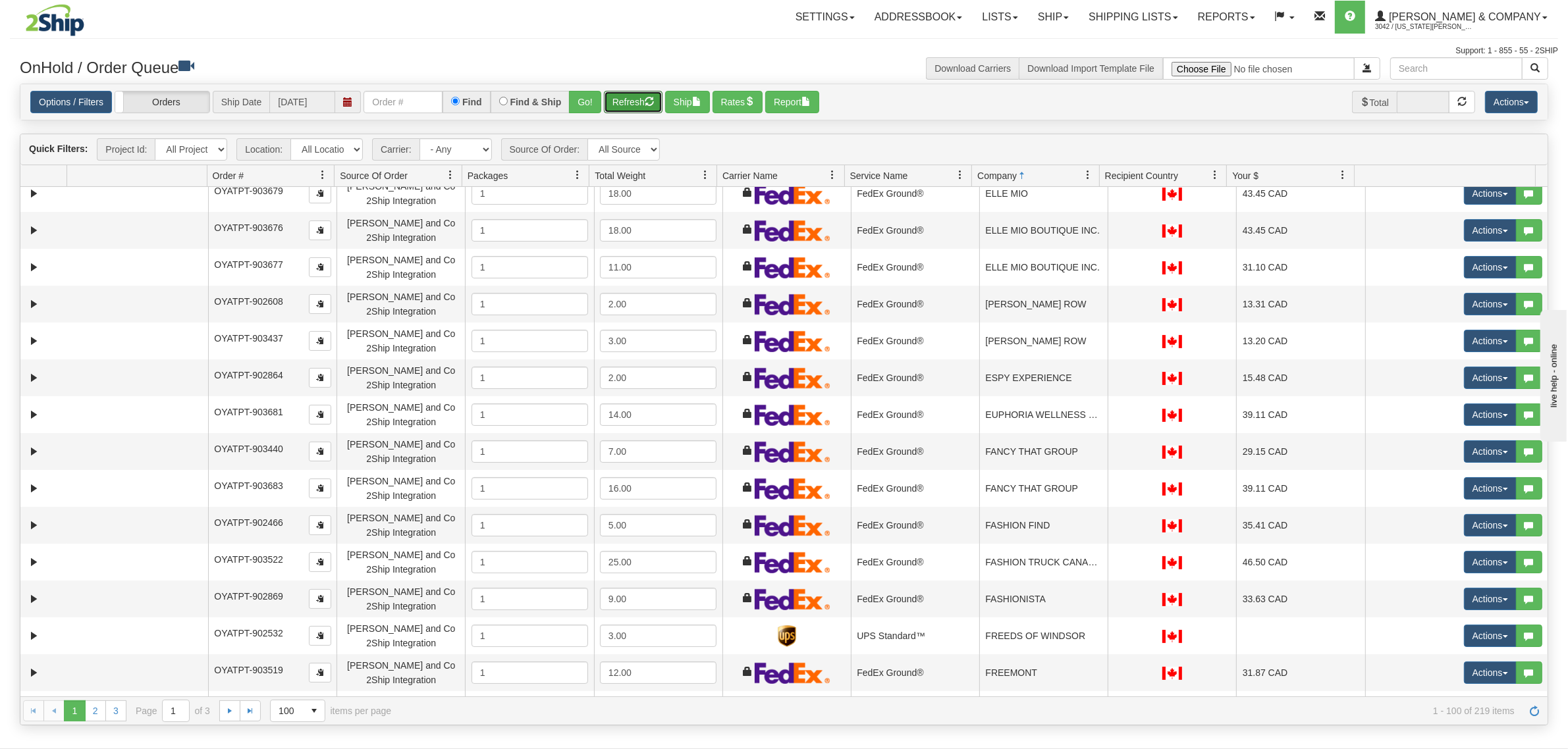
scroll to position [2303, 0]
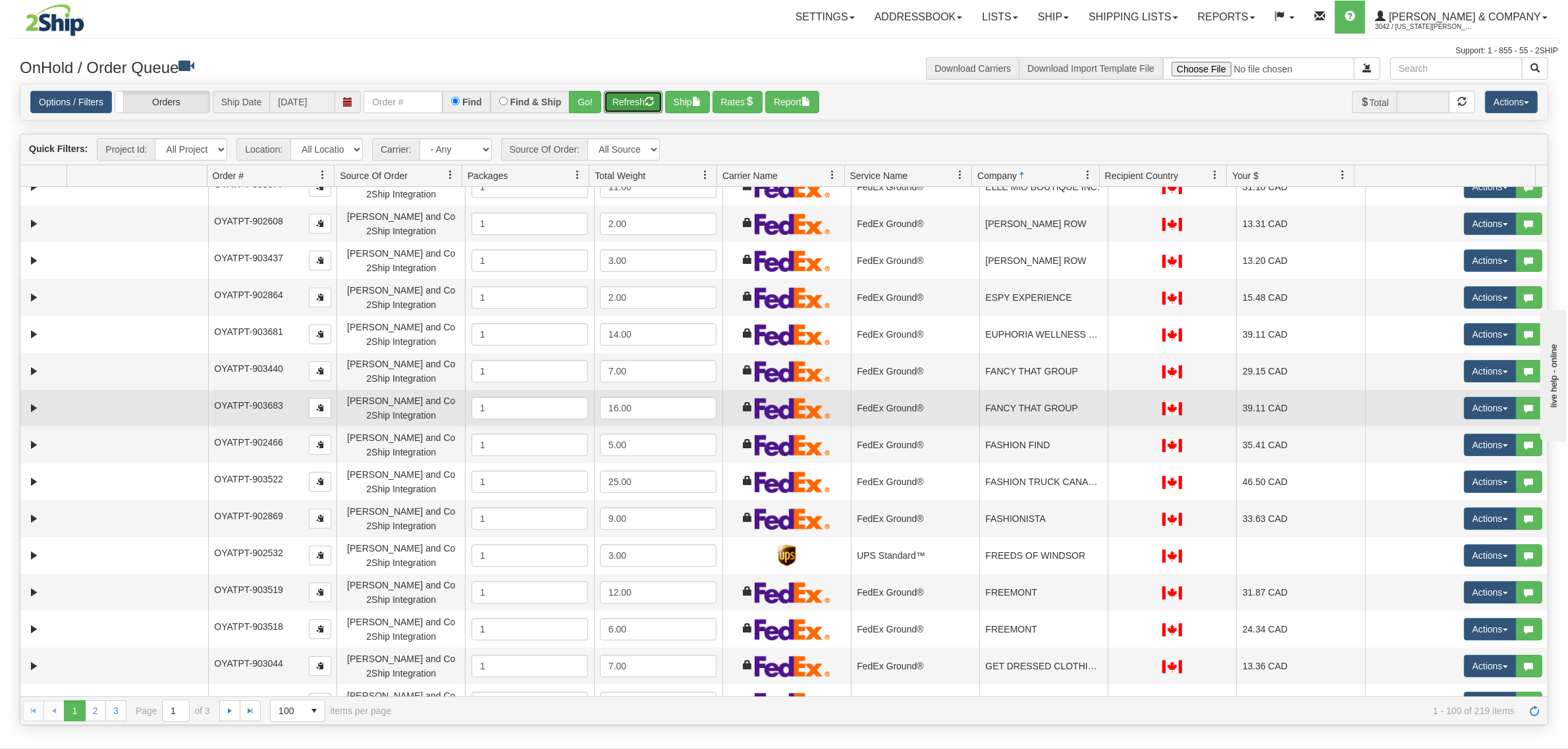
click at [1044, 405] on td "FANCY THAT GROUP" at bounding box center [1043, 408] width 128 height 37
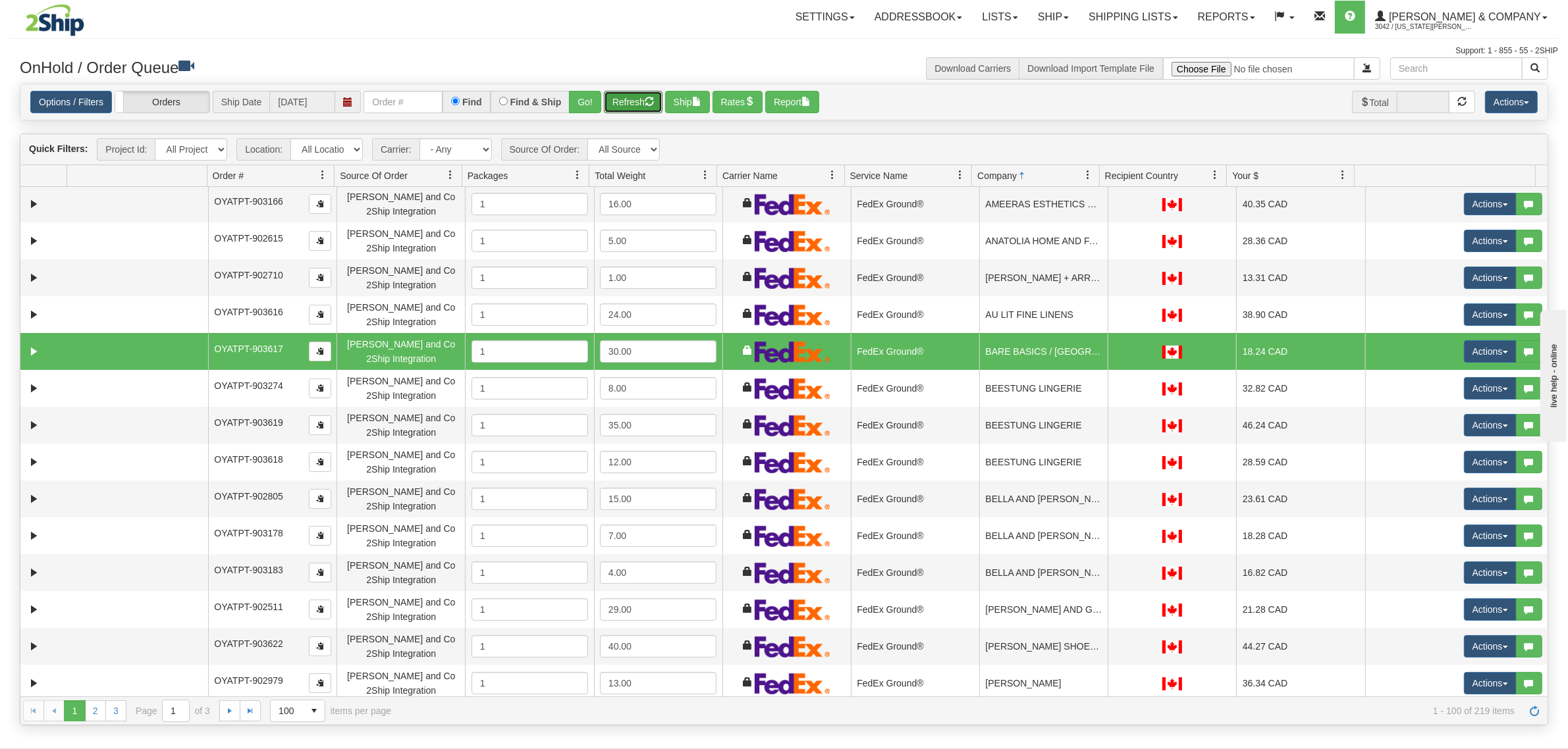
scroll to position [0, 0]
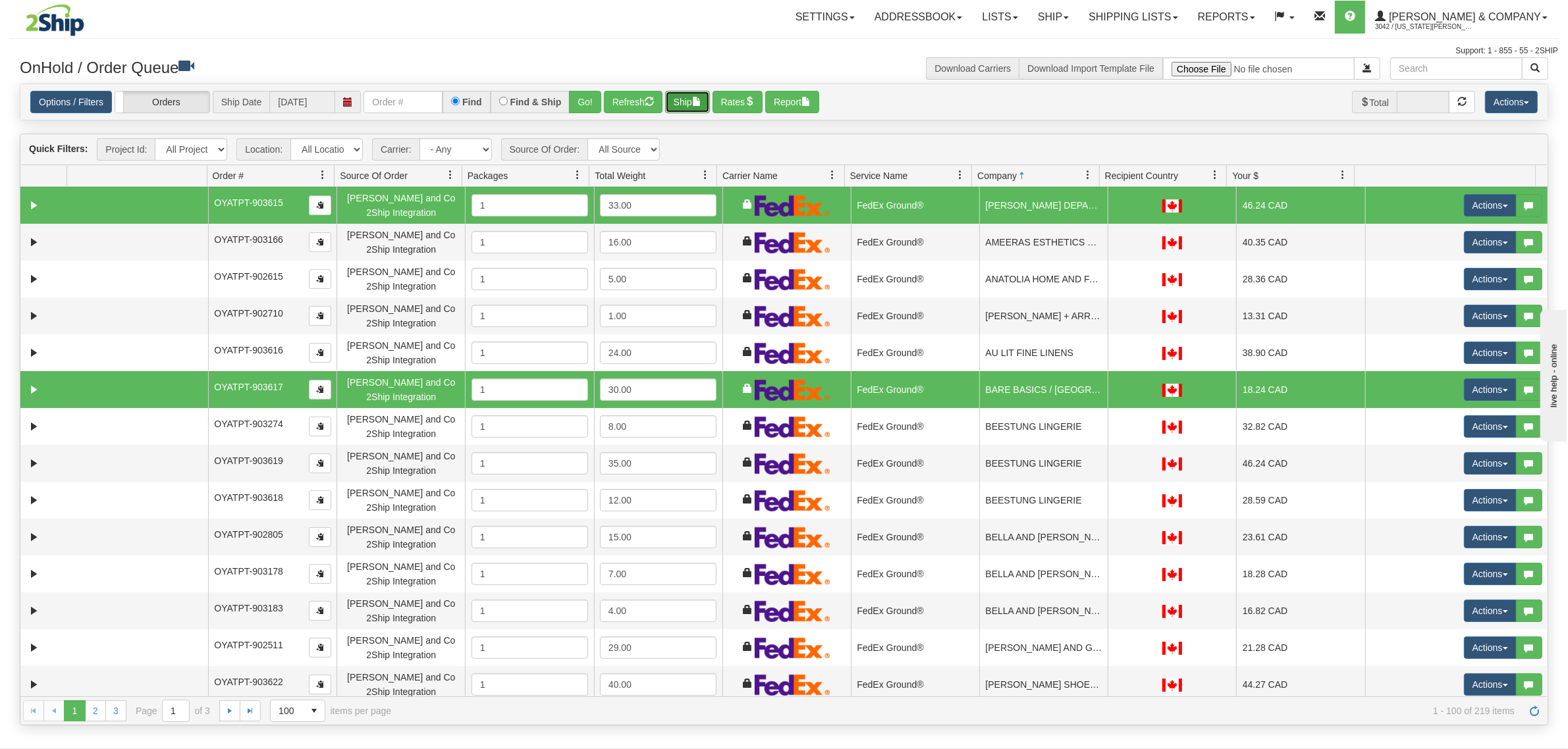
click at [692, 99] on button "Ship" at bounding box center [687, 102] width 45 height 23
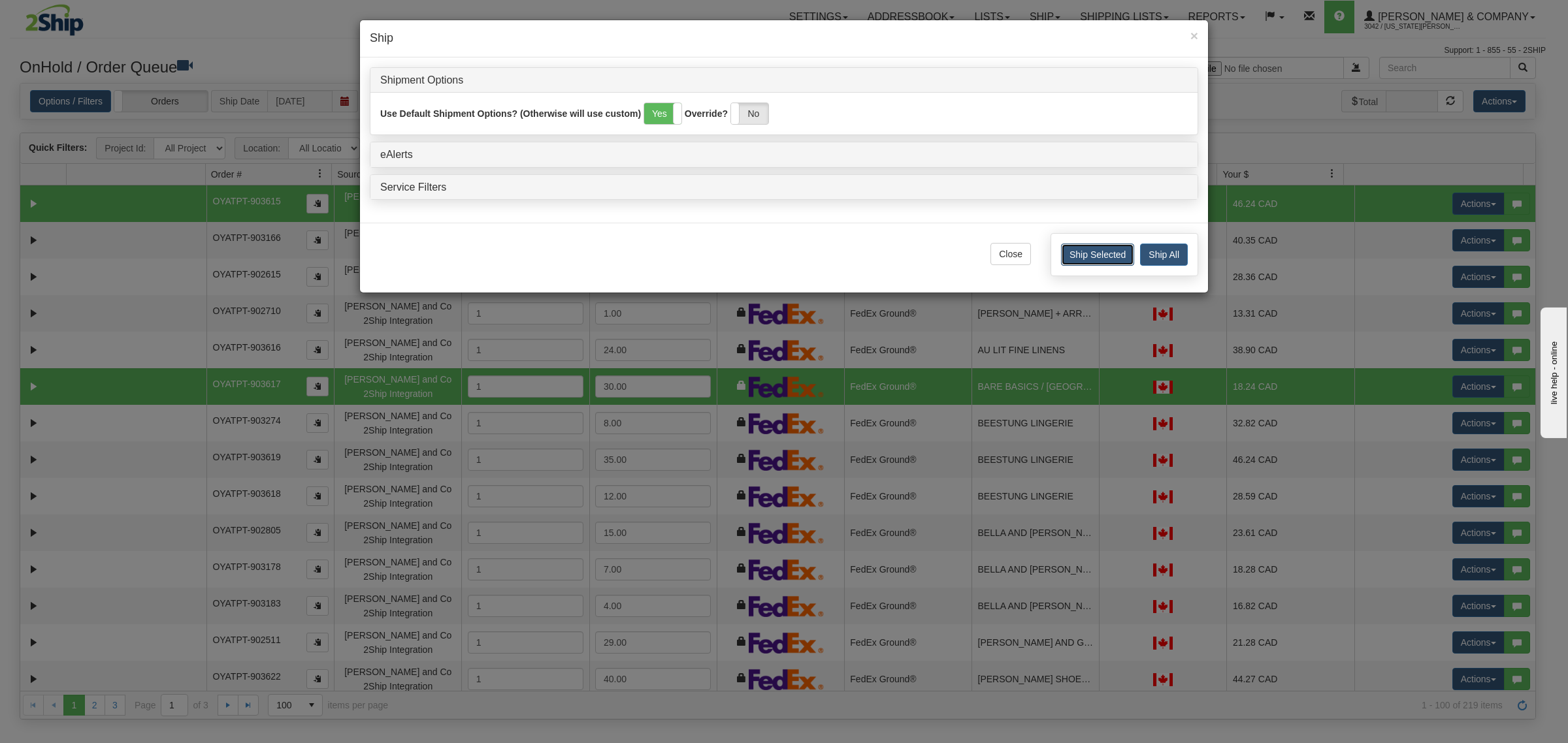
click at [1084, 258] on button "Ship Selected" at bounding box center [1097, 254] width 73 height 23
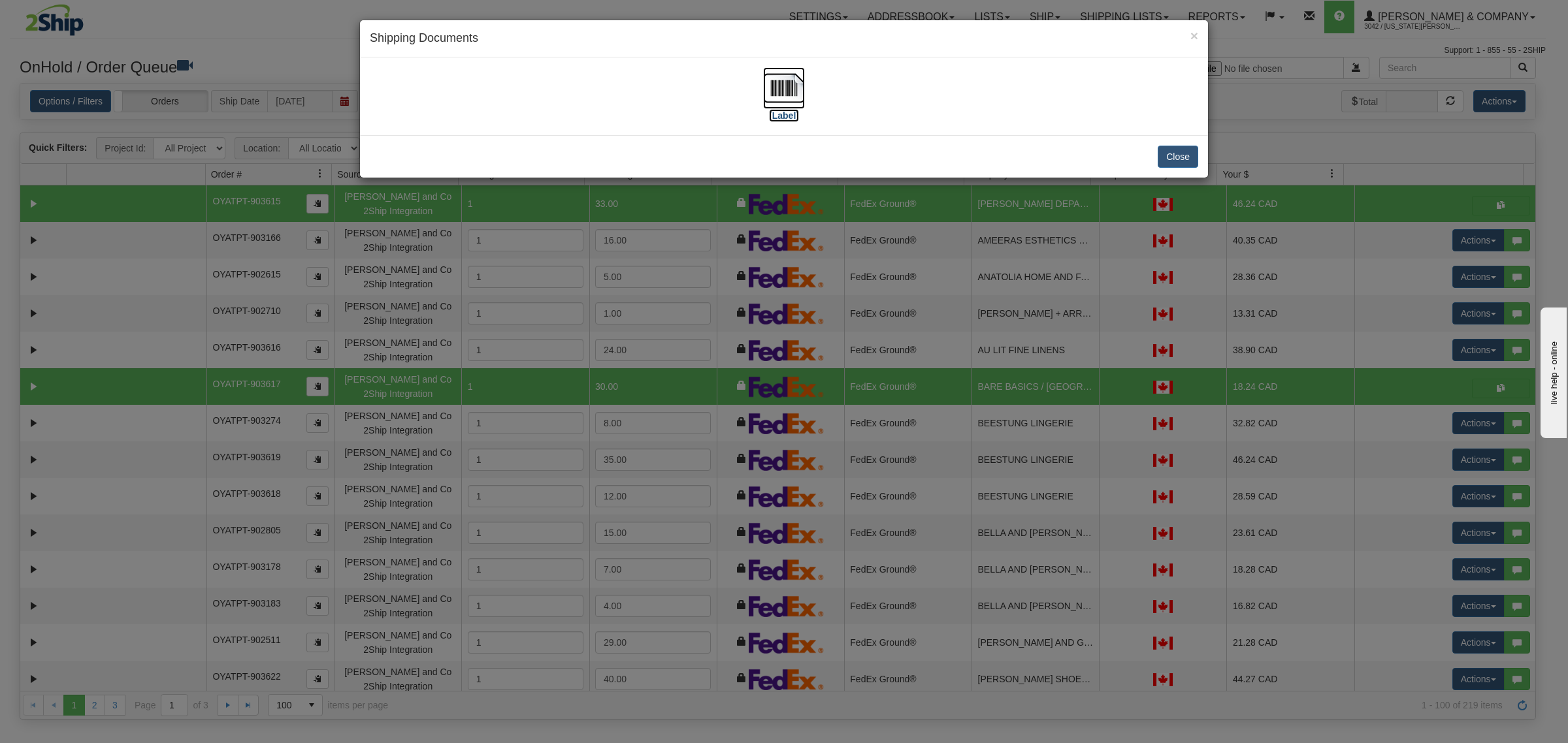
click at [789, 82] on img at bounding box center [784, 88] width 41 height 41
click at [1182, 156] on button "Close" at bounding box center [1177, 157] width 41 height 23
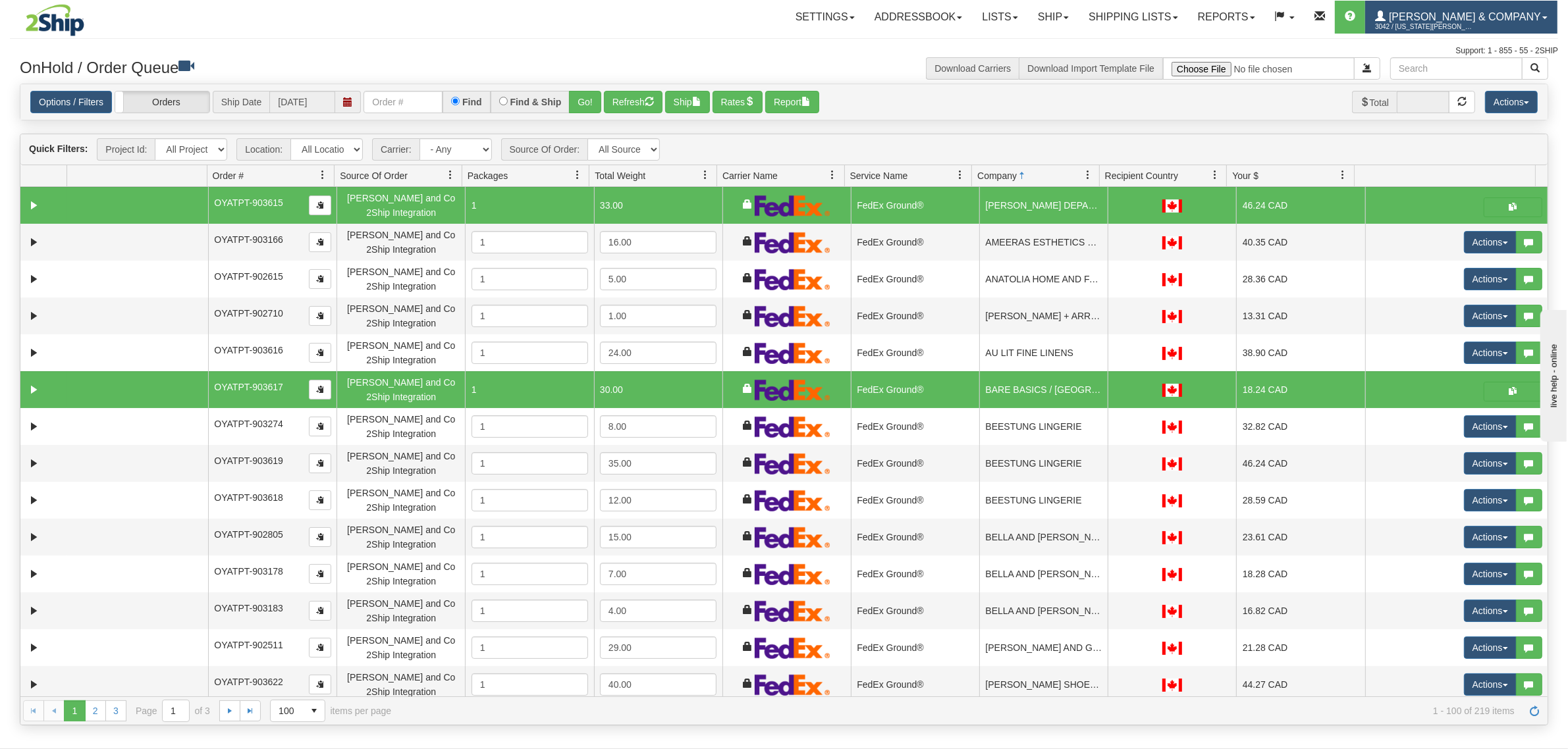
click at [1464, 8] on link "Yates & Company 3042 / Montana Yates" at bounding box center [1462, 17] width 193 height 33
click at [1483, 83] on span "LOG OUT" at bounding box center [1470, 81] width 42 height 11
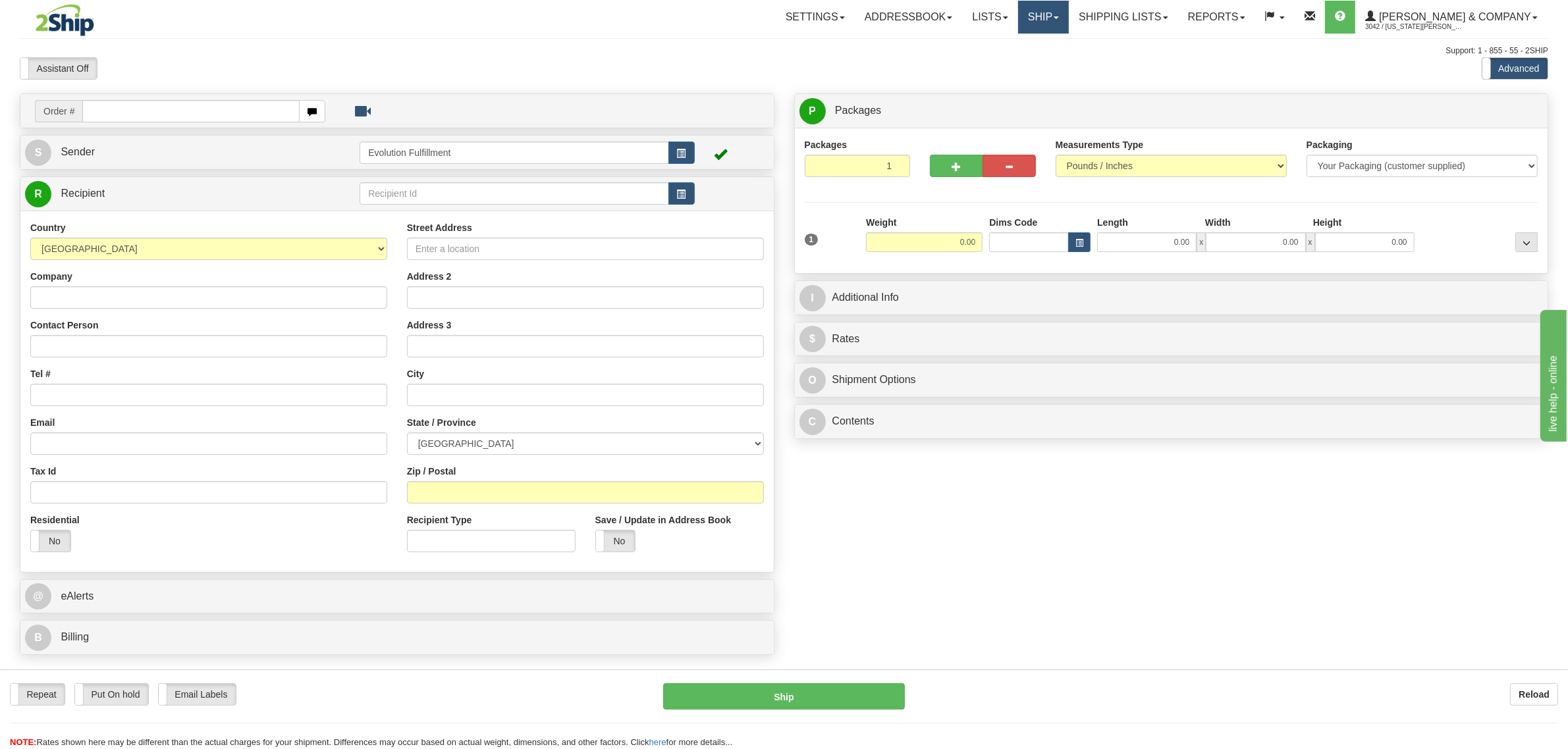
click at [1068, 20] on link "Ship" at bounding box center [1044, 17] width 51 height 33
click at [1055, 64] on span "OnHold / Order Queue" at bounding box center [1008, 64] width 93 height 11
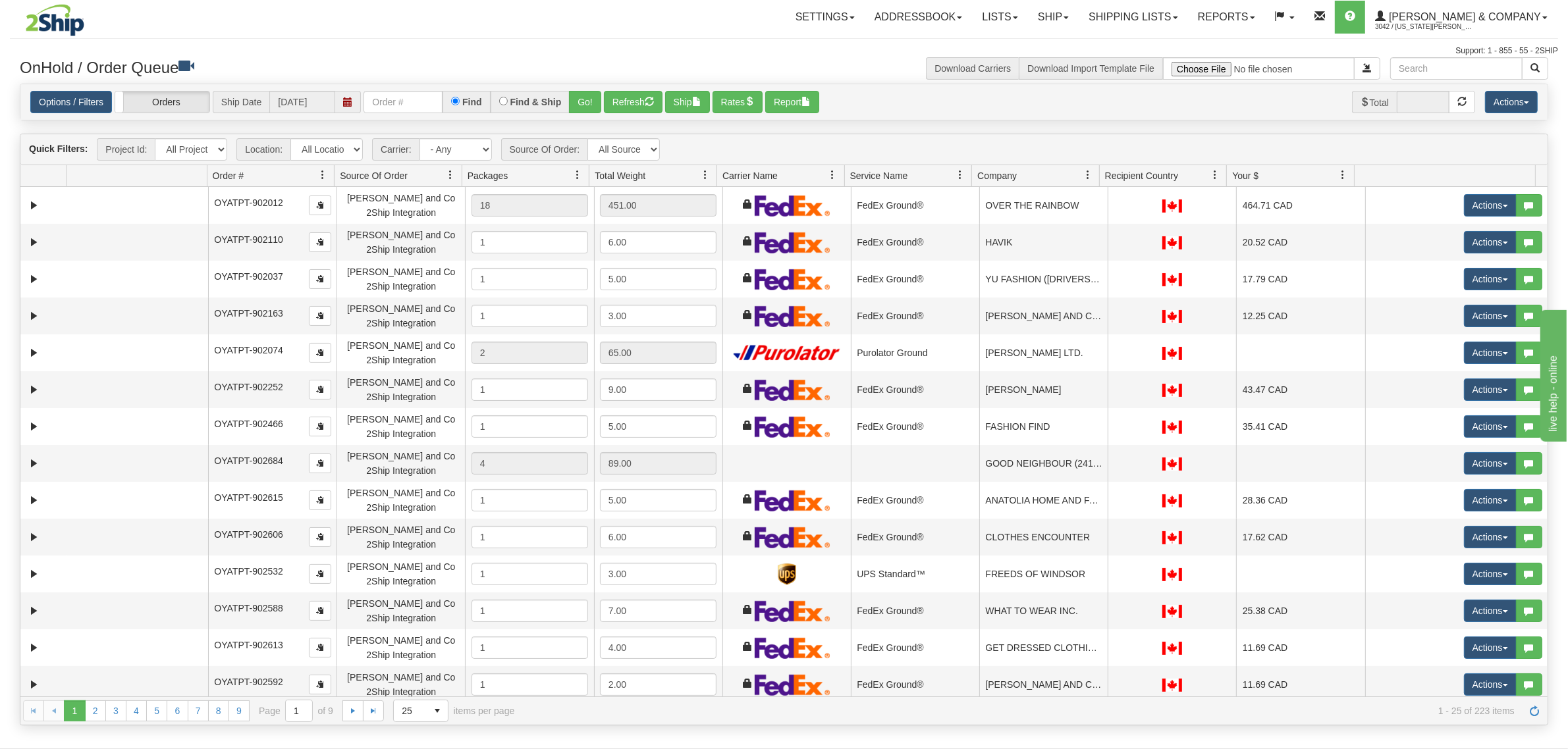
click at [1092, 175] on span at bounding box center [1088, 175] width 11 height 11
click at [1102, 211] on span "Sort Ascending" at bounding box center [1136, 204] width 68 height 13
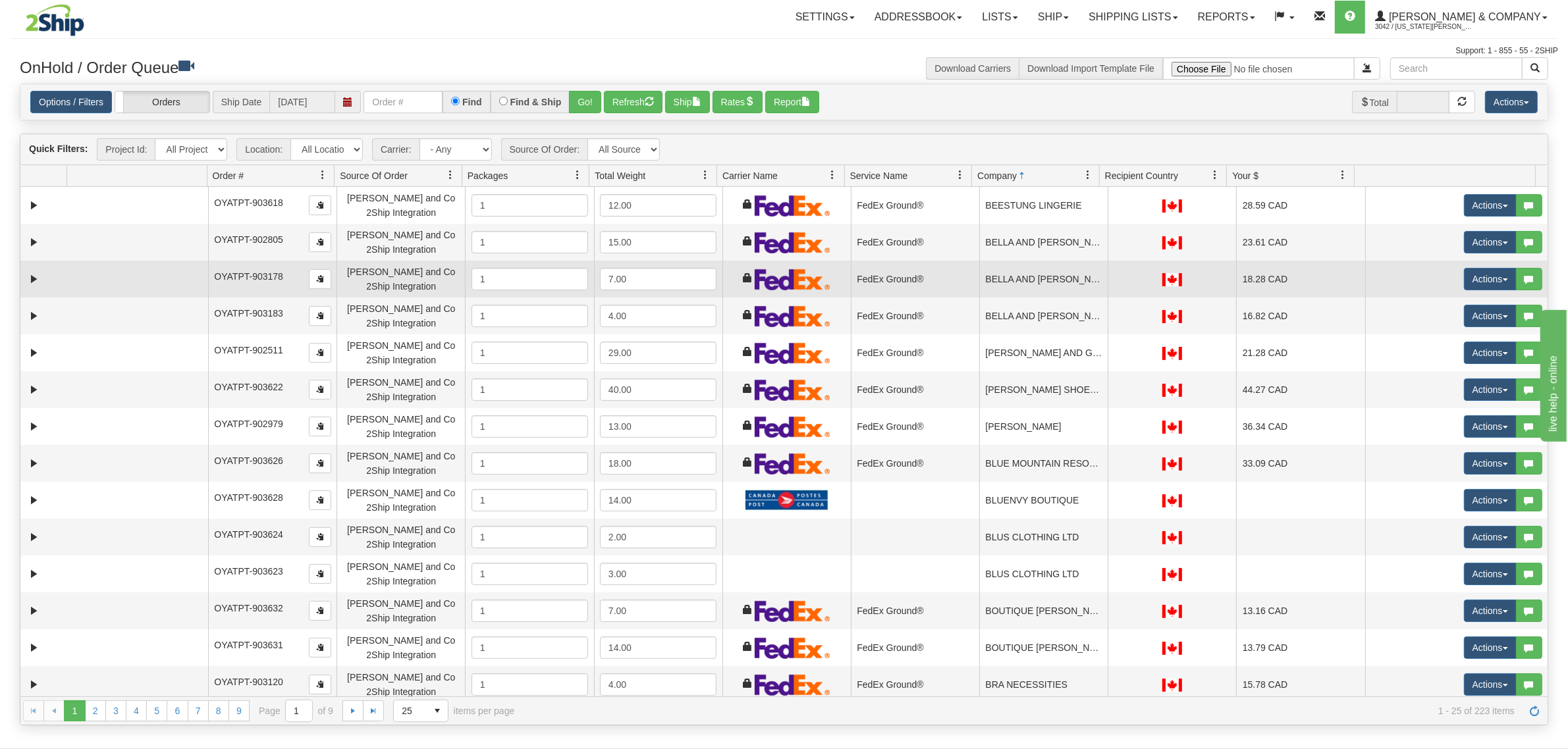
scroll to position [247, 0]
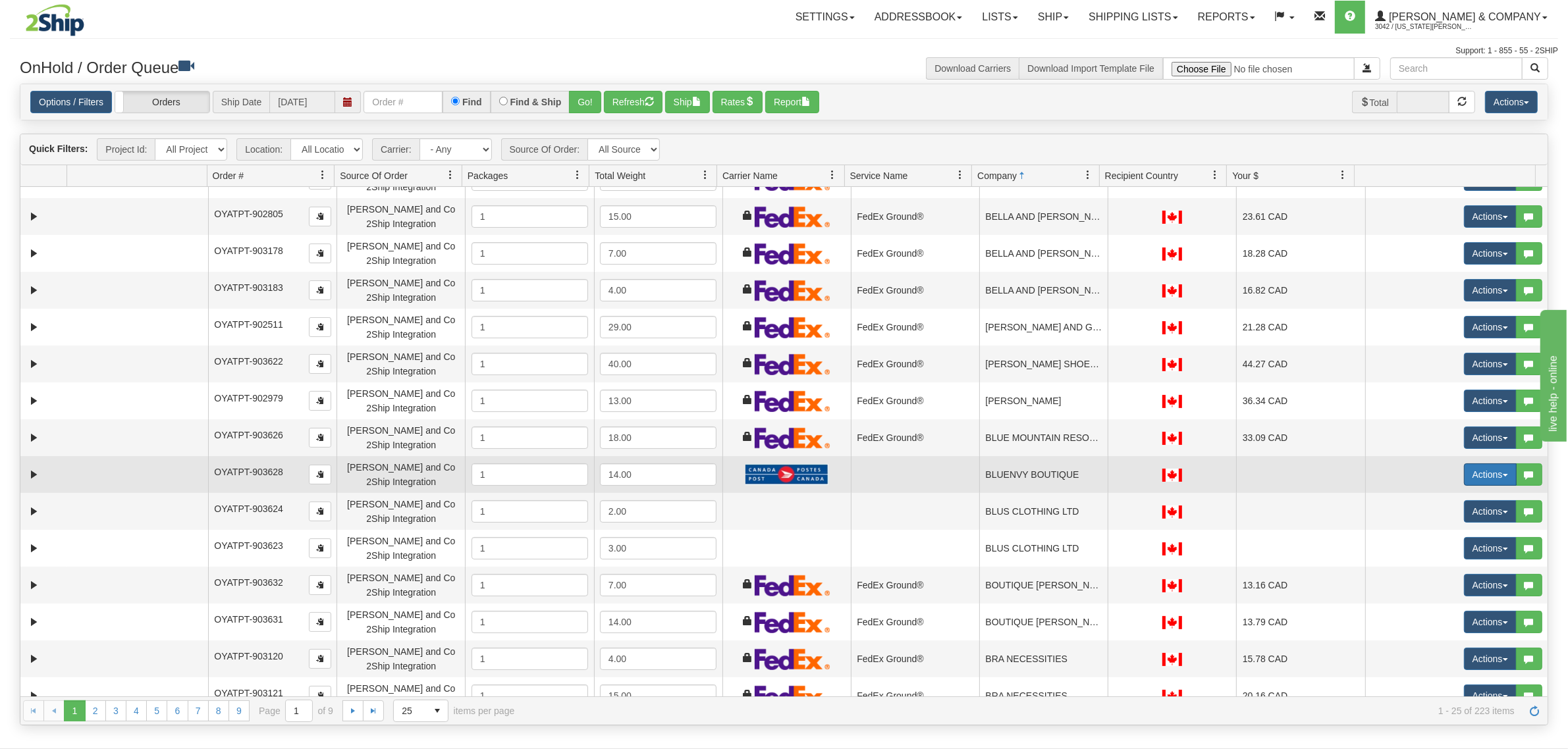
click at [1467, 478] on button "Actions" at bounding box center [1490, 474] width 53 height 23
click at [1426, 534] on span "Rate All Services" at bounding box center [1463, 534] width 79 height 11
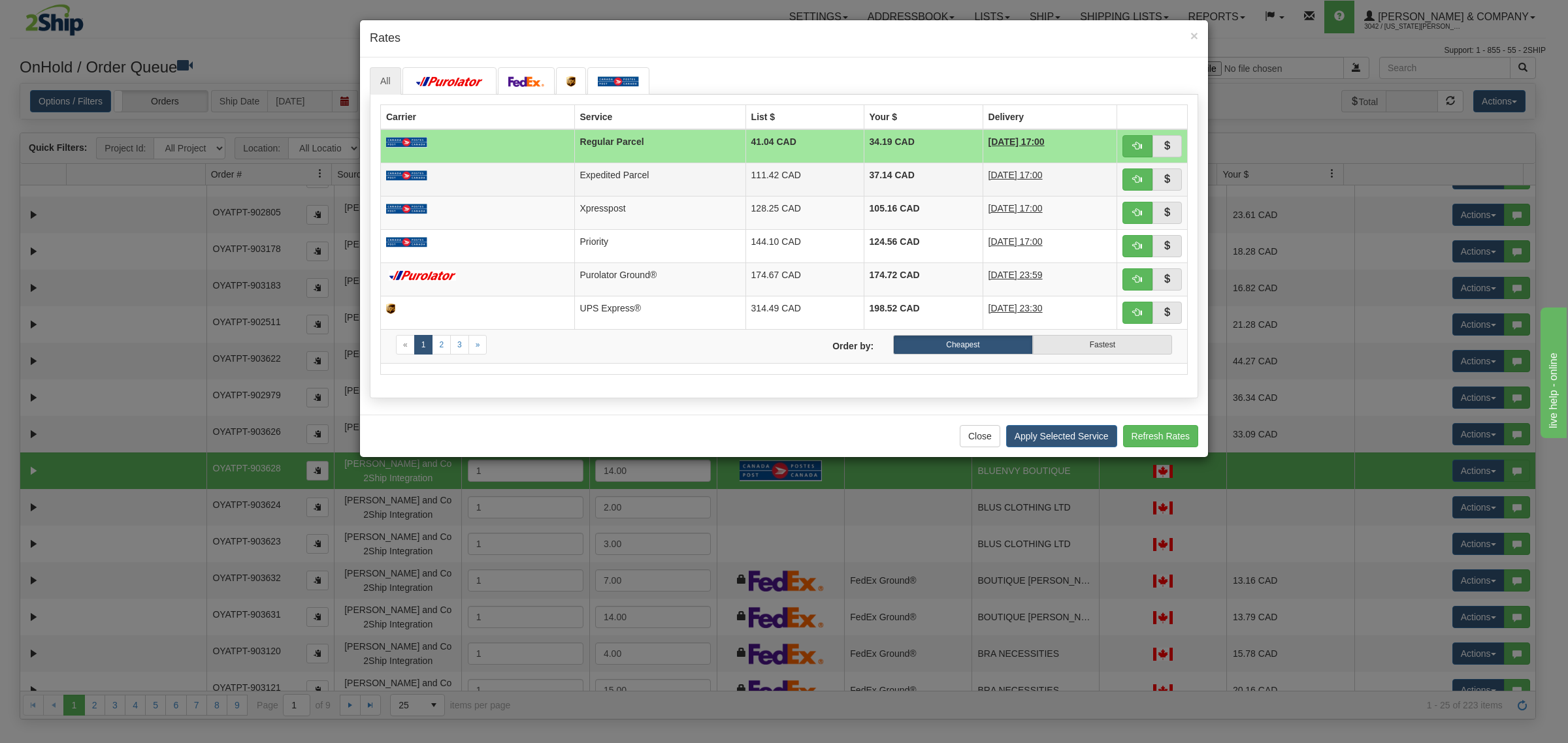
click at [697, 172] on td "Expedited Parcel" at bounding box center [660, 178] width 171 height 33
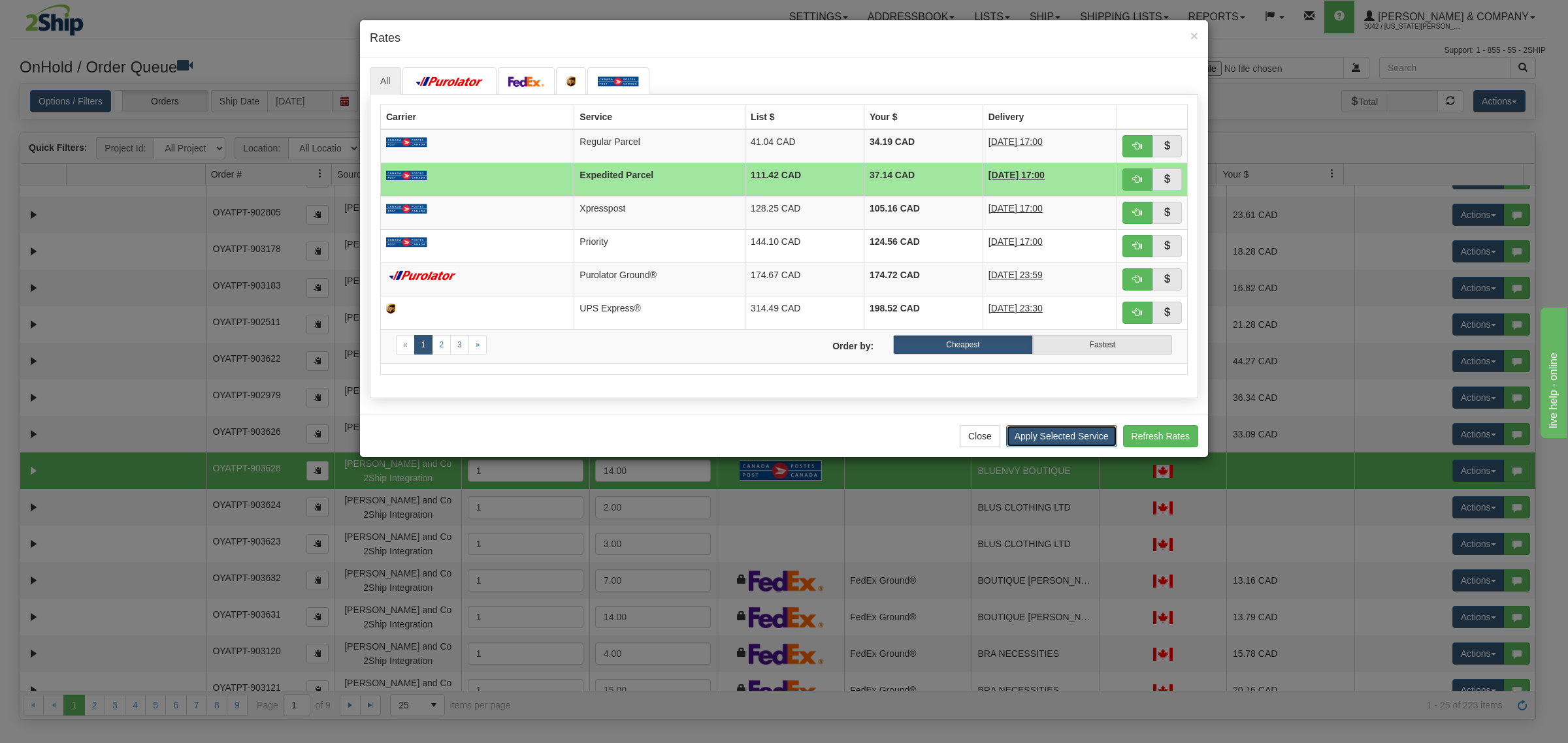
click at [1062, 439] on button "Apply Selected Service" at bounding box center [1061, 436] width 111 height 23
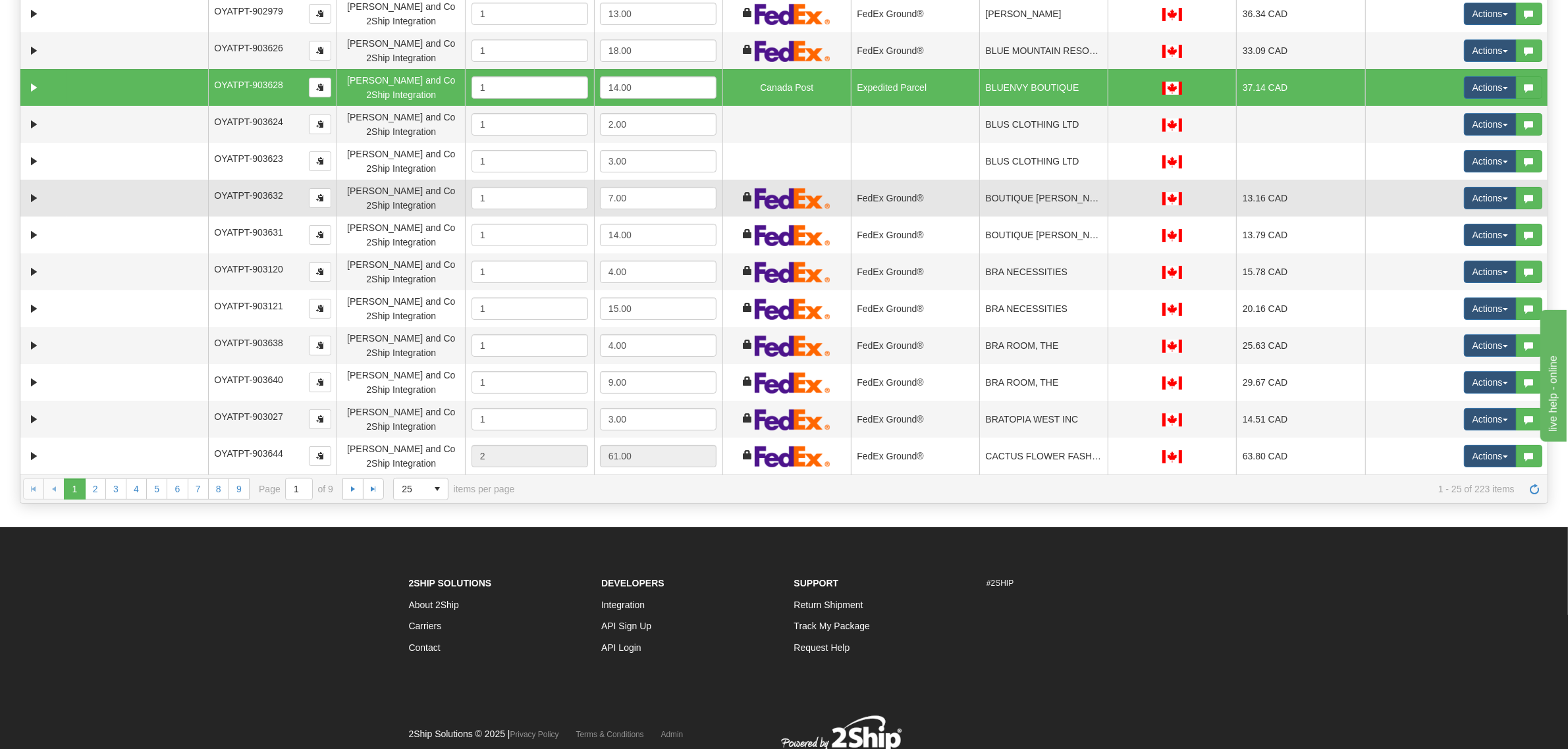
scroll to position [273, 0]
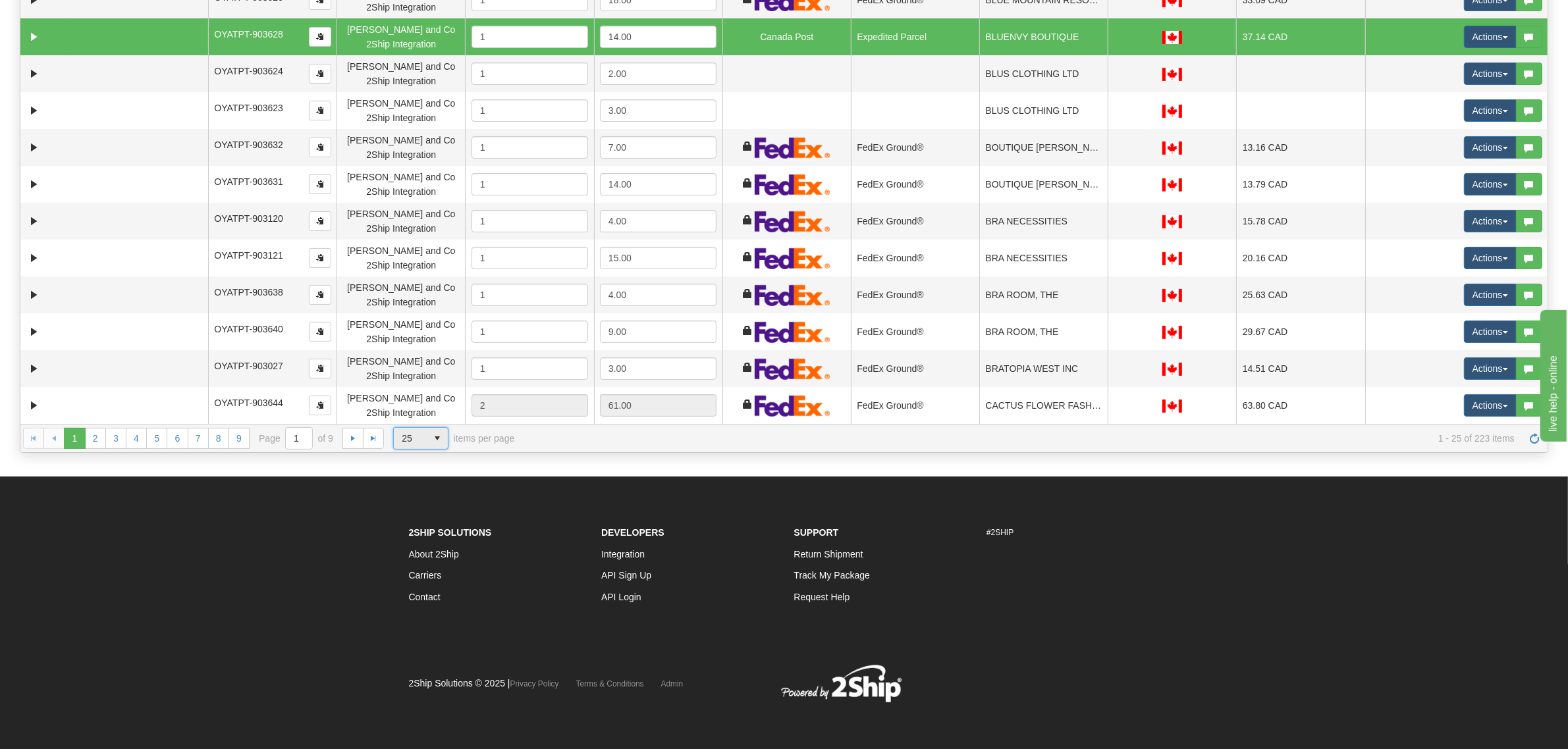
click at [417, 437] on span "25" at bounding box center [410, 438] width 17 height 13
click at [413, 510] on span "100" at bounding box center [406, 516] width 15 height 13
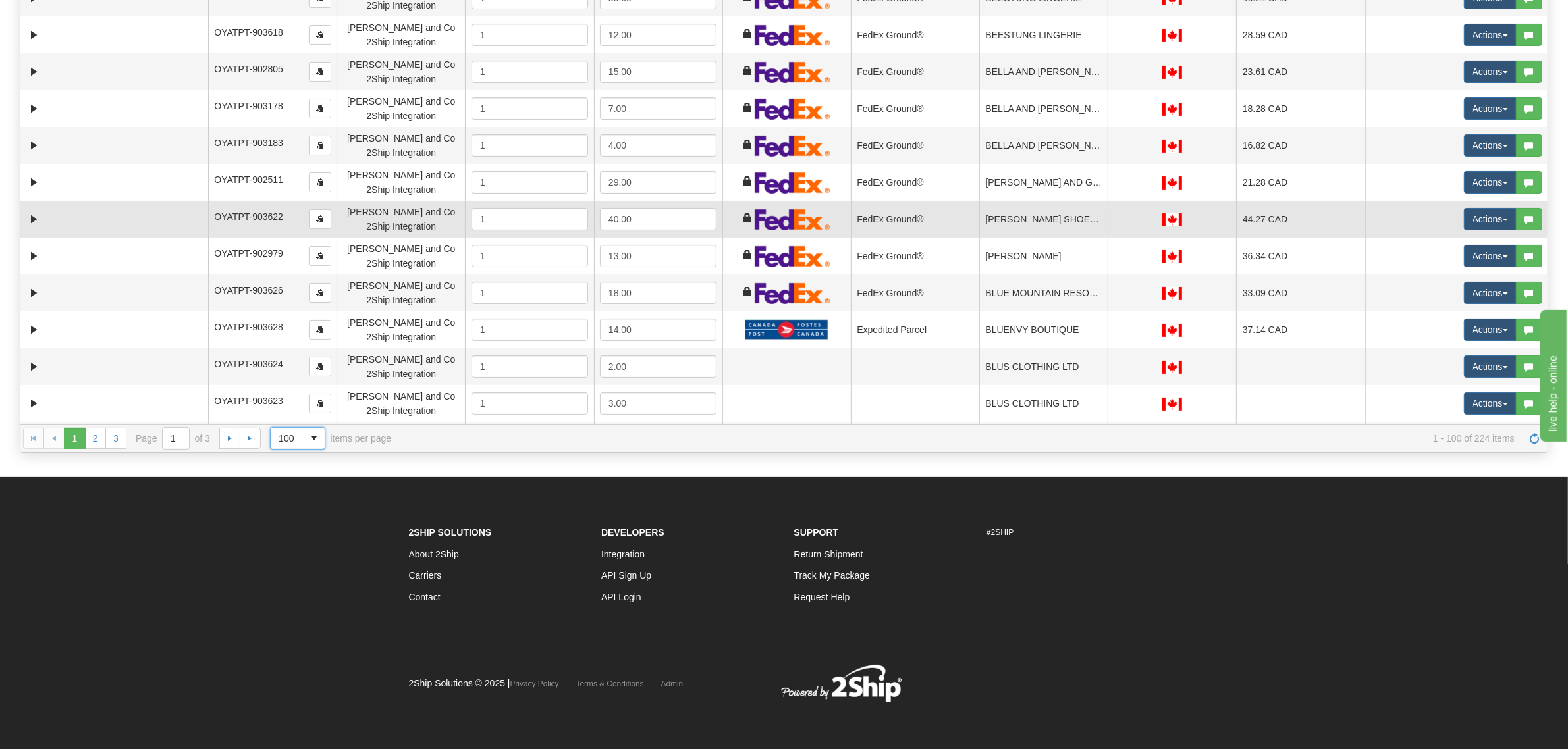
scroll to position [329, 0]
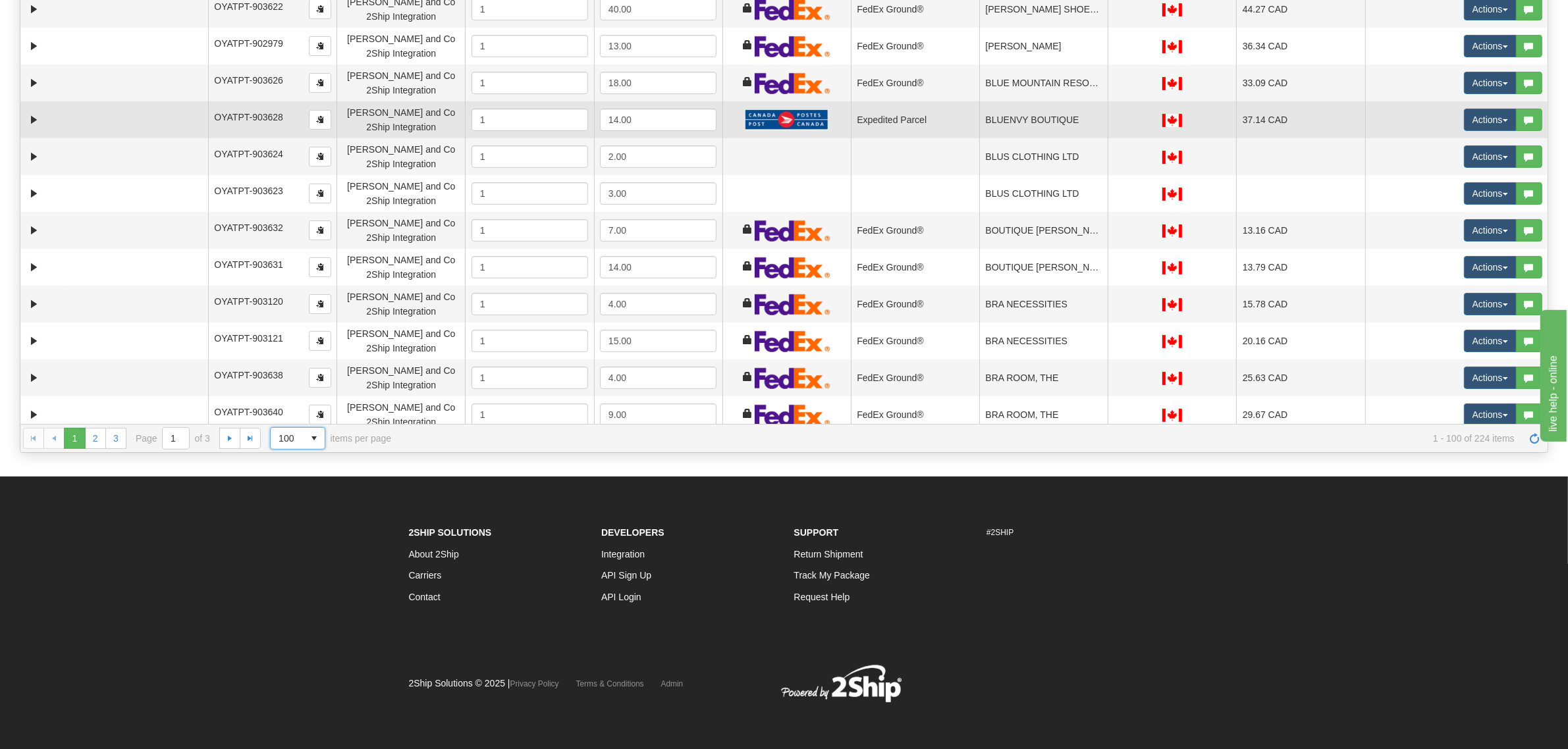
click at [1018, 113] on td "BLUENVY BOUTIQUE" at bounding box center [1043, 120] width 128 height 37
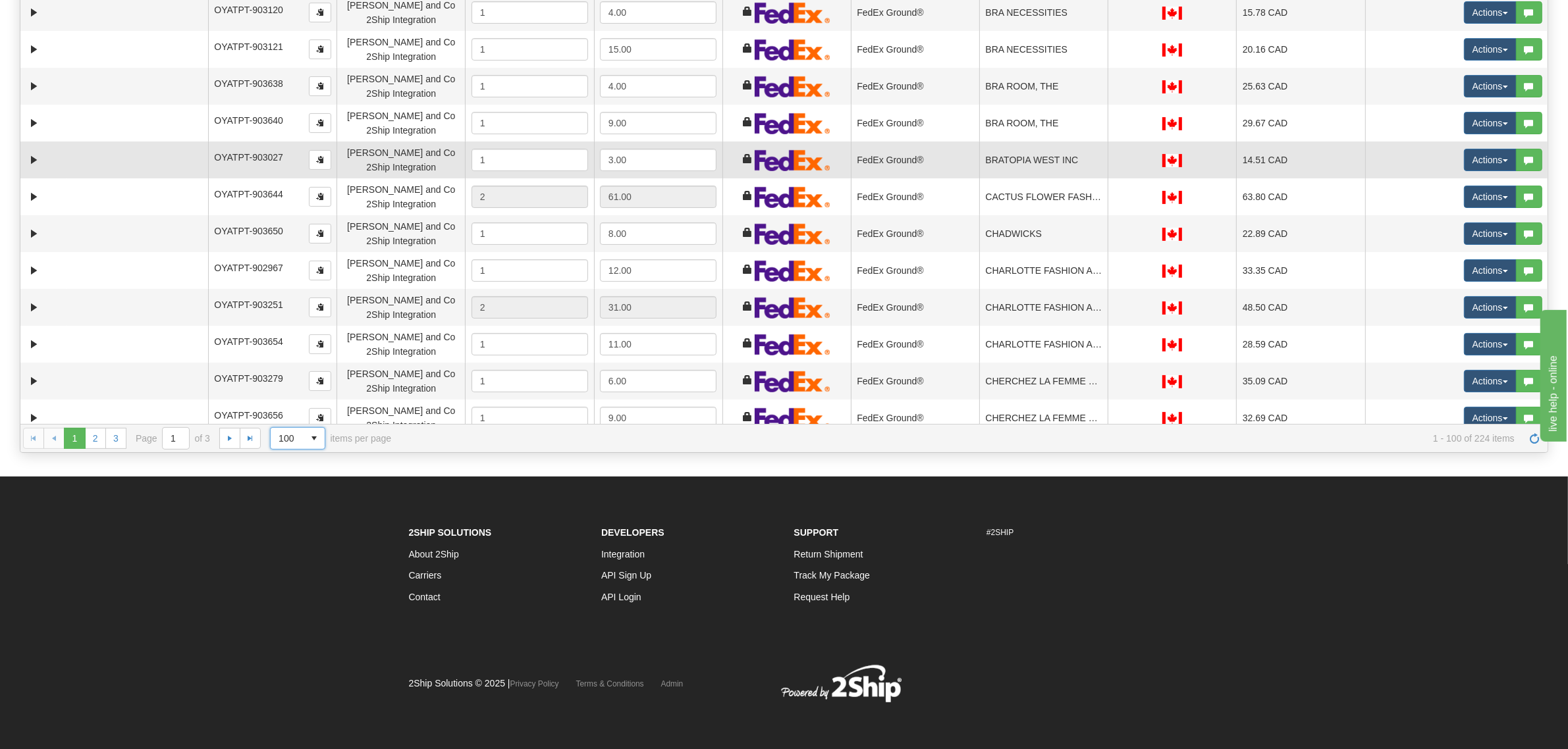
scroll to position [658, 0]
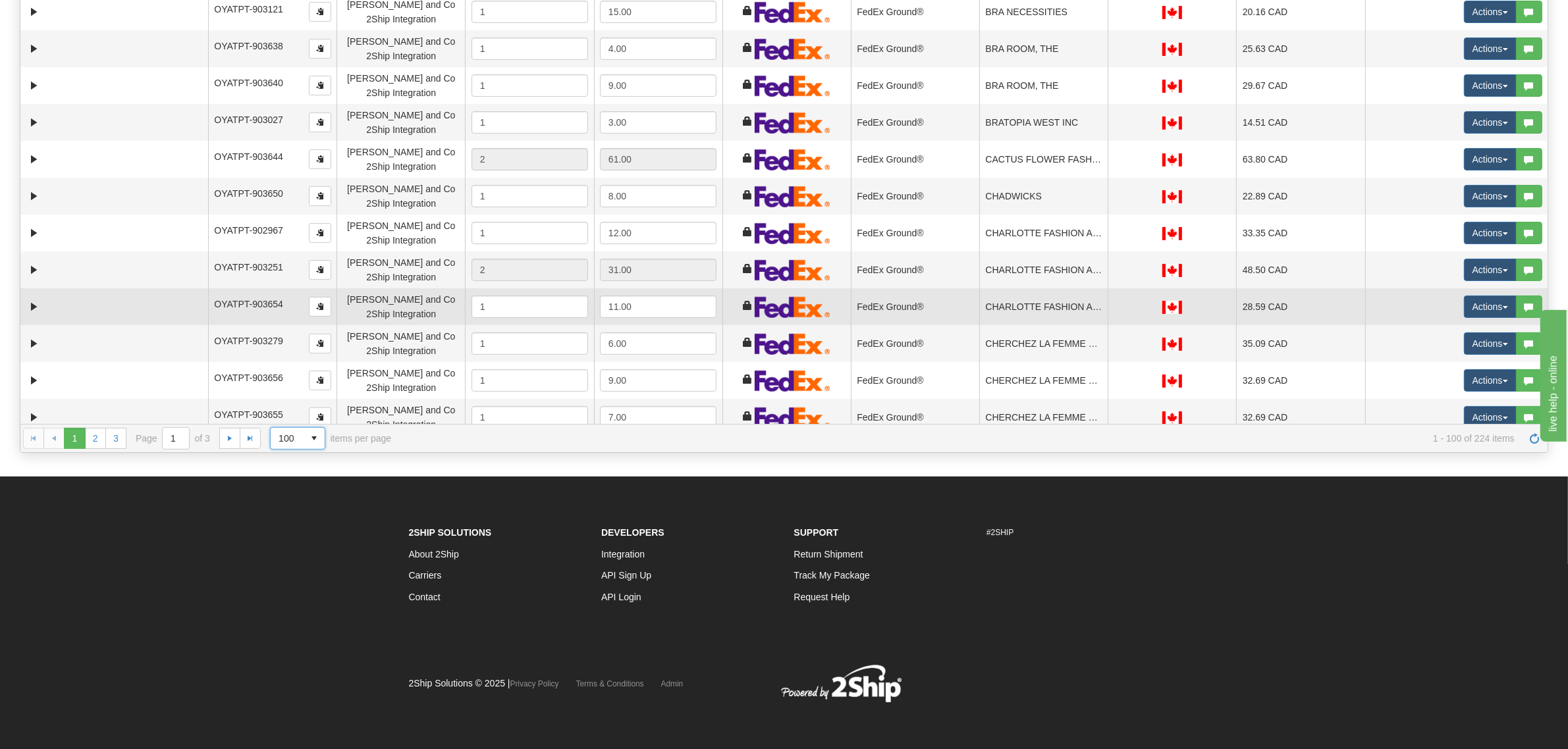
click at [997, 308] on td "CHARLOTTE FASHION AND LINGERIE" at bounding box center [1043, 306] width 128 height 37
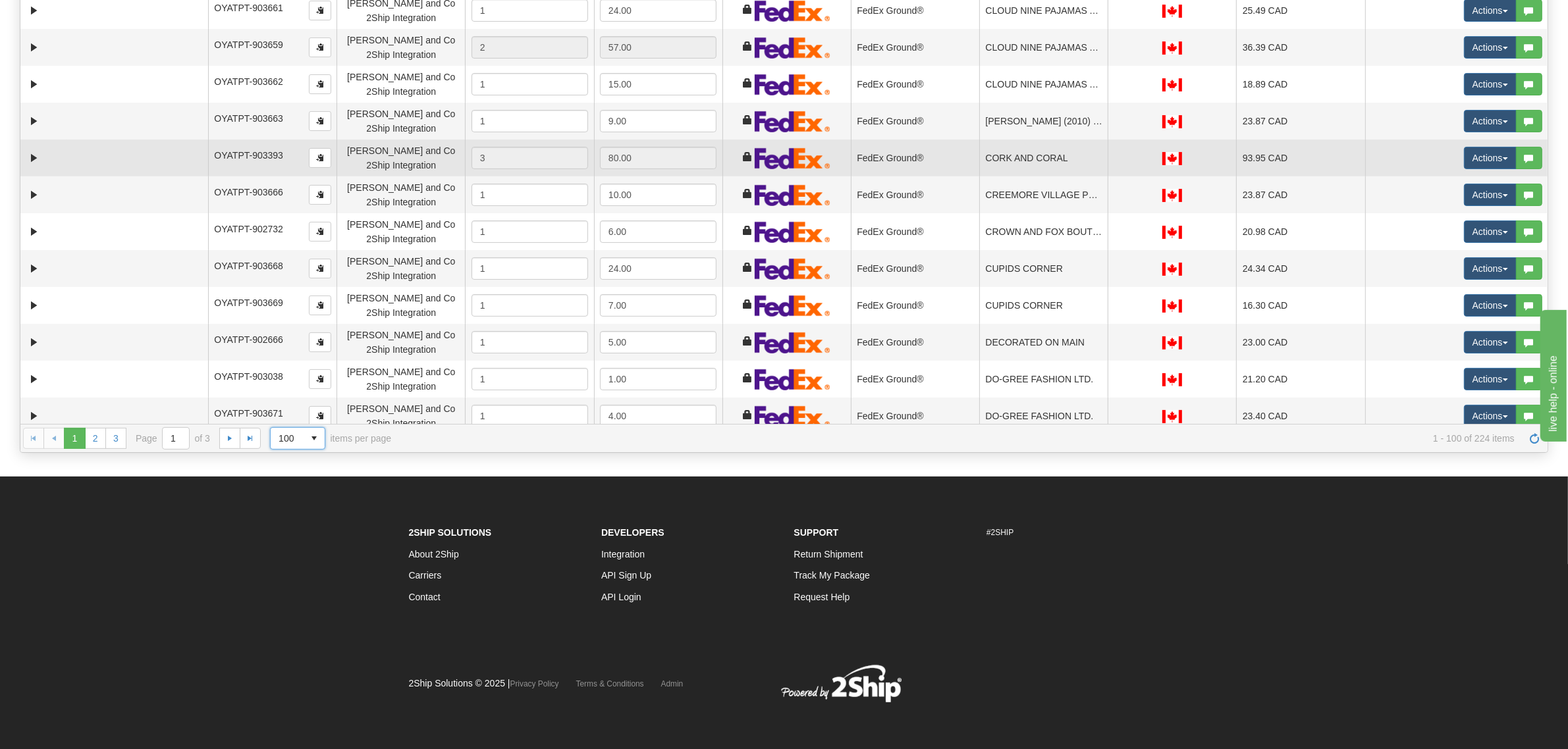
scroll to position [1398, 0]
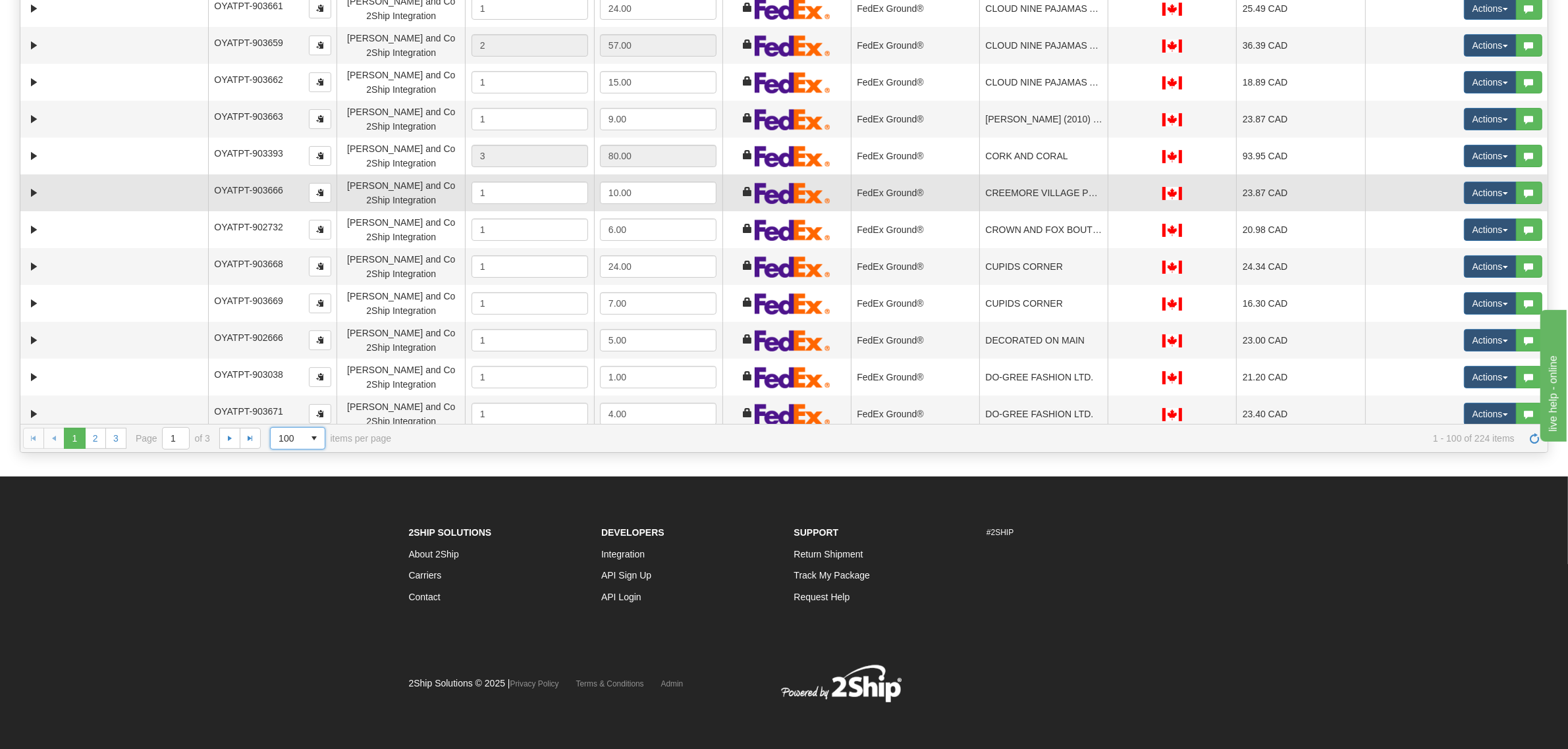
click at [1007, 202] on td "CREEMORE VILLAGE PHARMACY" at bounding box center [1043, 192] width 128 height 37
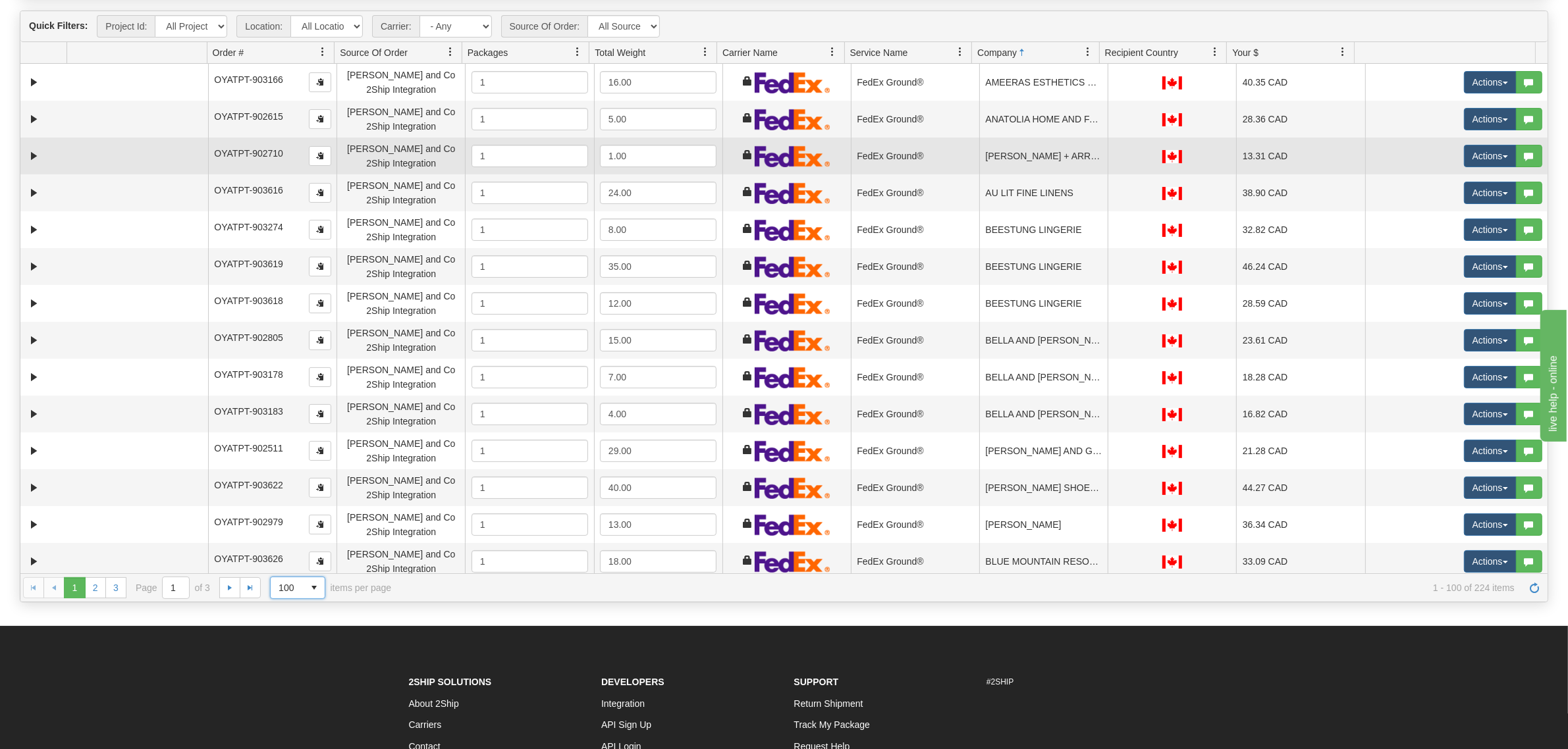
scroll to position [0, 0]
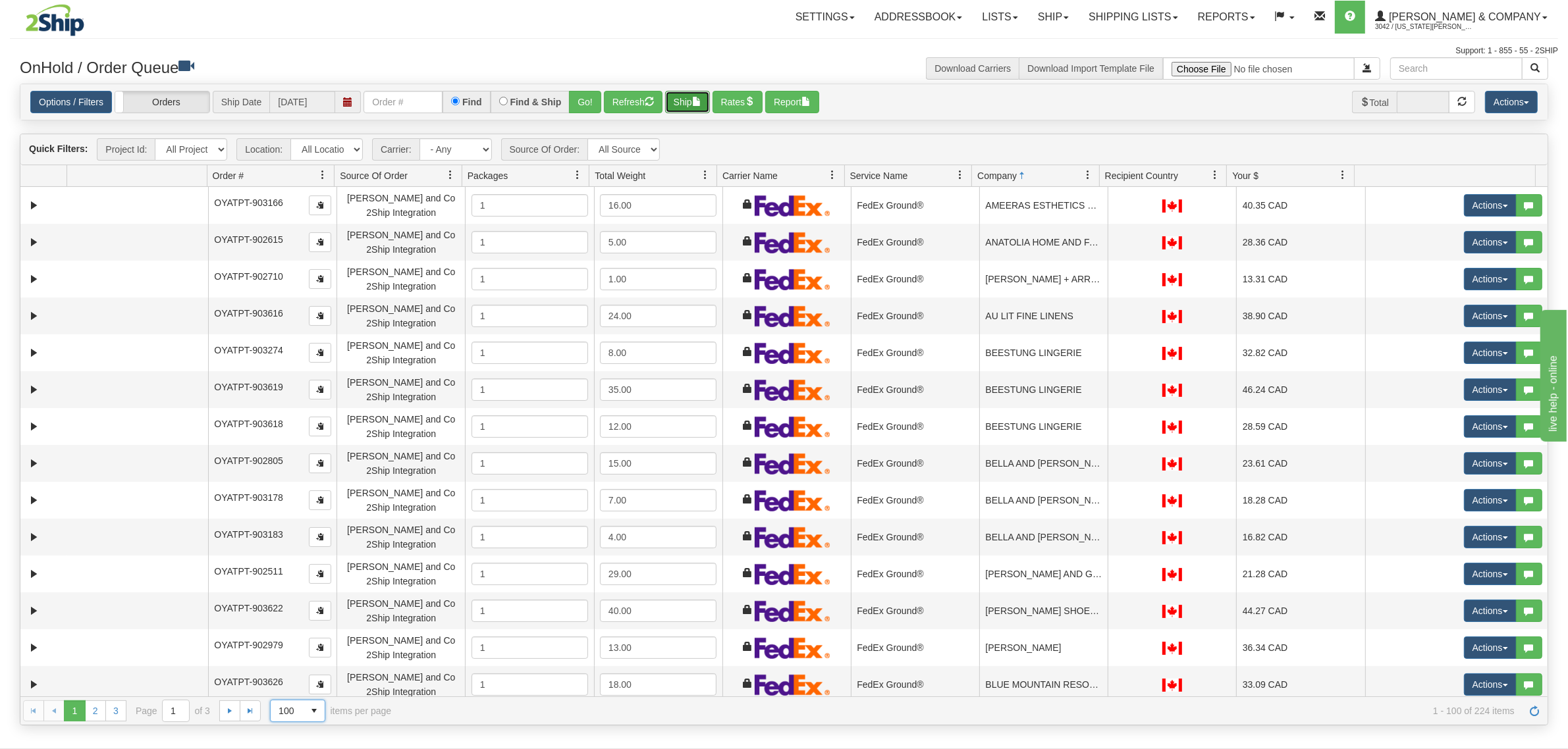
click at [689, 96] on button "Ship" at bounding box center [687, 102] width 45 height 23
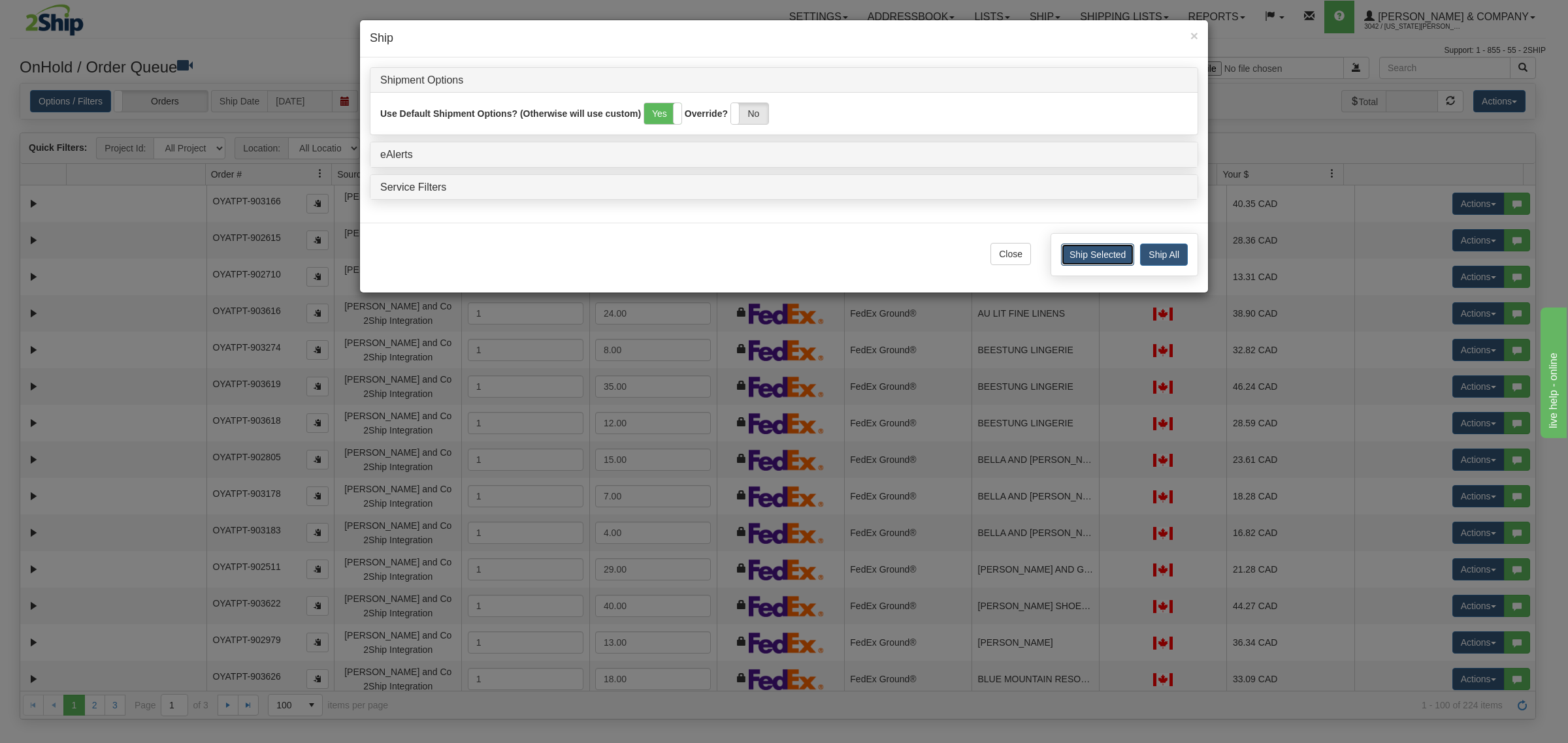
click at [1084, 253] on button "Ship Selected" at bounding box center [1097, 254] width 73 height 23
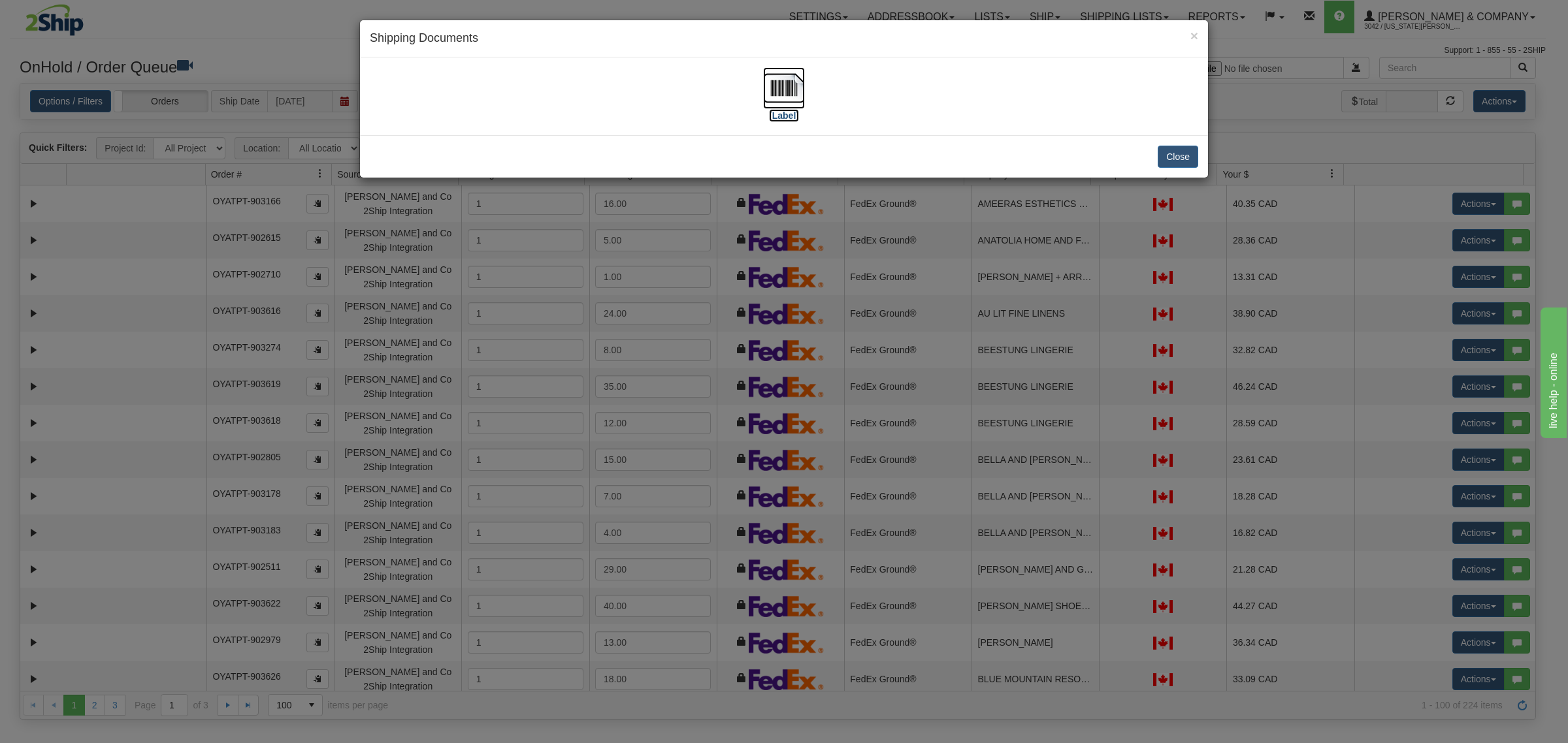
click at [785, 86] on img at bounding box center [784, 88] width 41 height 41
click at [1162, 149] on button "Close" at bounding box center [1177, 157] width 41 height 23
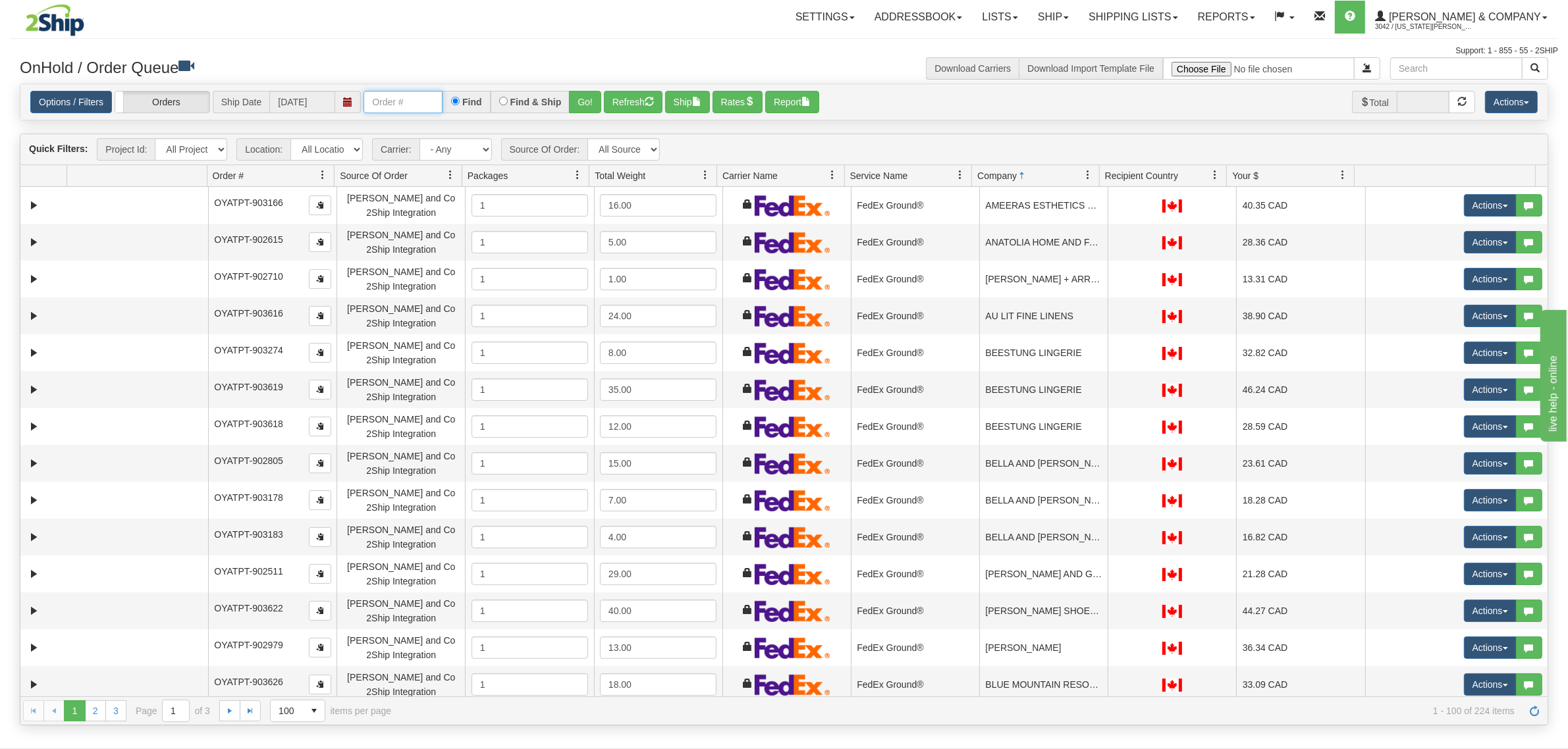
click at [399, 97] on input "text" at bounding box center [402, 102] width 79 height 23
type input "OYATPT-903644"
click at [588, 105] on button "Go!" at bounding box center [585, 102] width 33 height 23
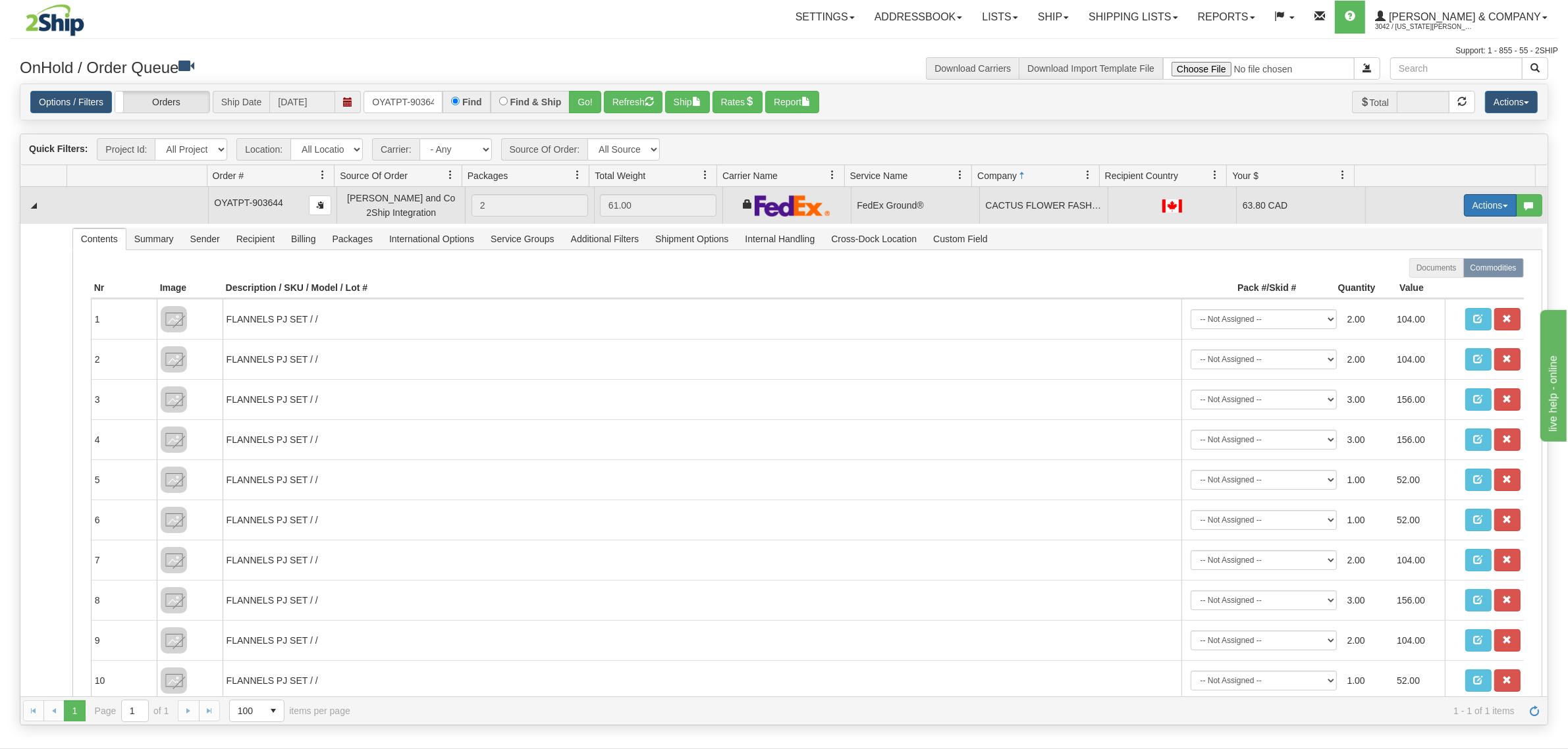
click at [1469, 209] on button "Actions" at bounding box center [1490, 205] width 53 height 23
click at [1424, 280] on span "Ship" at bounding box center [1437, 281] width 27 height 11
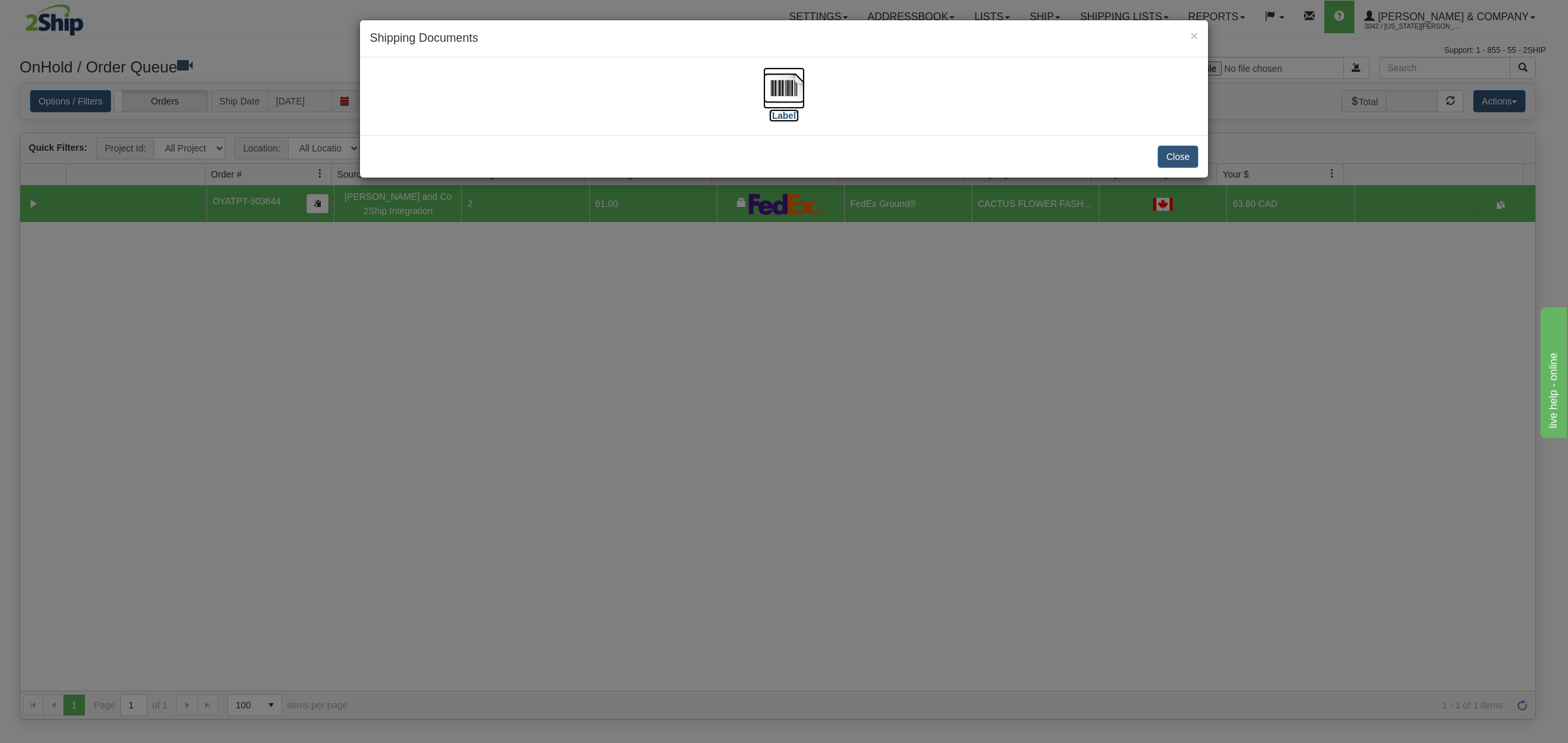
click at [772, 89] on img at bounding box center [784, 88] width 41 height 41
click at [1167, 165] on button "Close" at bounding box center [1177, 157] width 41 height 23
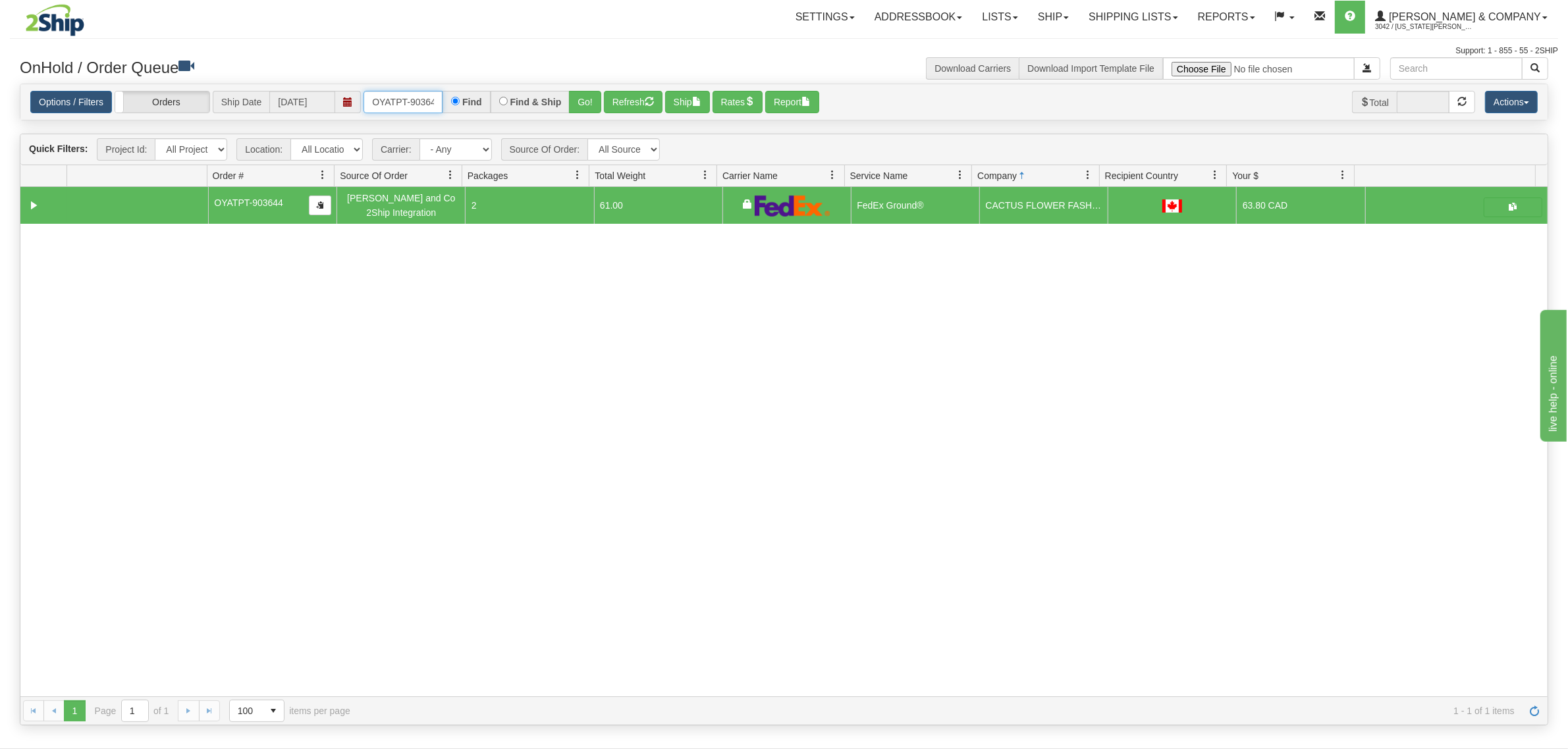
click at [401, 97] on input "OYATPT-903644" at bounding box center [402, 102] width 79 height 23
click at [650, 103] on span "button" at bounding box center [650, 102] width 9 height 9
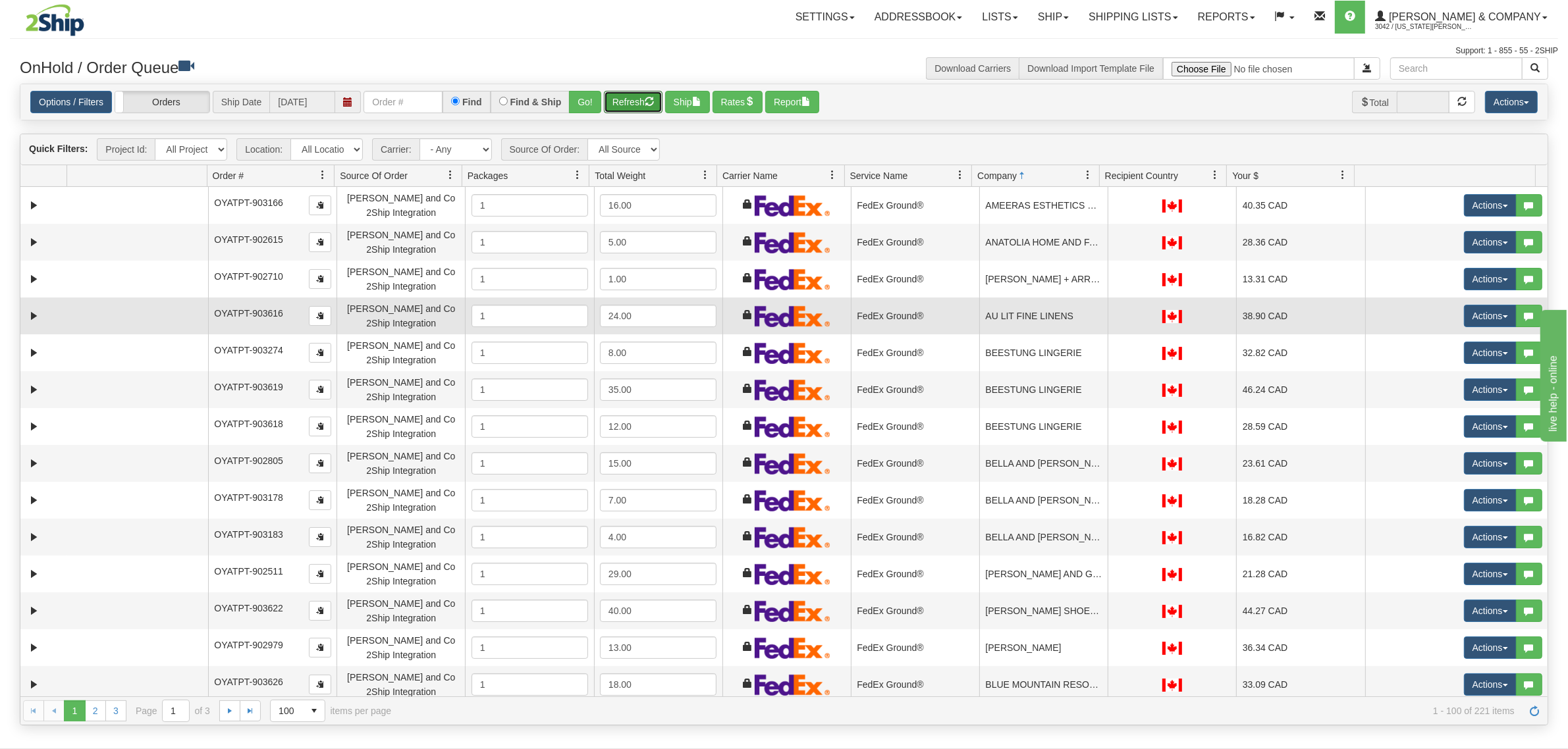
click at [1073, 314] on td "AU LIT FINE LINENS" at bounding box center [1043, 316] width 128 height 37
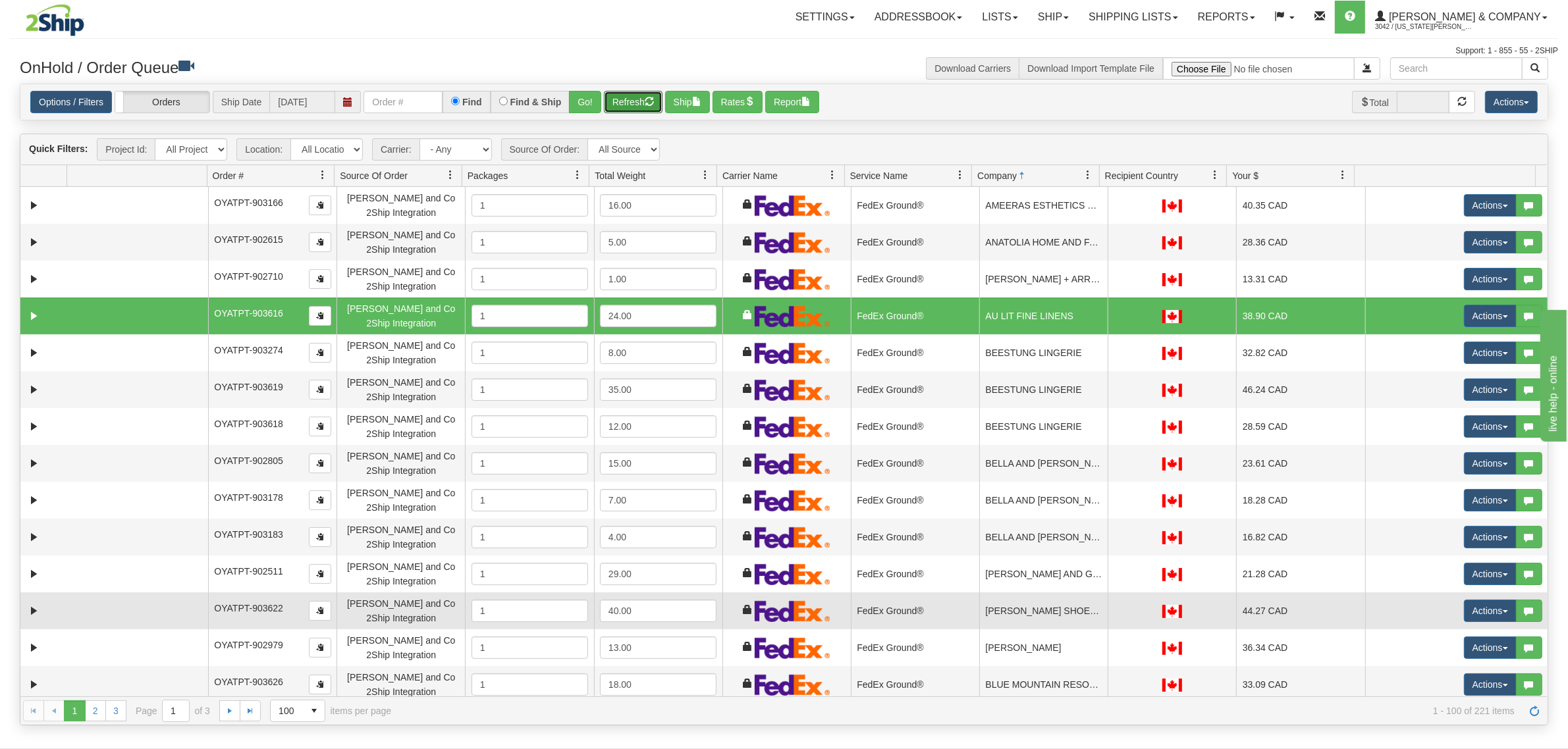
click at [1026, 606] on td "BIGLEY SHOES AND CLOTHING" at bounding box center [1043, 610] width 128 height 37
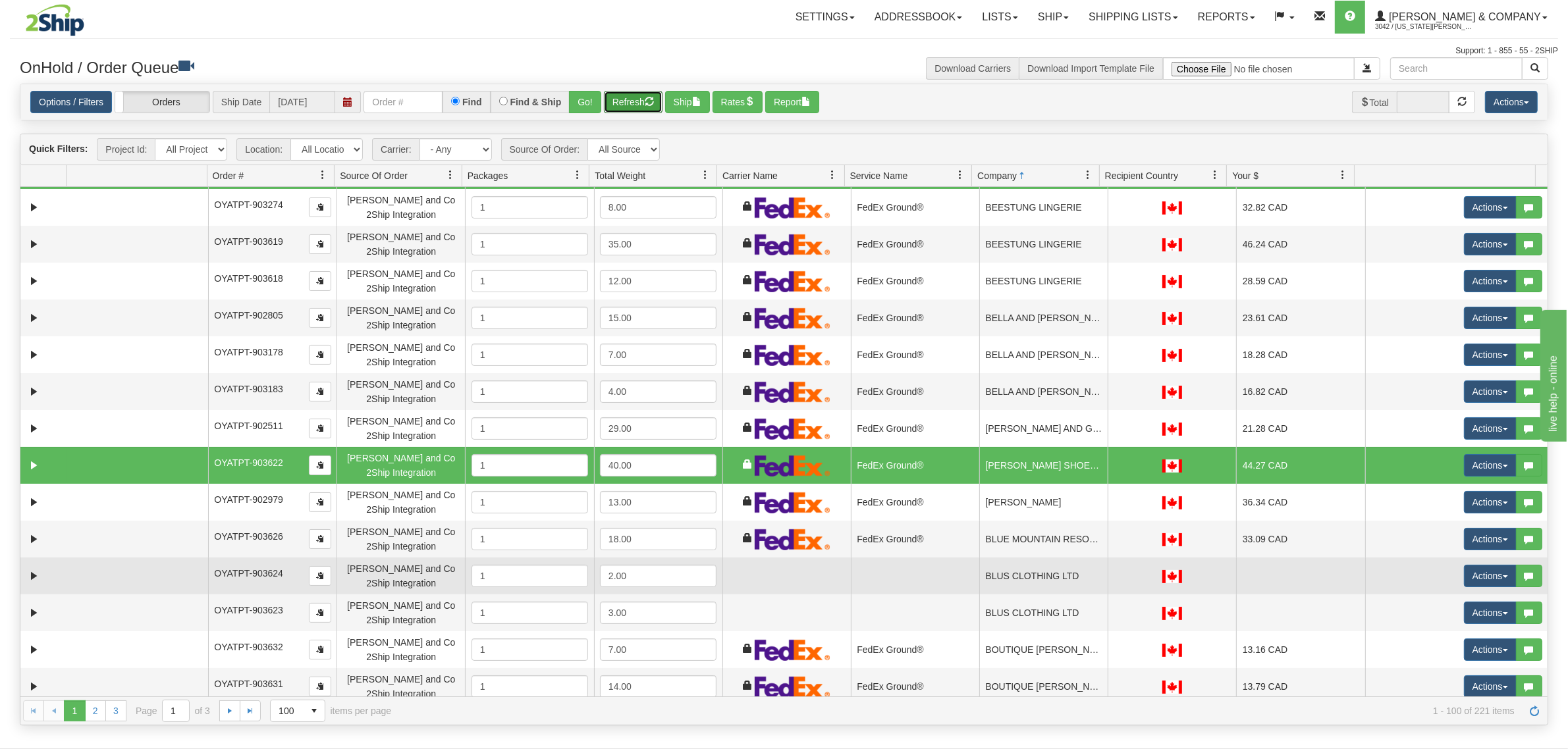
scroll to position [164, 0]
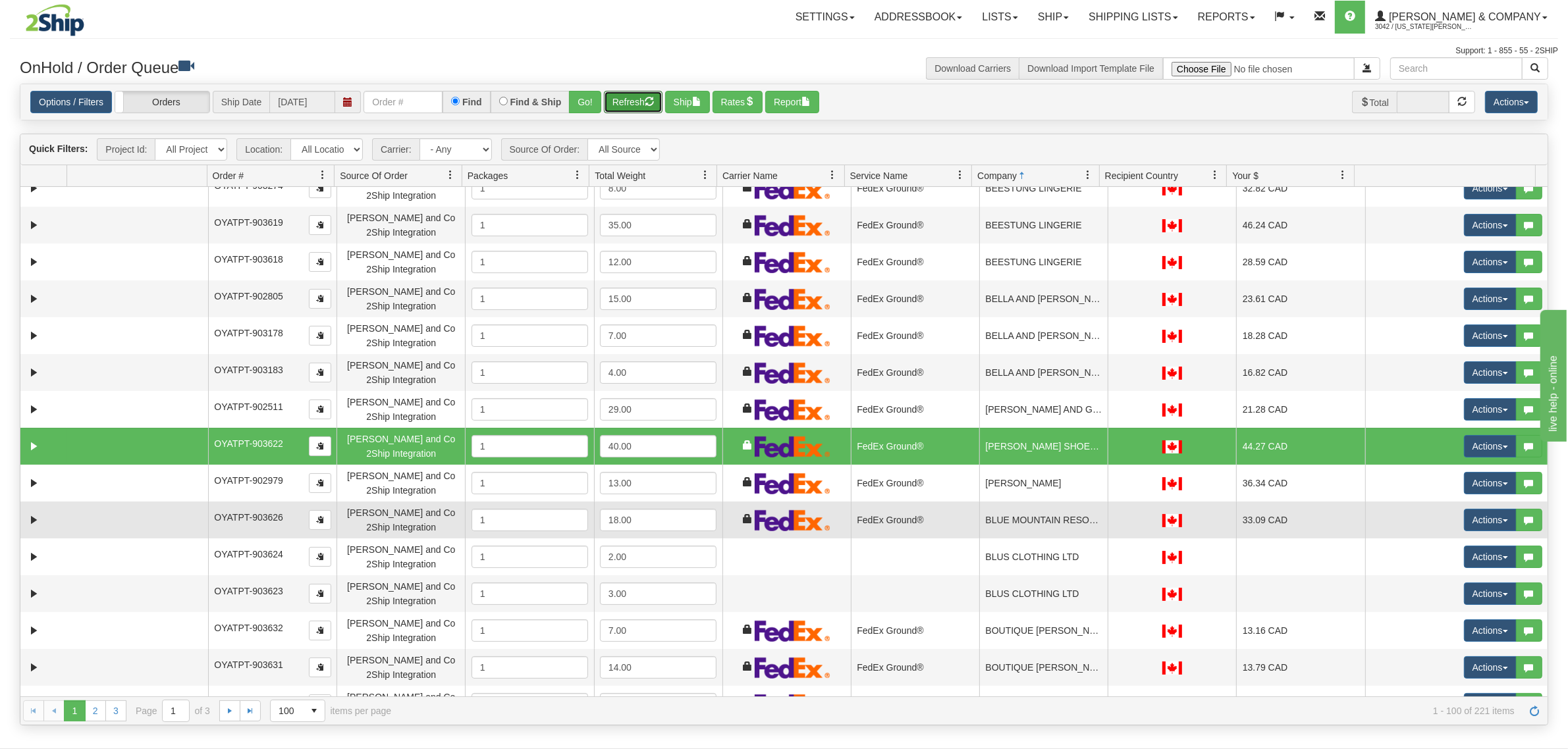
click at [1047, 533] on td "BLUE MOUNTAIN RESORT LP" at bounding box center [1043, 519] width 128 height 37
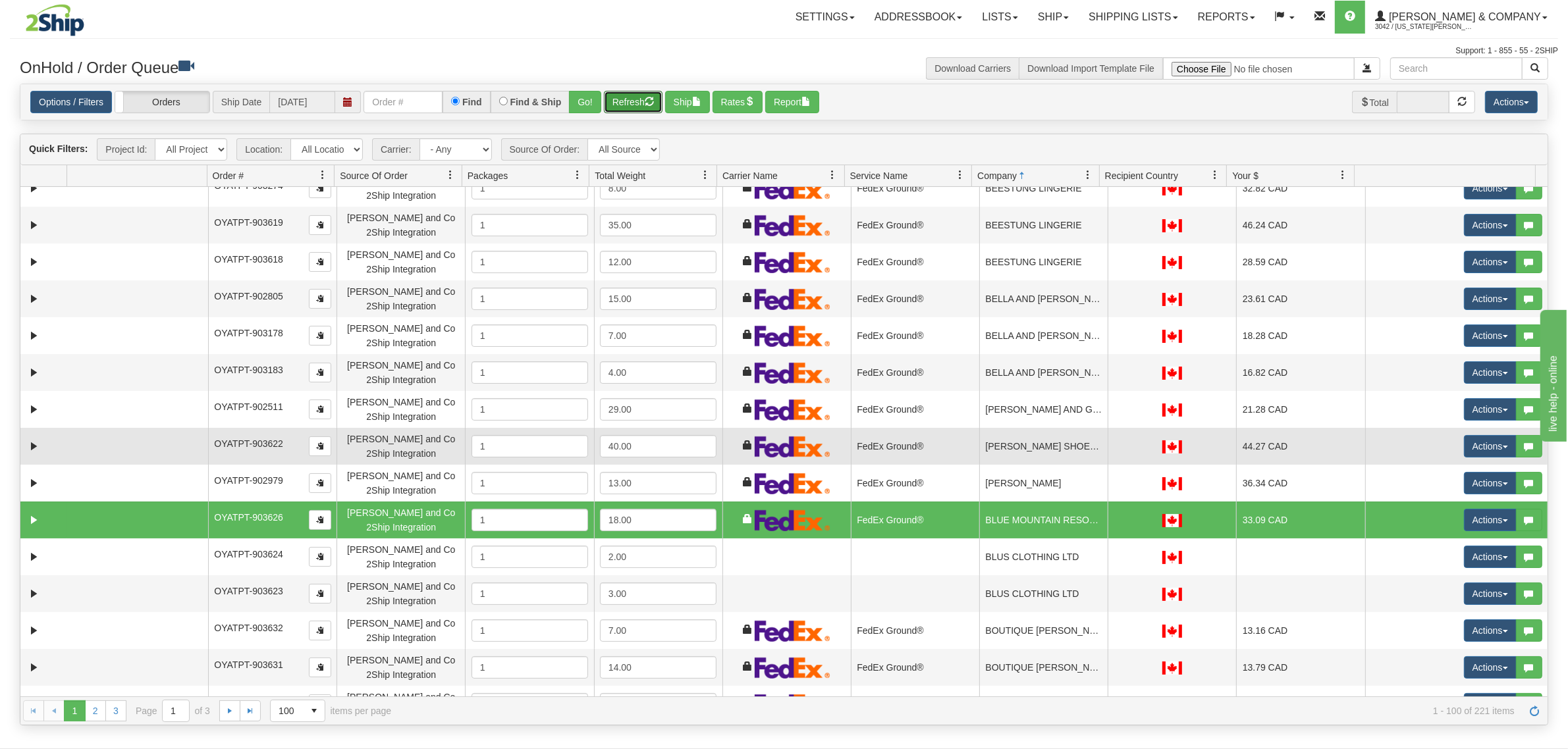
click at [1037, 436] on td "BIGLEY SHOES AND CLOTHING" at bounding box center [1043, 446] width 128 height 37
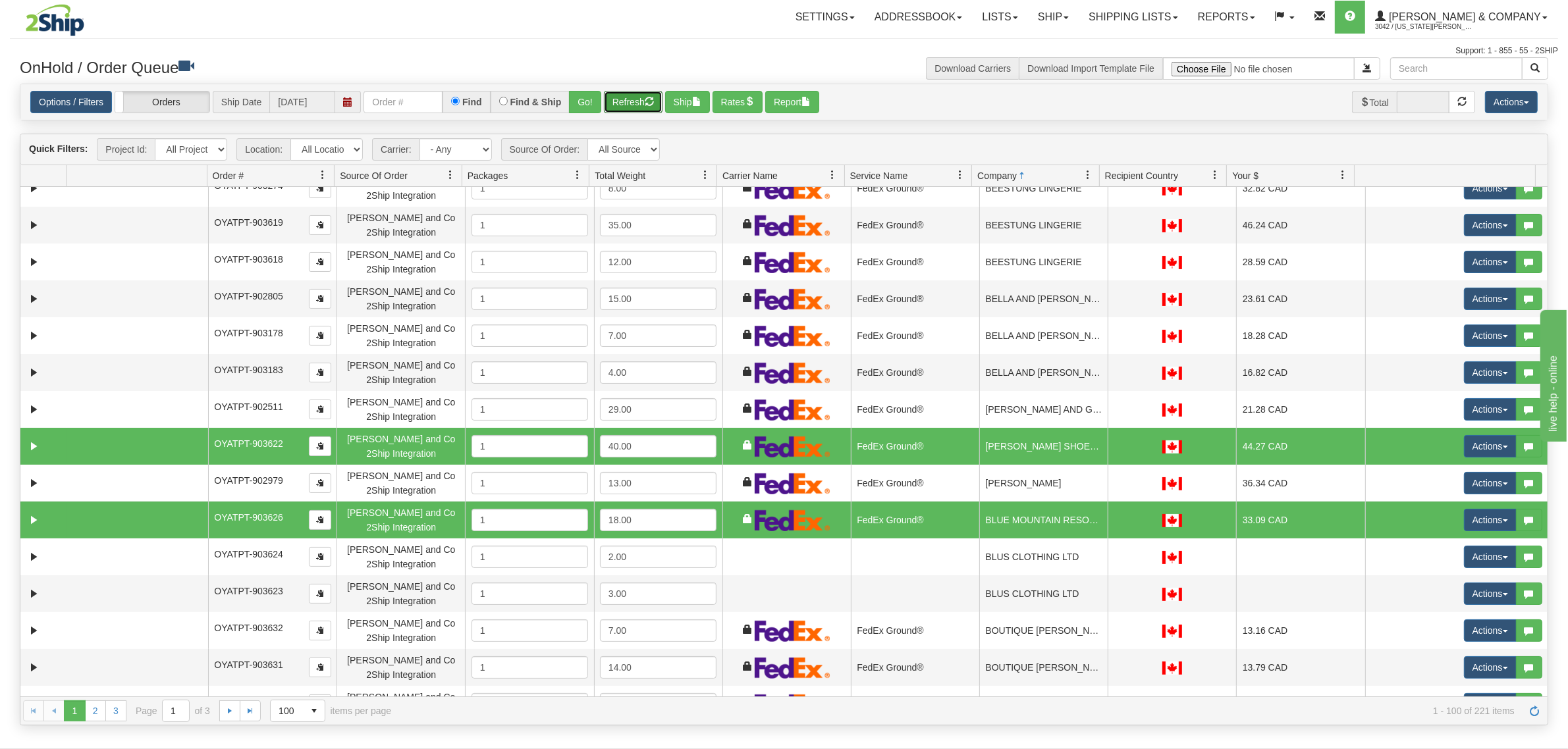
scroll to position [0, 0]
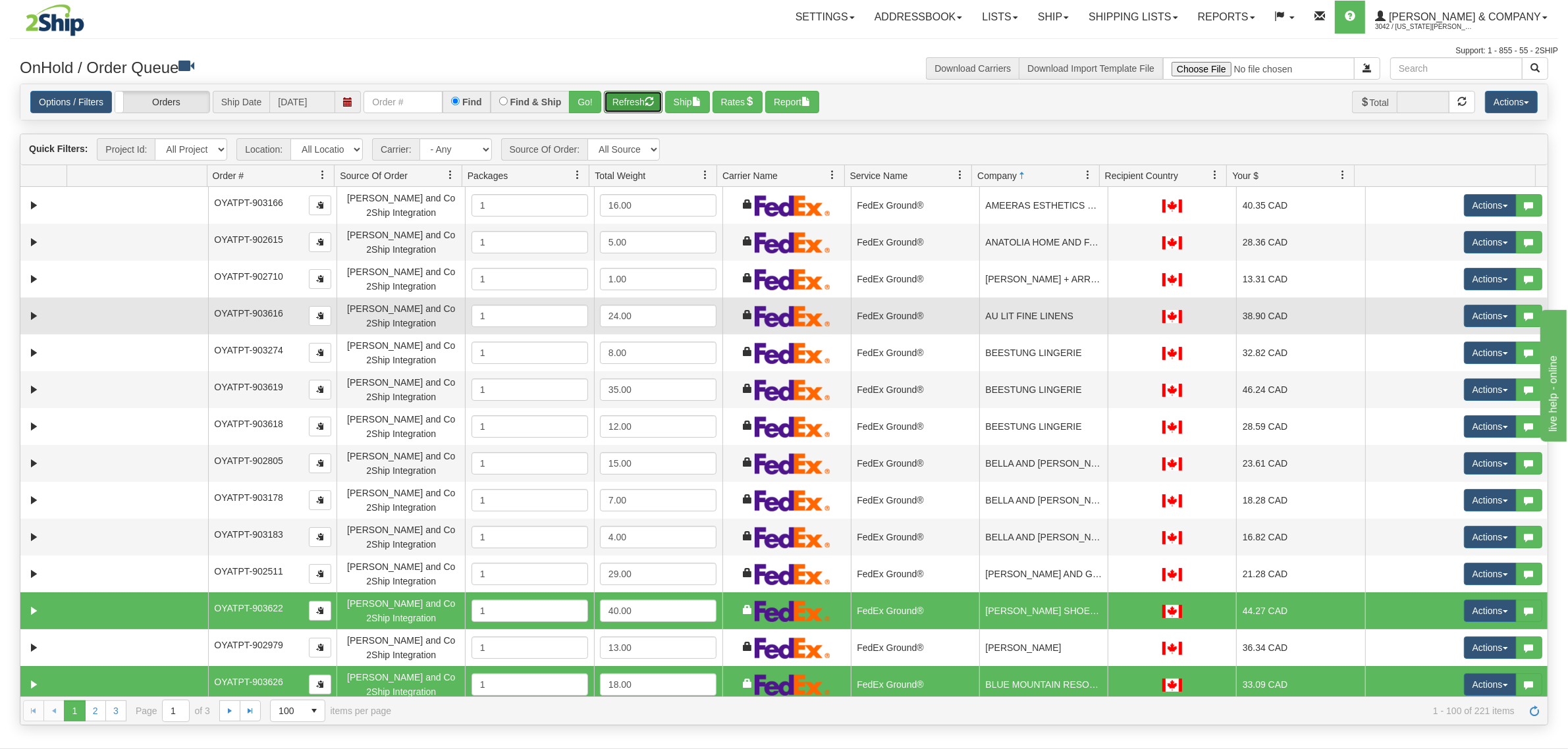
click at [1031, 320] on td "AU LIT FINE LINENS" at bounding box center [1043, 316] width 128 height 37
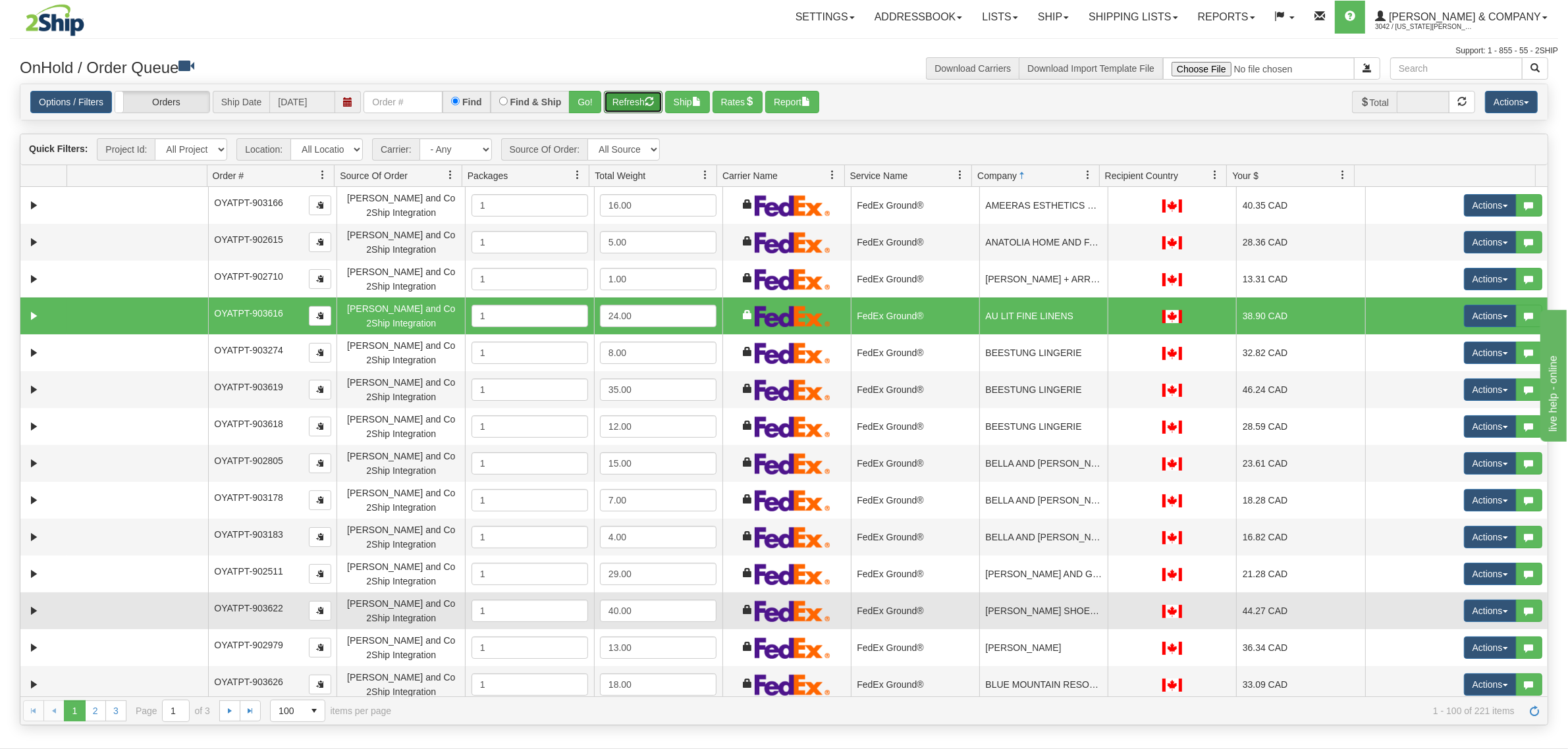
click at [1014, 602] on td "BIGLEY SHOES AND CLOTHING" at bounding box center [1043, 610] width 128 height 37
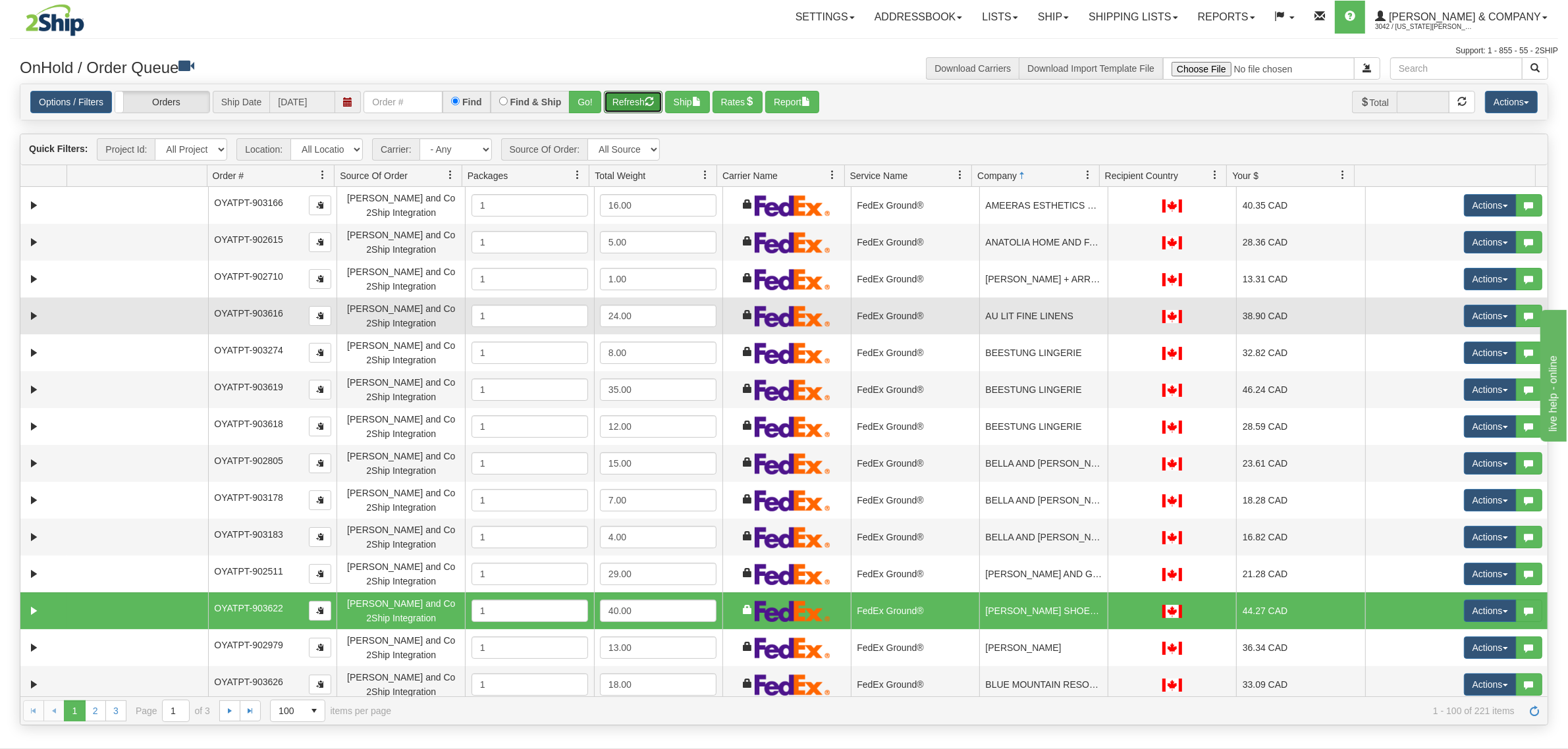
click at [1016, 311] on td "AU LIT FINE LINENS" at bounding box center [1043, 316] width 128 height 37
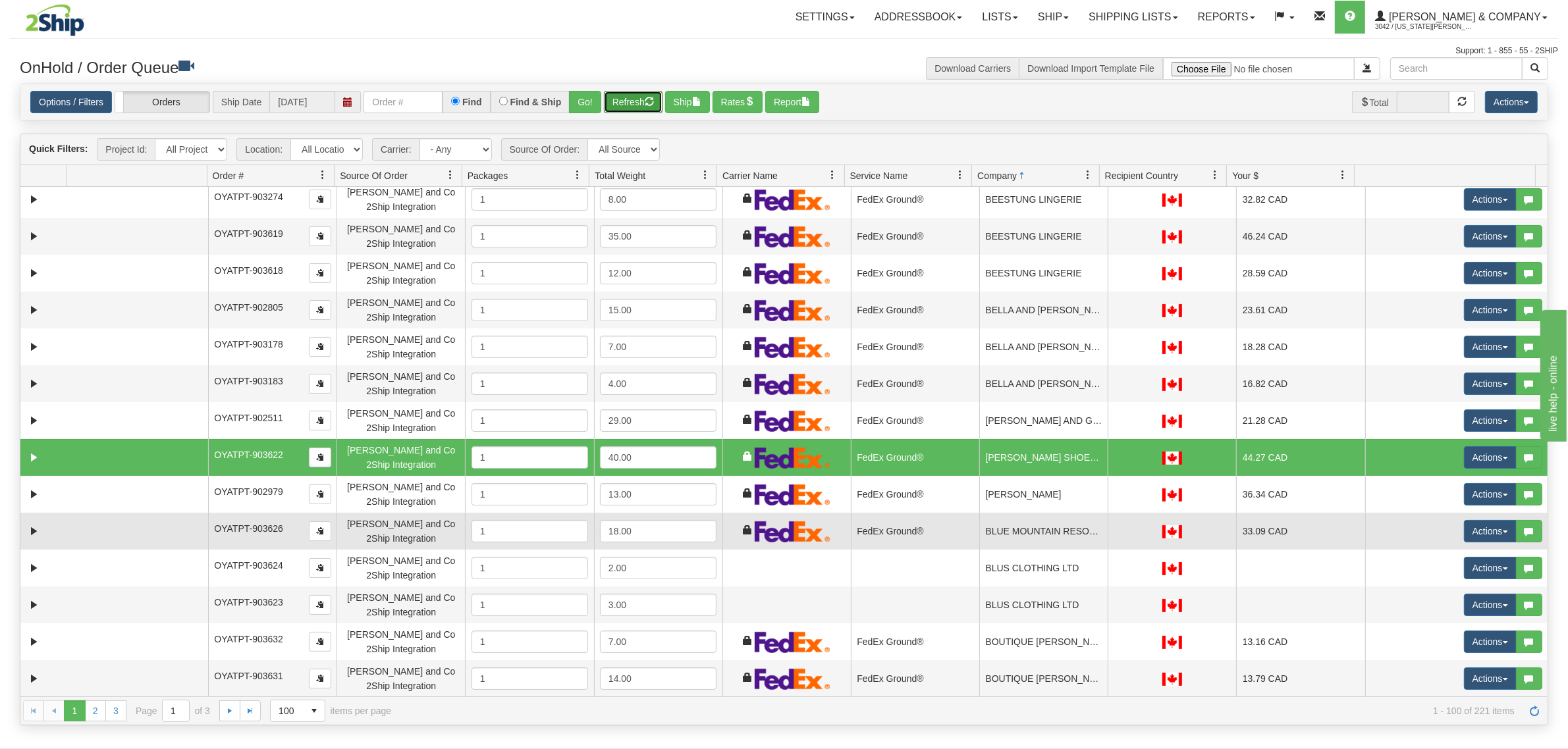
scroll to position [164, 0]
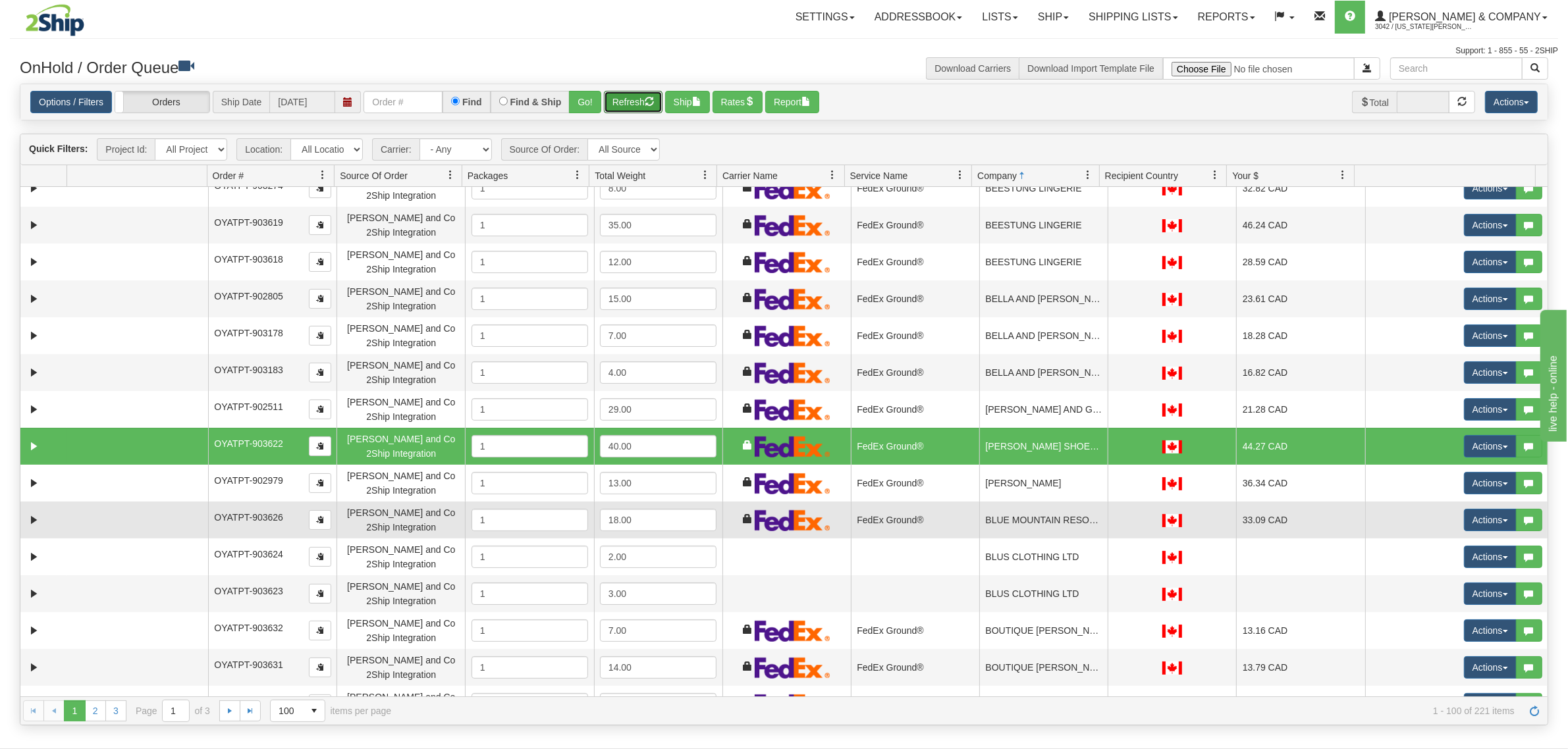
click at [1025, 518] on td "BLUE MOUNTAIN RESORT LP" at bounding box center [1043, 519] width 128 height 37
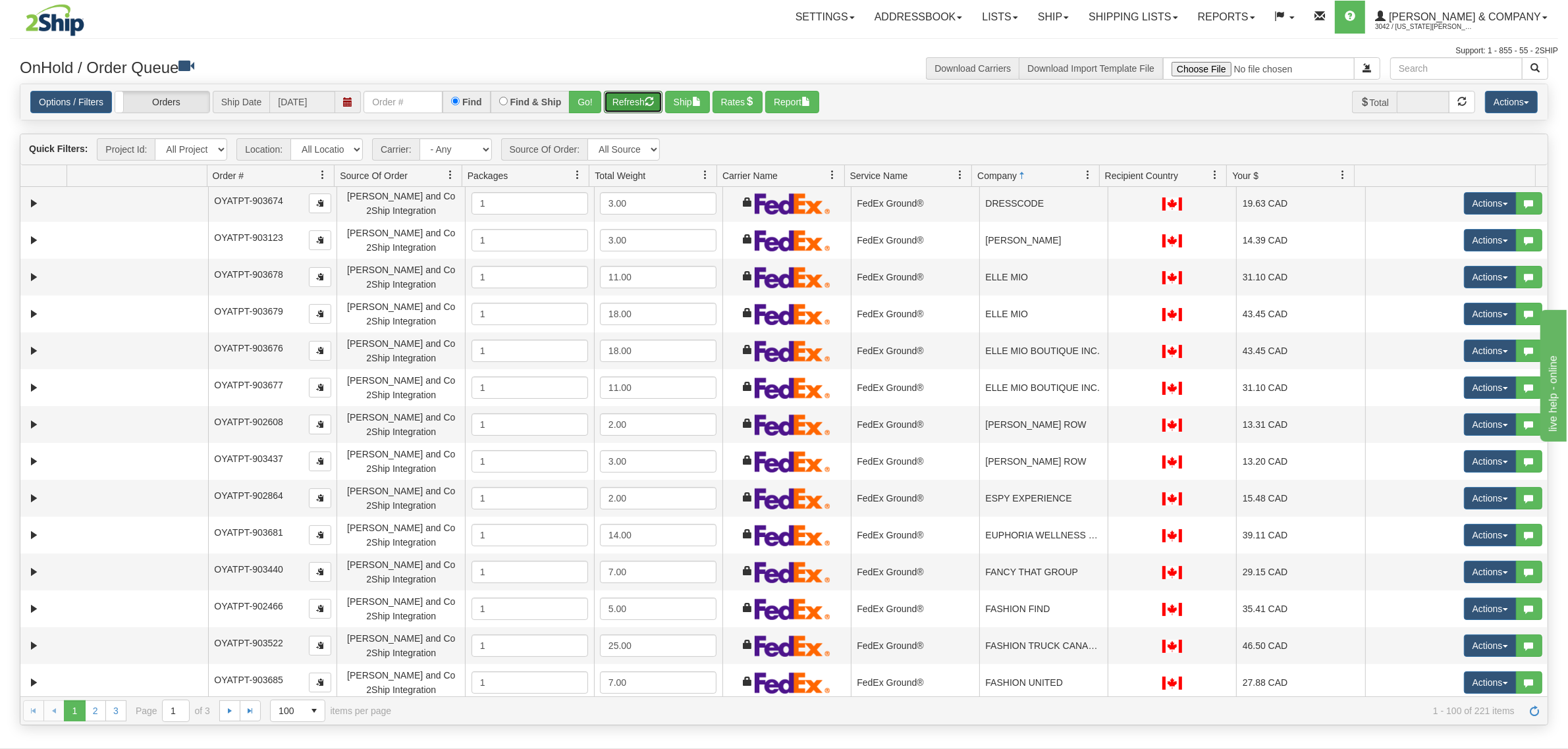
scroll to position [1809, 0]
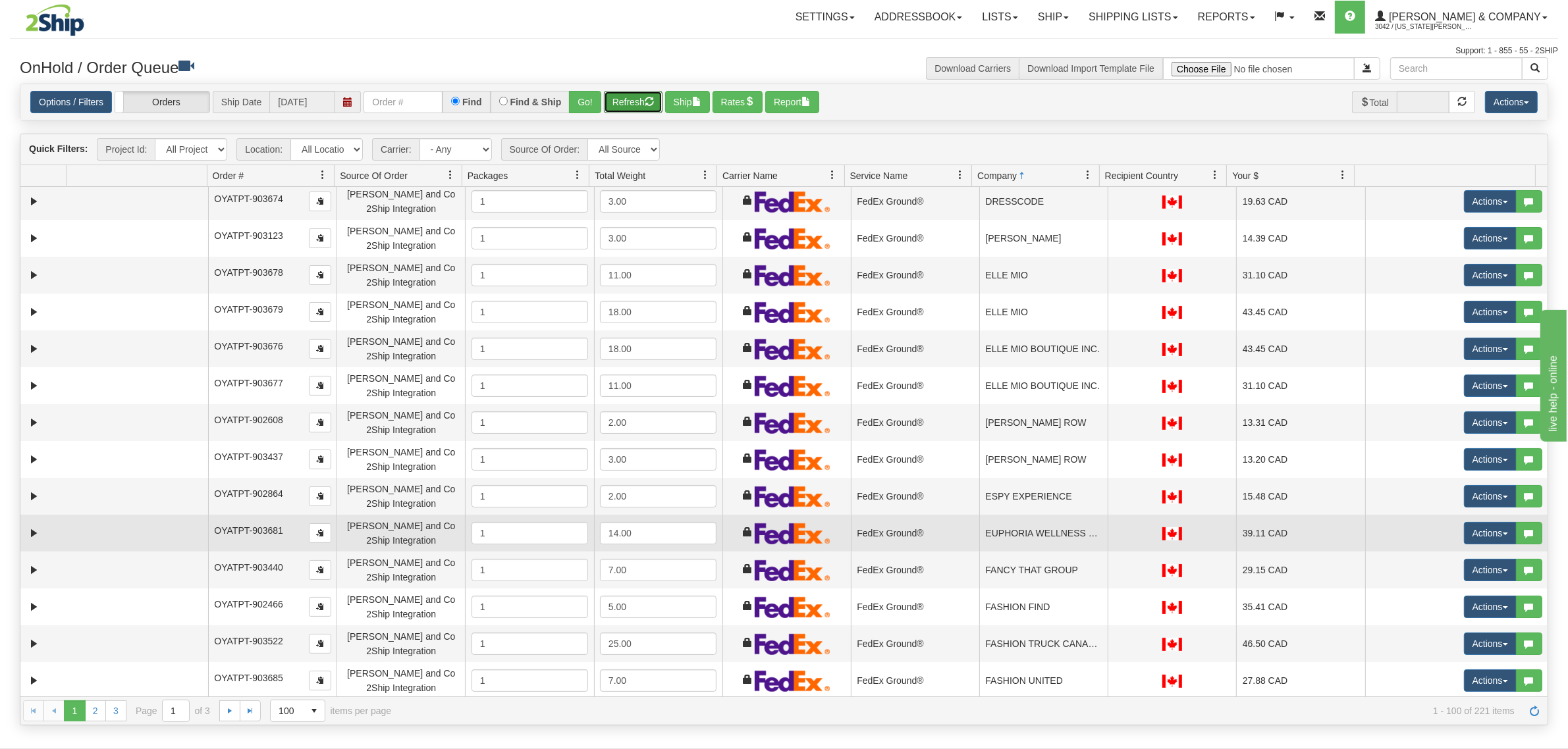
click at [1029, 521] on td "EUPHORIA WELLNESS SPA" at bounding box center [1043, 533] width 128 height 37
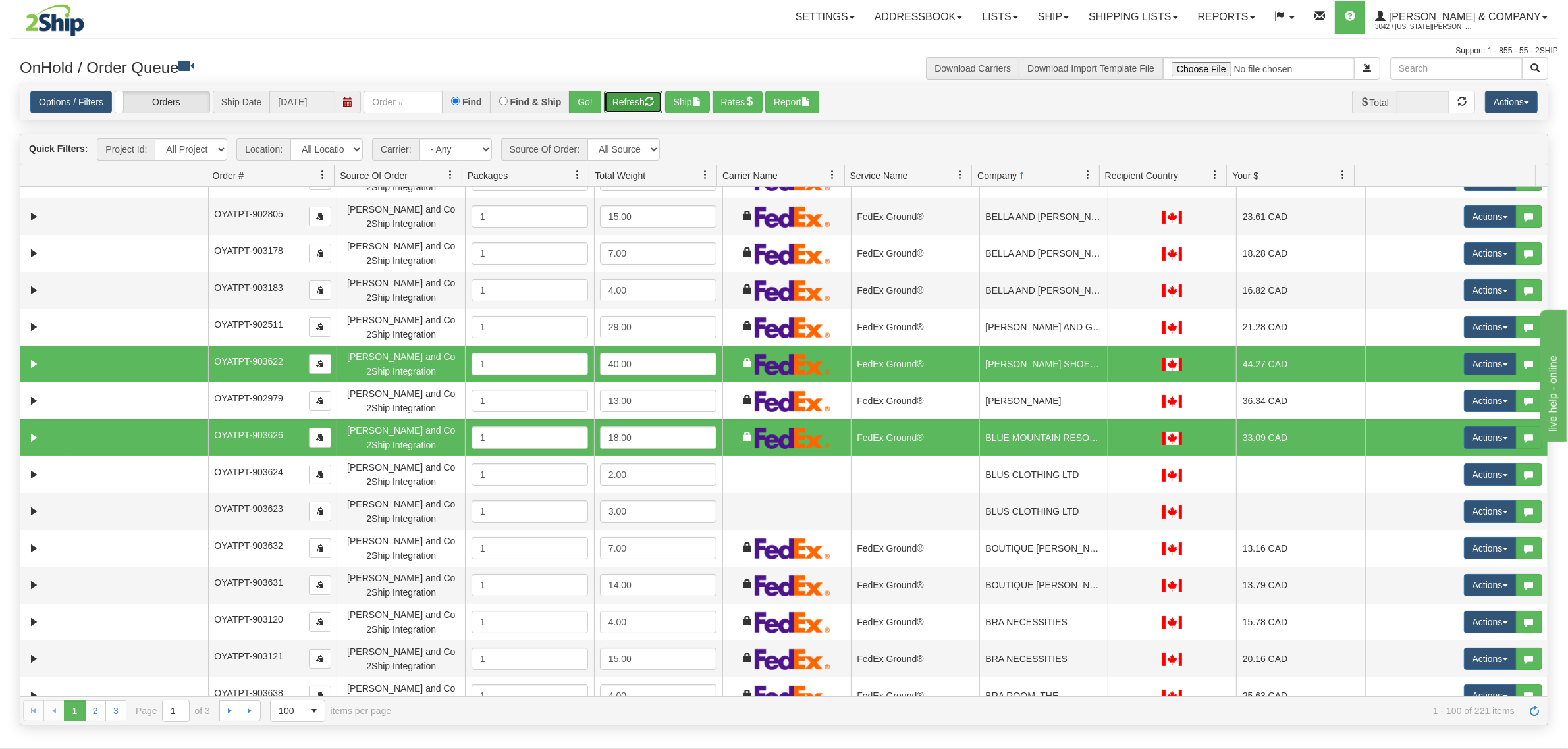
scroll to position [0, 0]
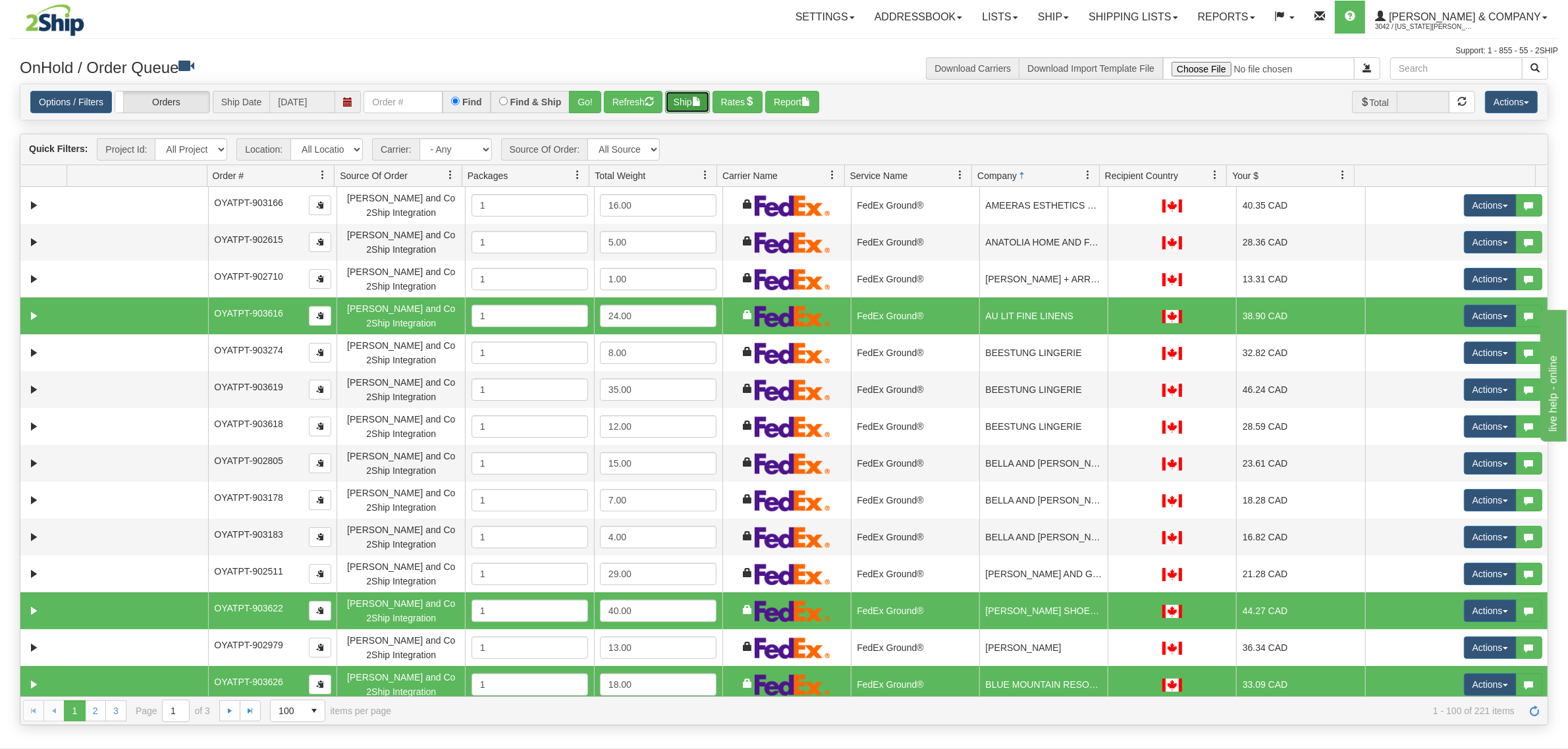
click at [686, 107] on button "Ship" at bounding box center [687, 102] width 45 height 23
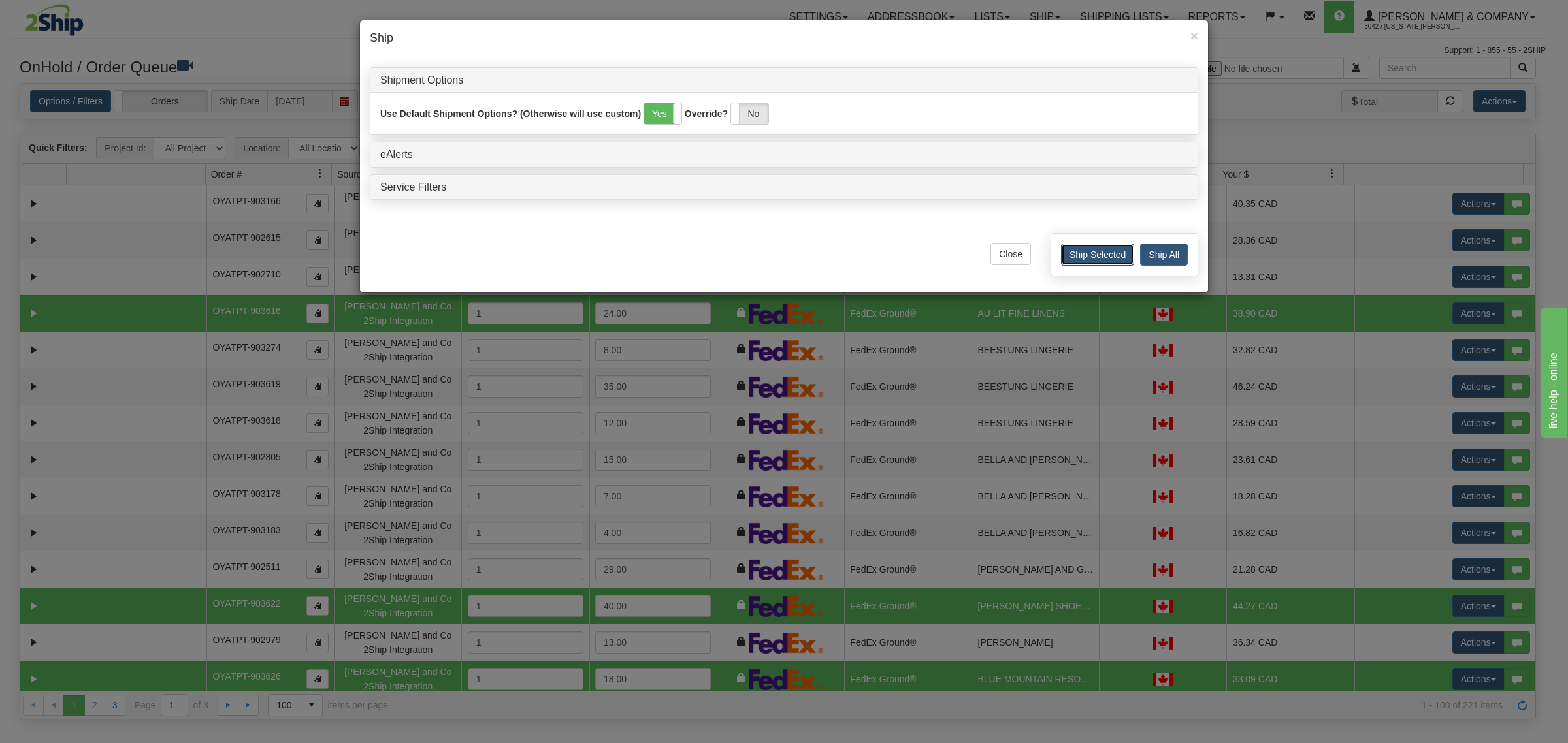
click at [1081, 261] on button "Ship Selected" at bounding box center [1097, 254] width 73 height 23
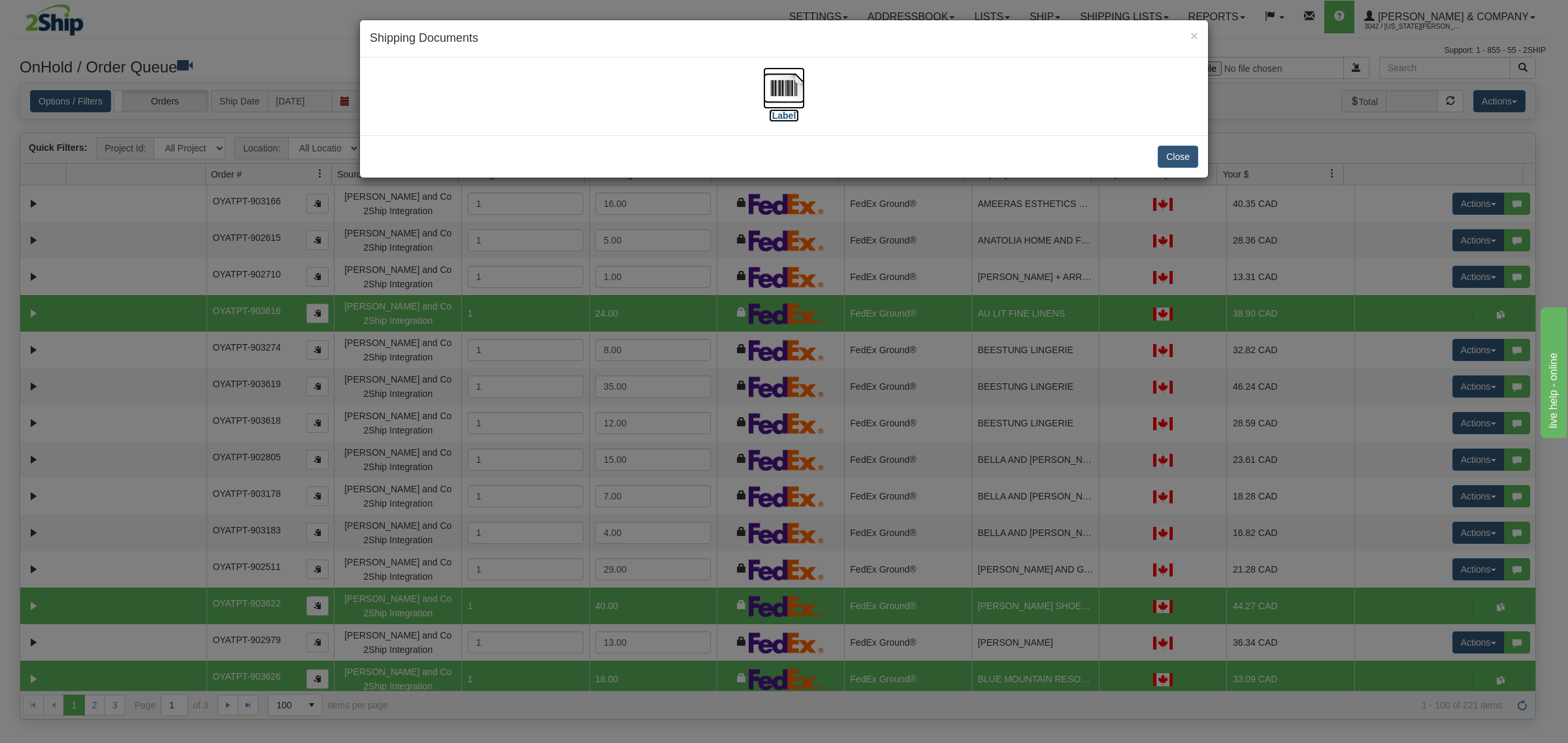
click at [784, 79] on img at bounding box center [784, 88] width 41 height 41
click at [1173, 156] on button "Close" at bounding box center [1177, 157] width 41 height 23
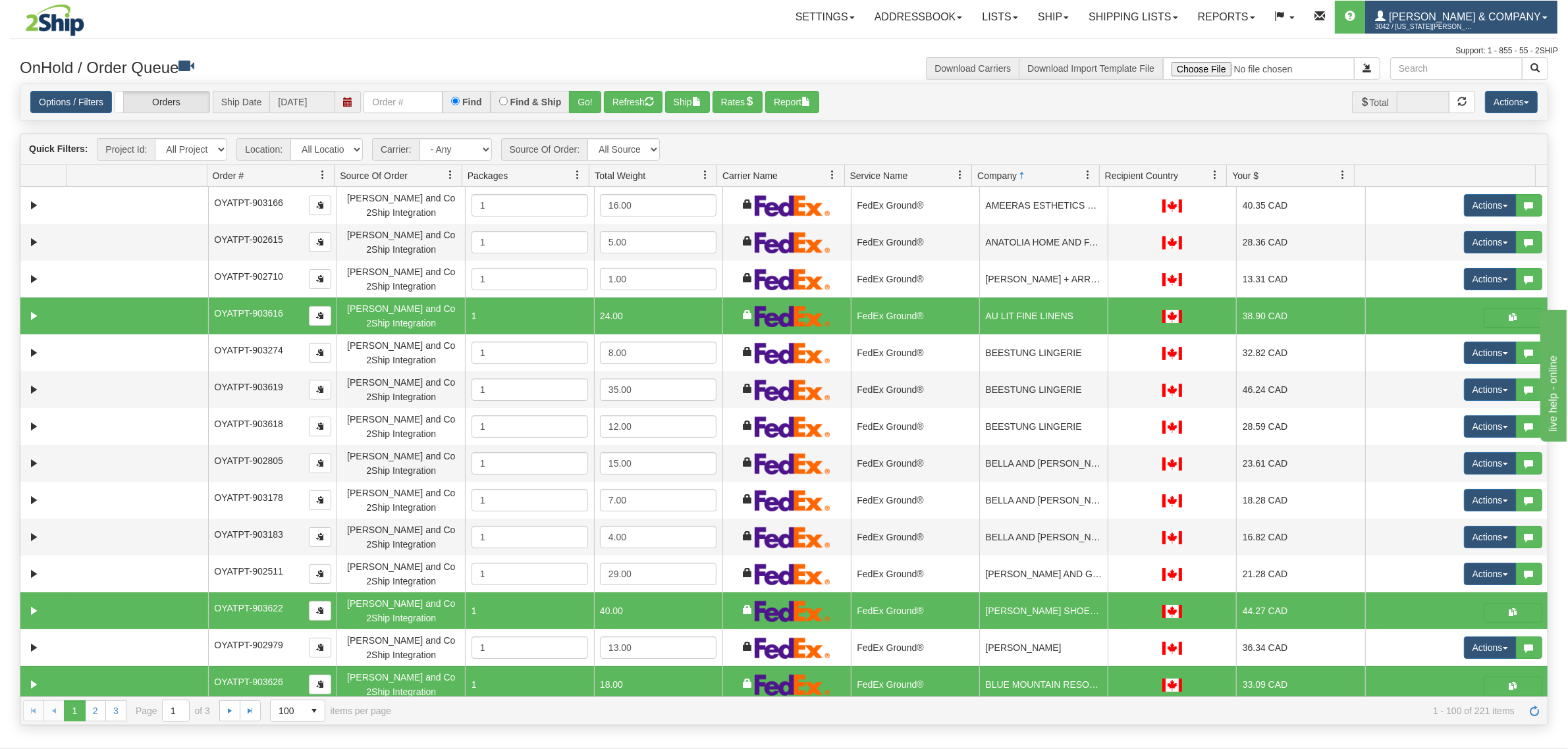
click at [1474, 30] on span "3042 / Montana Yates" at bounding box center [1424, 26] width 99 height 13
click at [1475, 73] on link "LOG OUT" at bounding box center [1490, 80] width 133 height 17
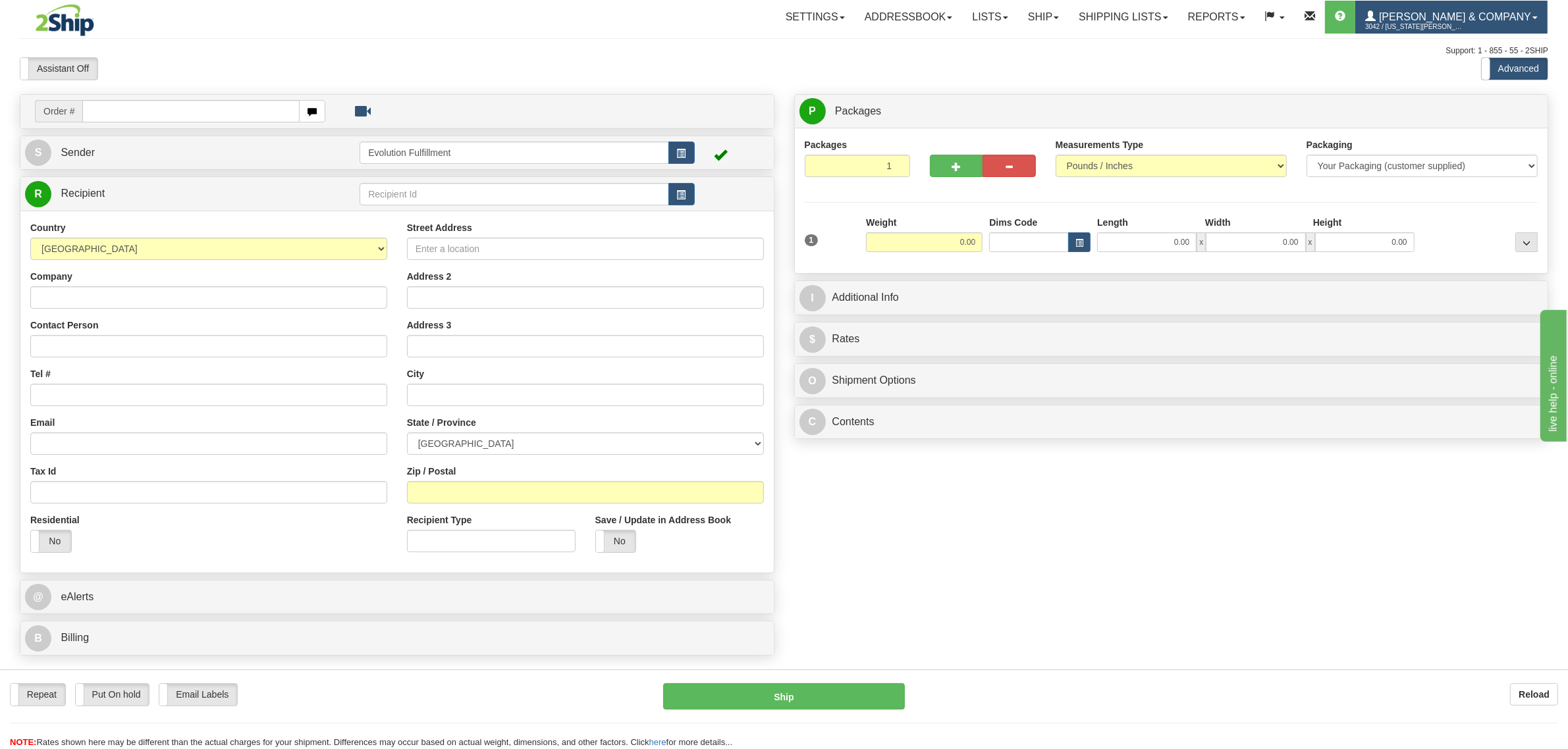
click at [1411, 27] on link "[PERSON_NAME] & Company 3042 / [US_STATE] [PERSON_NAME]" at bounding box center [1452, 17] width 193 height 33
click at [1445, 78] on span "LOG OUT" at bounding box center [1460, 81] width 42 height 11
